Goal: Task Accomplishment & Management: Use online tool/utility

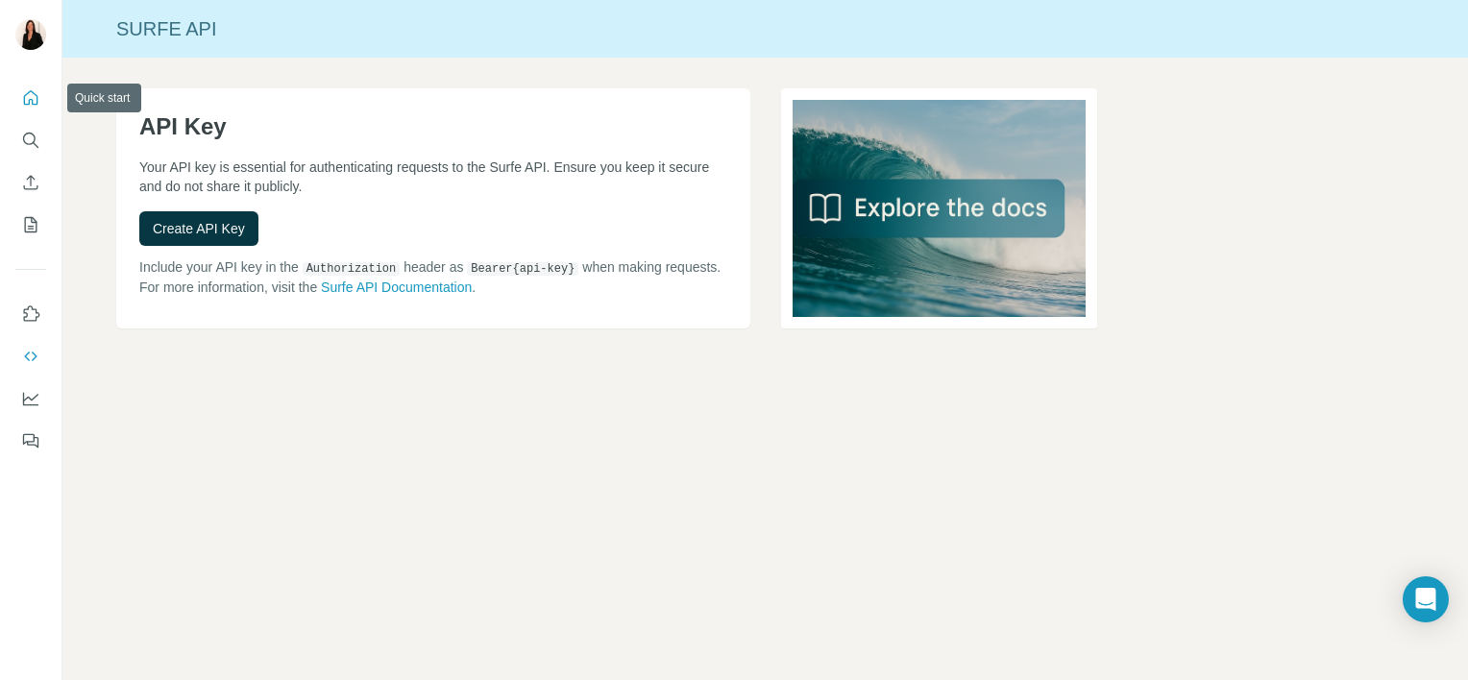
click at [35, 98] on icon "Quick start" at bounding box center [30, 97] width 19 height 19
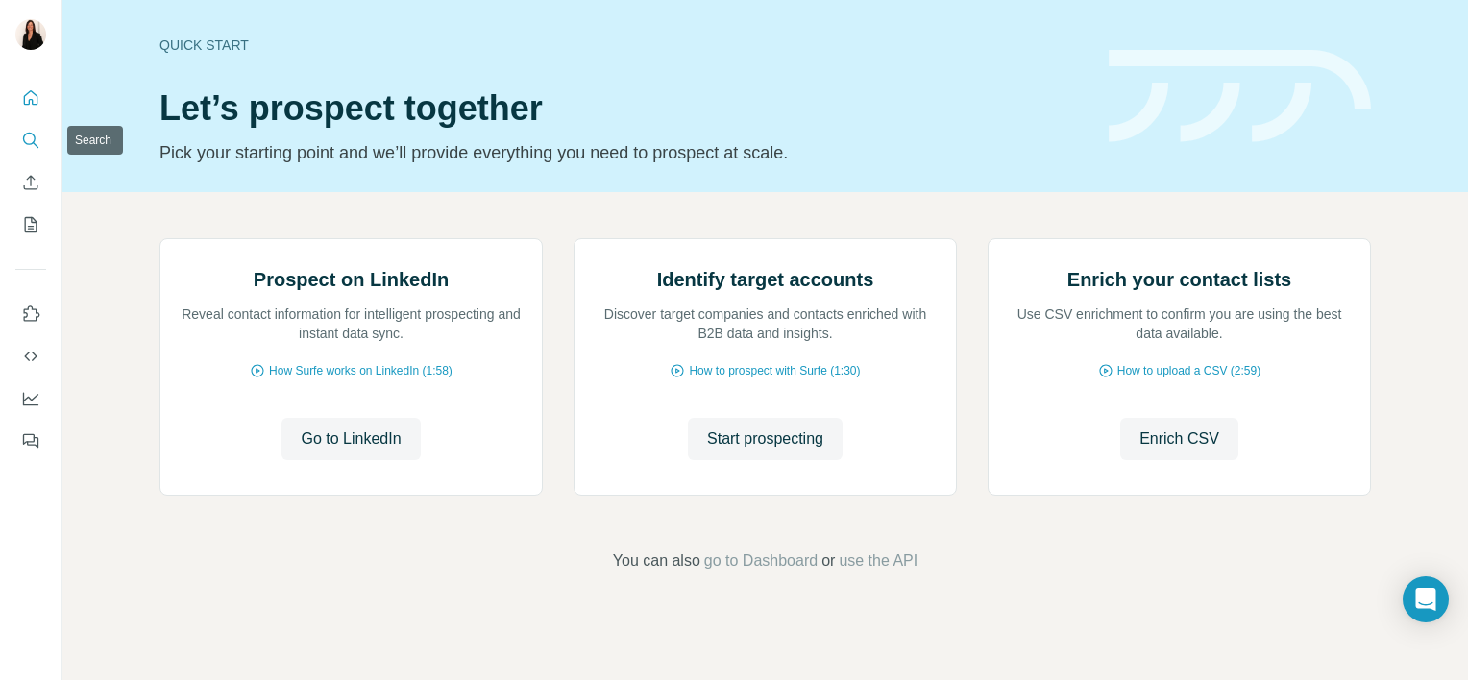
click at [32, 132] on icon "Search" at bounding box center [30, 140] width 19 height 19
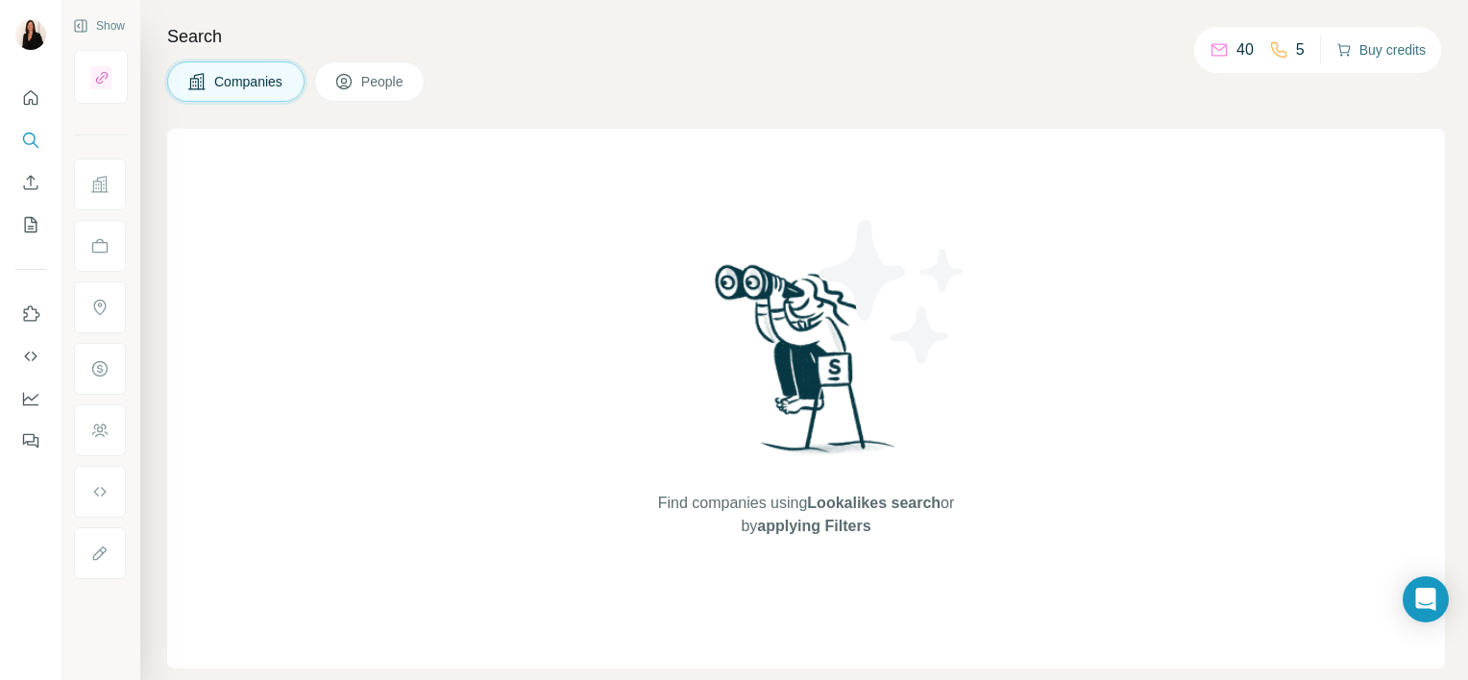
click at [1379, 54] on button "Buy credits" at bounding box center [1380, 49] width 89 height 27
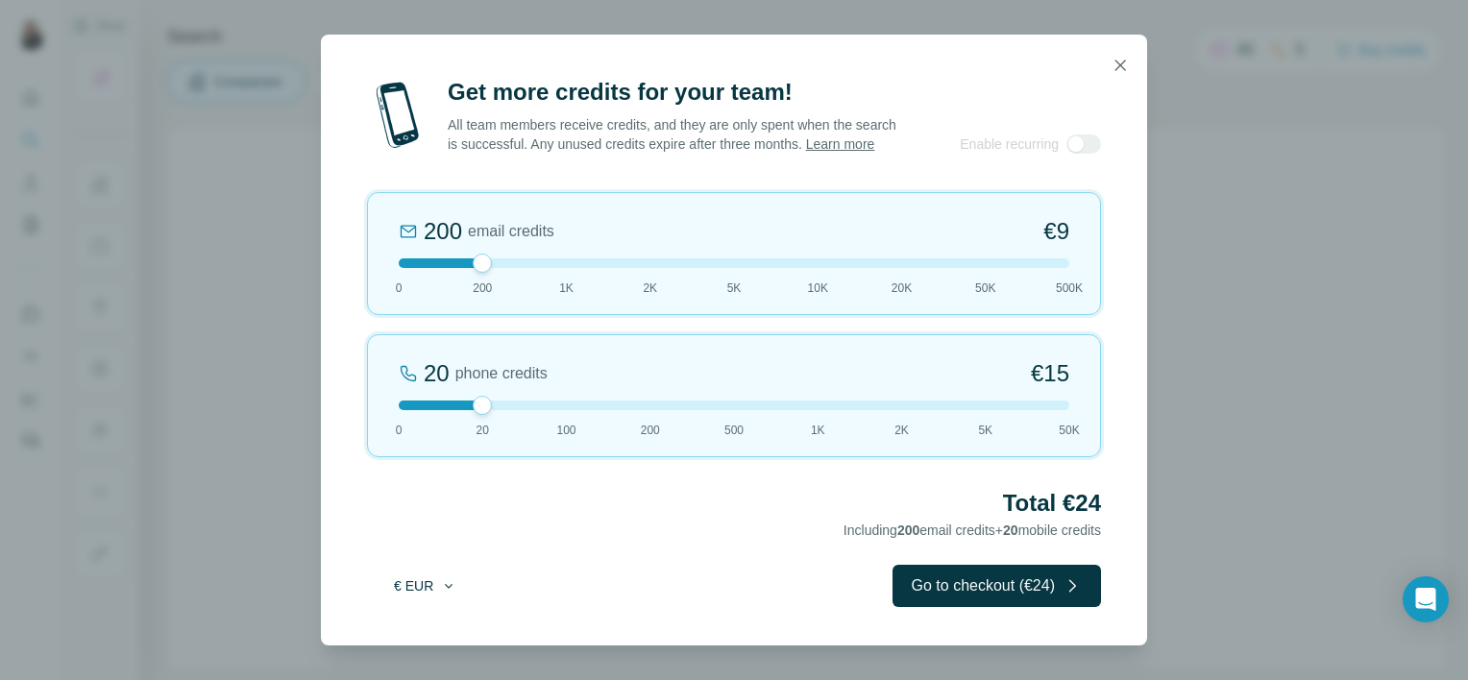
click at [432, 586] on button "€ EUR" at bounding box center [424, 586] width 89 height 35
click at [429, 642] on div "$ USD" at bounding box center [463, 638] width 161 height 19
click at [738, 410] on div at bounding box center [734, 405] width 670 height 10
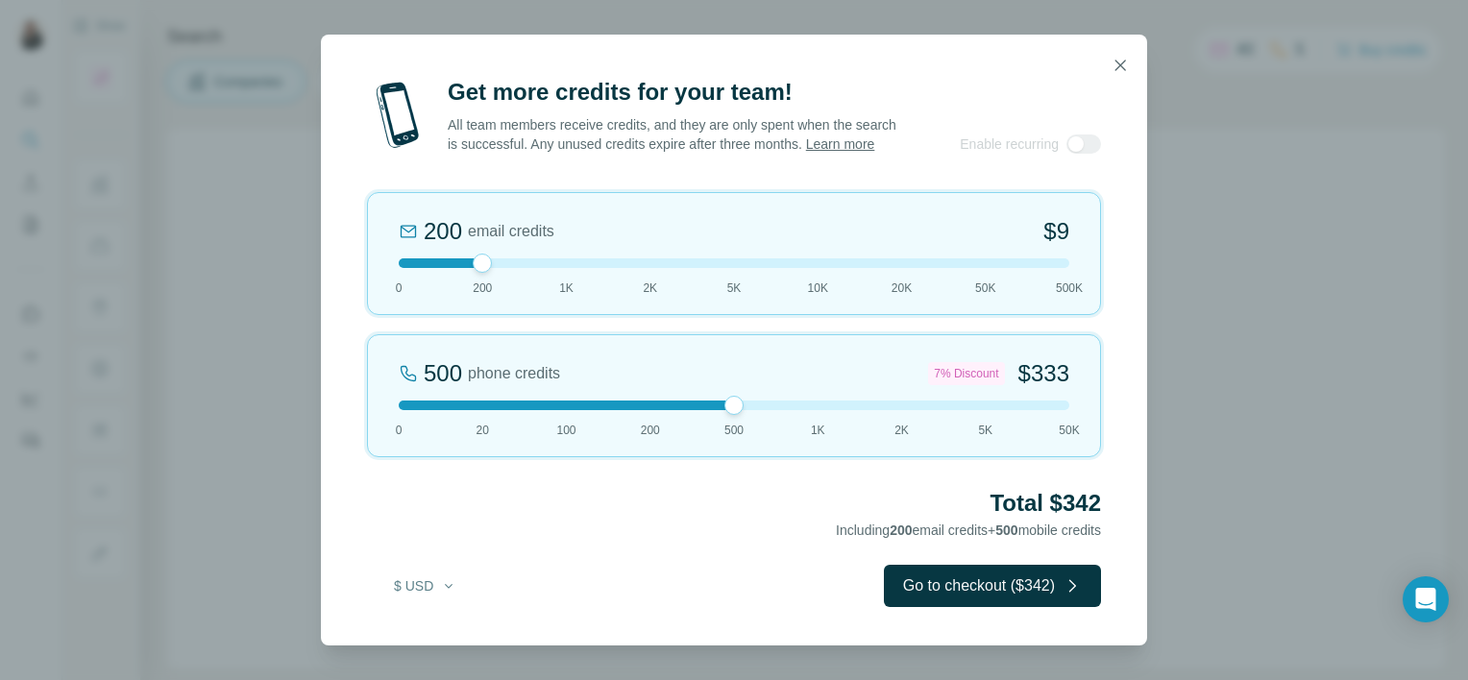
click at [818, 424] on div "500 phone credits 7% Discount $333 0 20 100 200 500 1K 2K 5K 50K" at bounding box center [734, 395] width 734 height 123
click at [568, 268] on div at bounding box center [734, 263] width 670 height 10
click at [646, 410] on div at bounding box center [734, 405] width 670 height 10
click at [480, 410] on div at bounding box center [734, 405] width 670 height 10
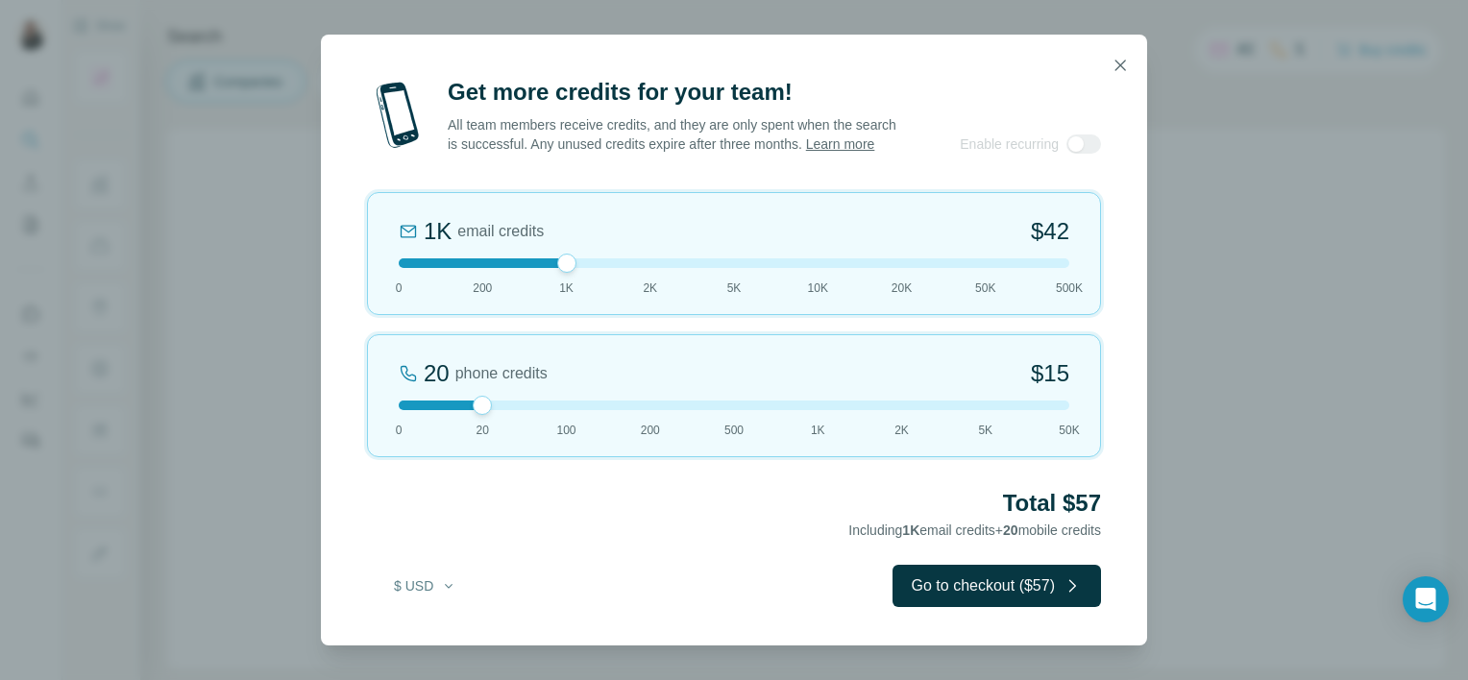
click at [554, 410] on div at bounding box center [734, 405] width 670 height 10
click at [655, 410] on div at bounding box center [734, 405] width 670 height 10
click at [559, 410] on div at bounding box center [734, 405] width 670 height 10
click at [727, 410] on div at bounding box center [734, 405] width 670 height 10
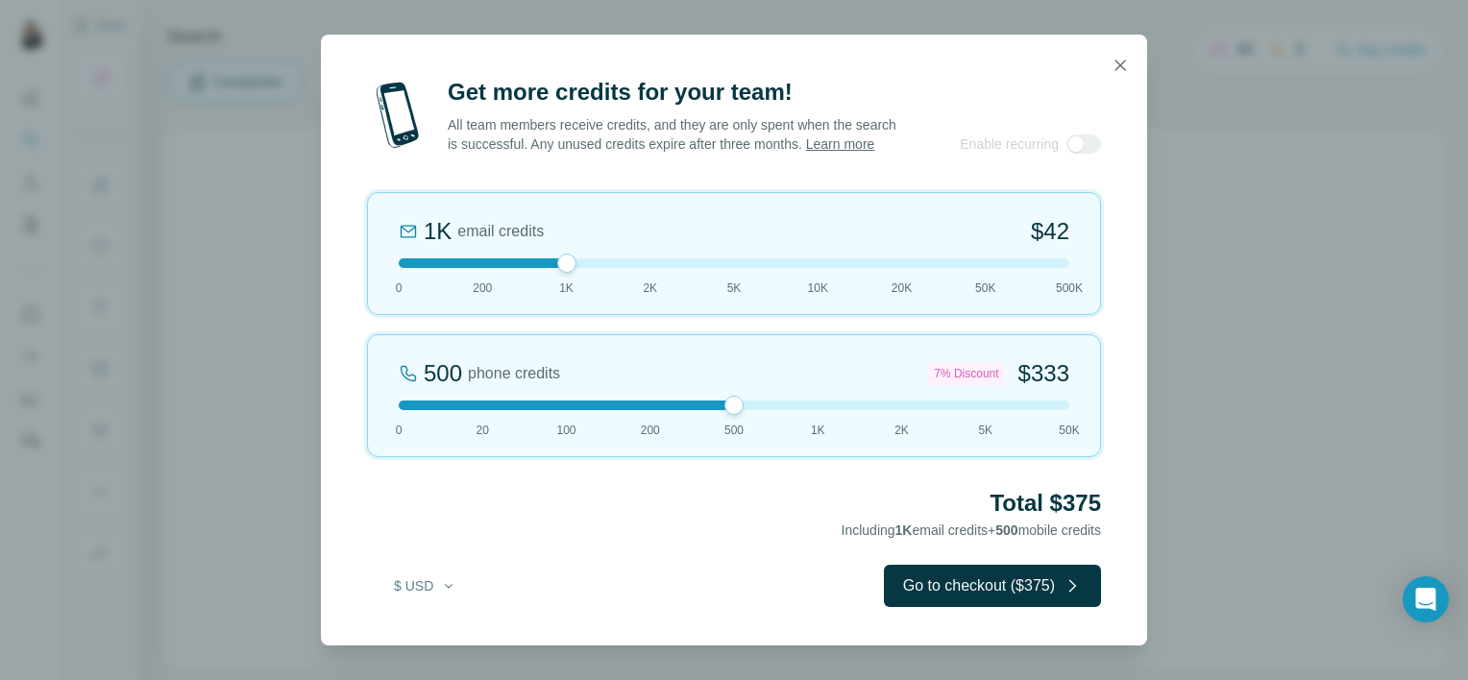
click at [638, 419] on div "500 phone credits 7% Discount $333 0 20 100 200 500 1K 2K 5K 50K" at bounding box center [734, 395] width 734 height 123
click at [577, 410] on div at bounding box center [734, 405] width 670 height 10
click at [730, 423] on div "100 phone credits $72 0 20 100 200 500 1K 2K 5K 50K" at bounding box center [734, 395] width 734 height 123
click at [817, 419] on div "500 phone credits 7% Discount $333 0 20 100 200 500 1K 2K 5K 50K" at bounding box center [734, 395] width 734 height 123
click at [1003, 598] on button "Go to checkout ($676)" at bounding box center [992, 586] width 217 height 42
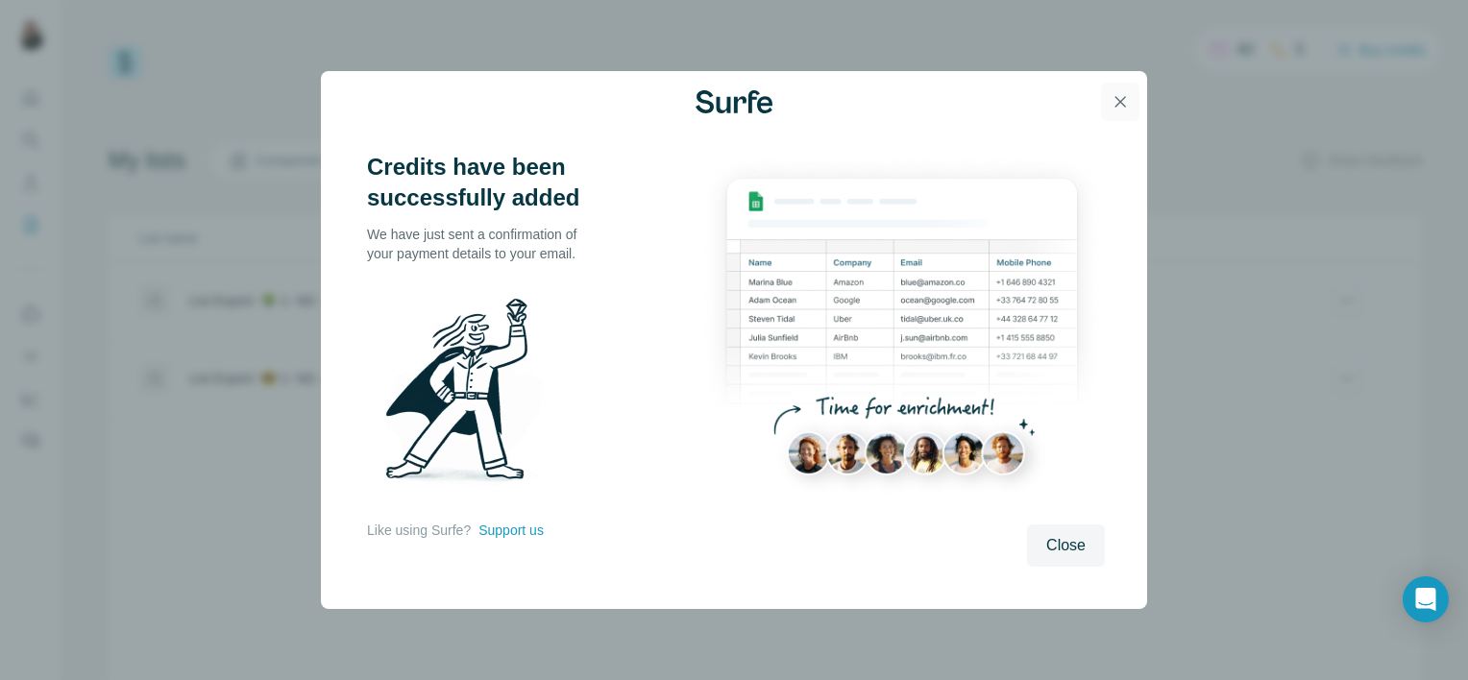
click at [1127, 104] on icon "button" at bounding box center [1119, 101] width 19 height 19
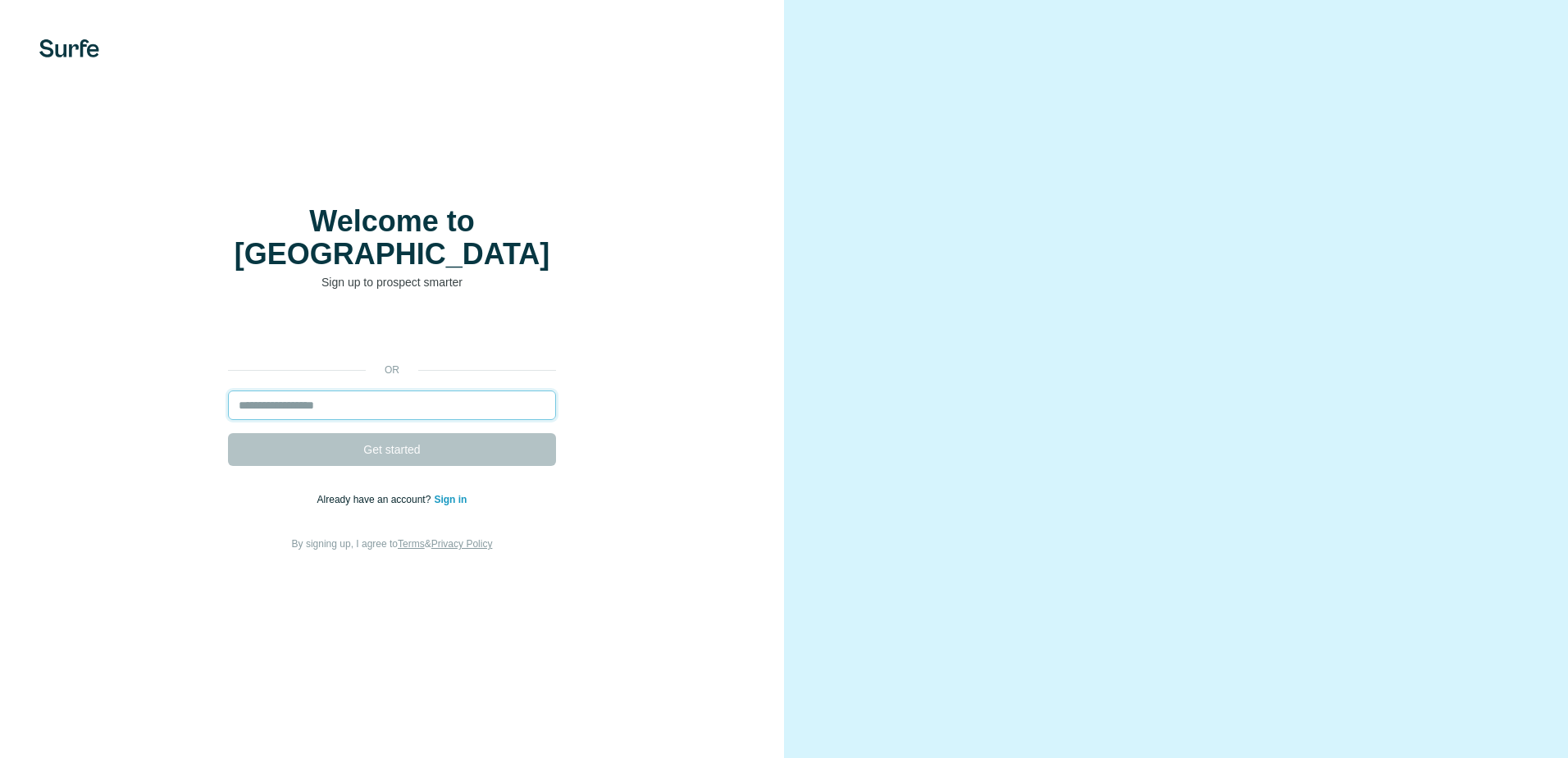
click at [356, 391] on input "email" at bounding box center [392, 405] width 328 height 30
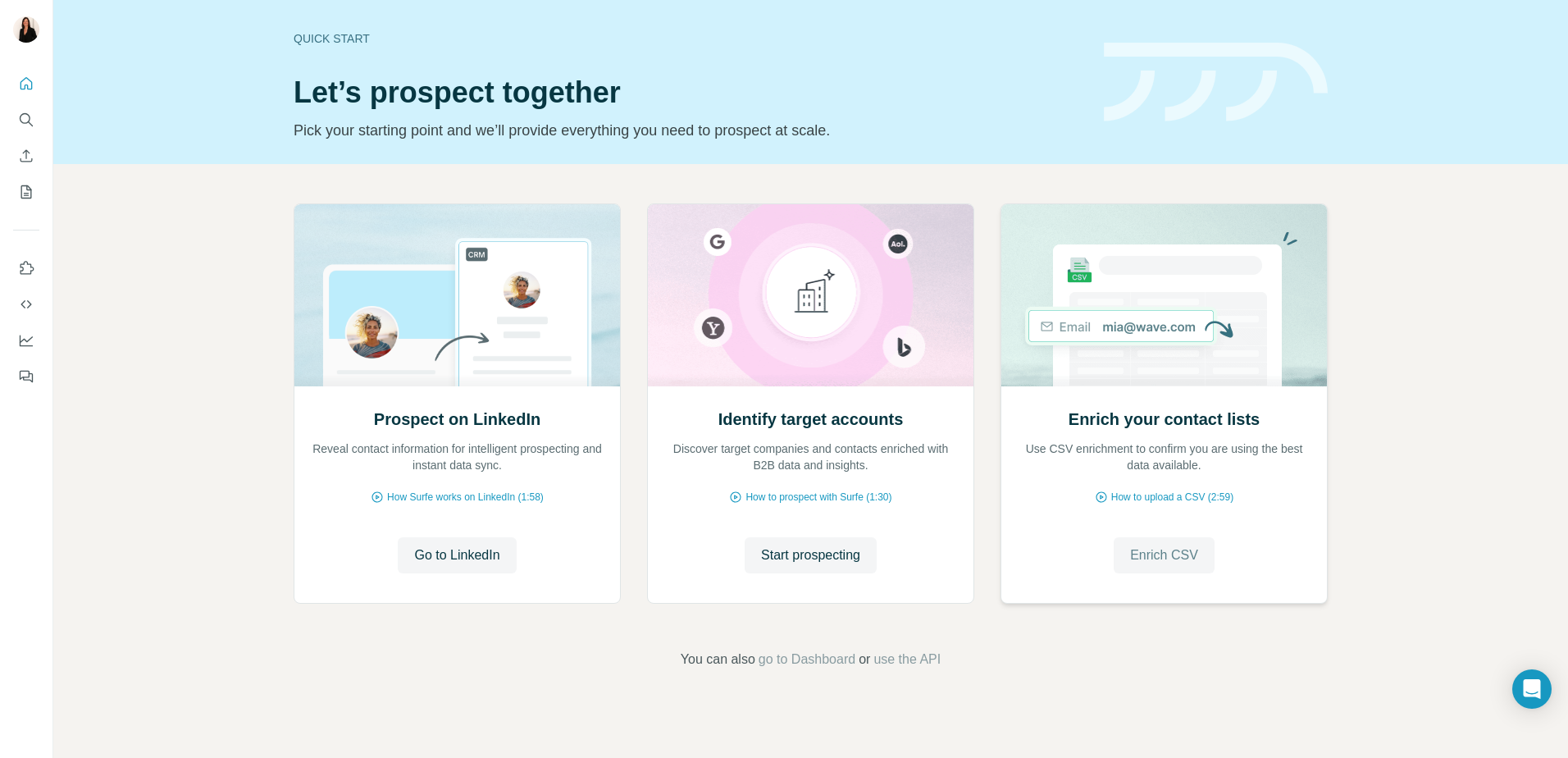
click at [1186, 562] on span "Enrich CSV" at bounding box center [1164, 555] width 68 height 20
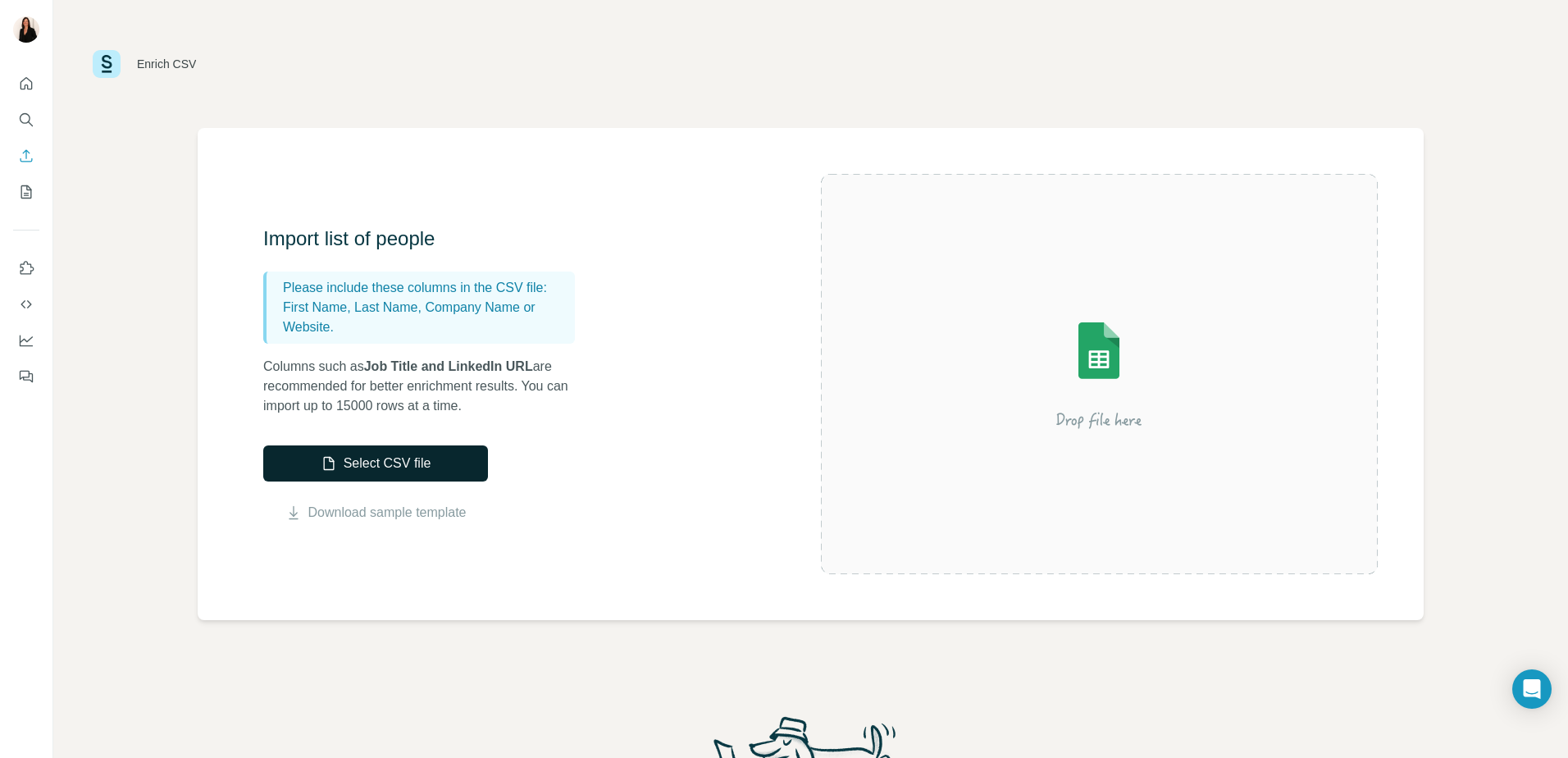
click at [360, 467] on button "Select CSV file" at bounding box center [375, 464] width 225 height 36
click at [27, 197] on icon "My lists" at bounding box center [26, 191] width 16 height 16
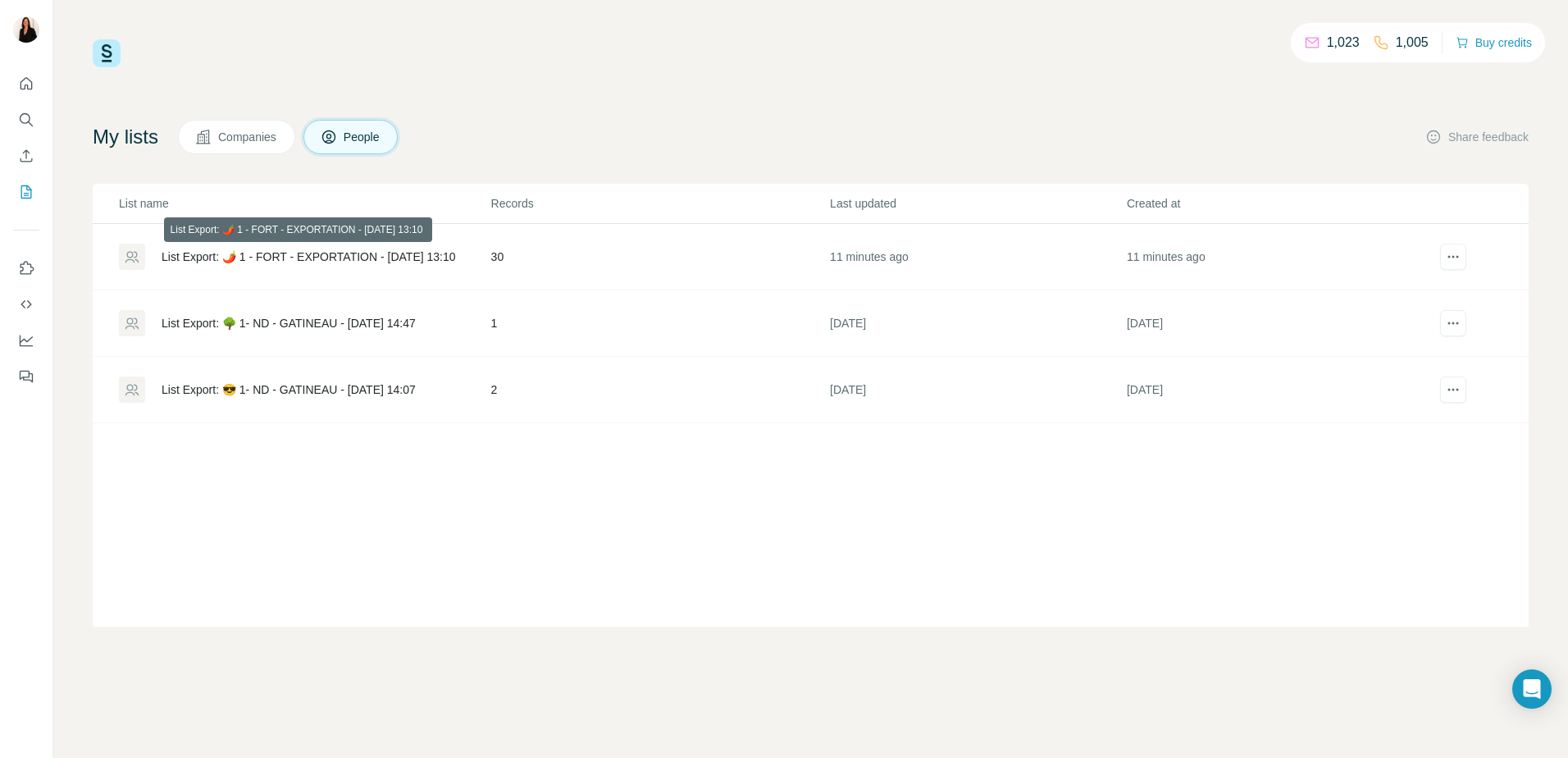
click at [385, 256] on div "List Export: 🌶️ 1 - FORT - EXPORTATION - [DATE] 13:10" at bounding box center [308, 256] width 295 height 16
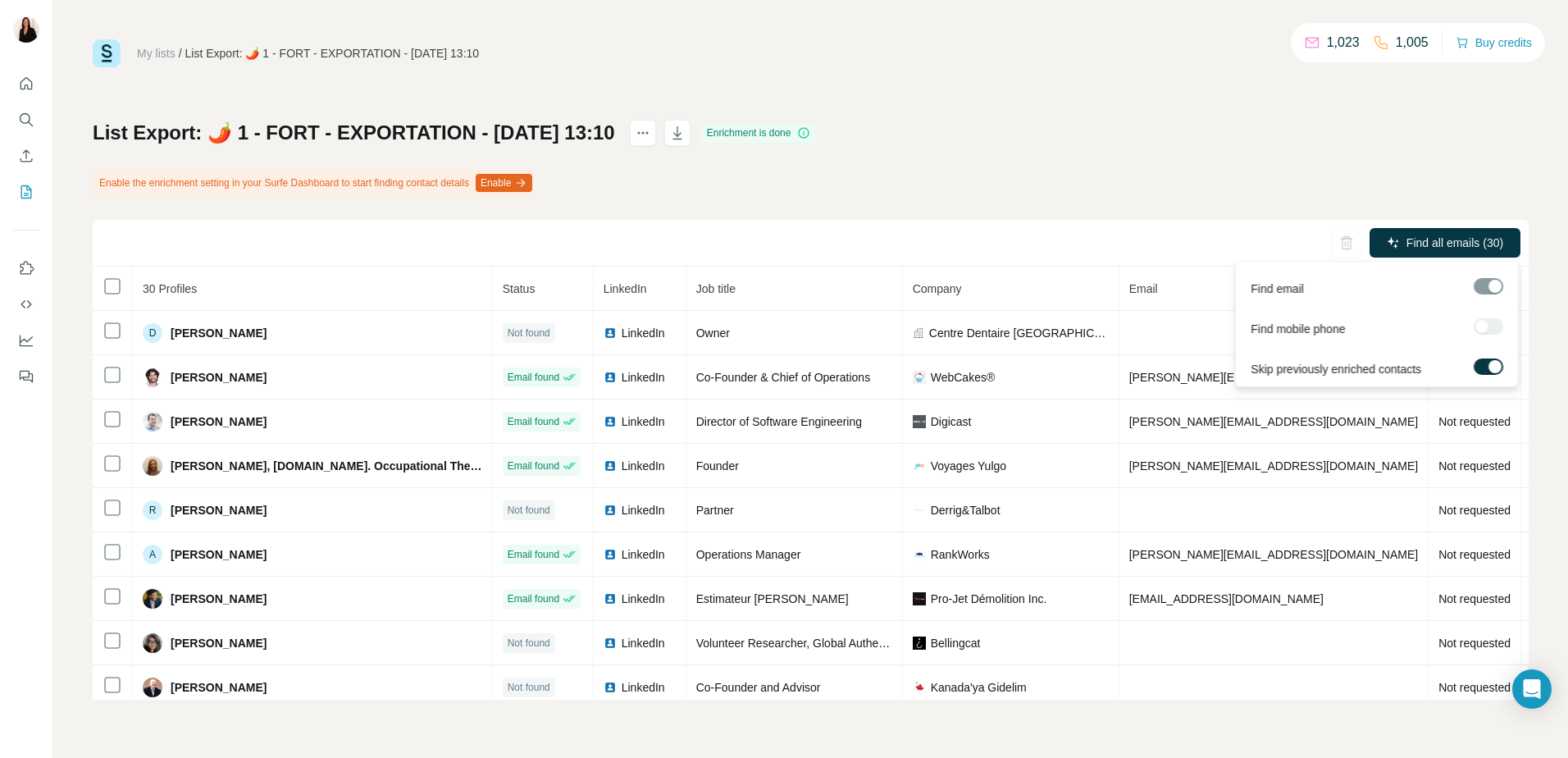
click at [1477, 324] on div at bounding box center [1489, 326] width 30 height 16
click at [532, 182] on button "Enable" at bounding box center [504, 183] width 56 height 18
click at [1393, 240] on icon "button" at bounding box center [1393, 243] width 13 height 13
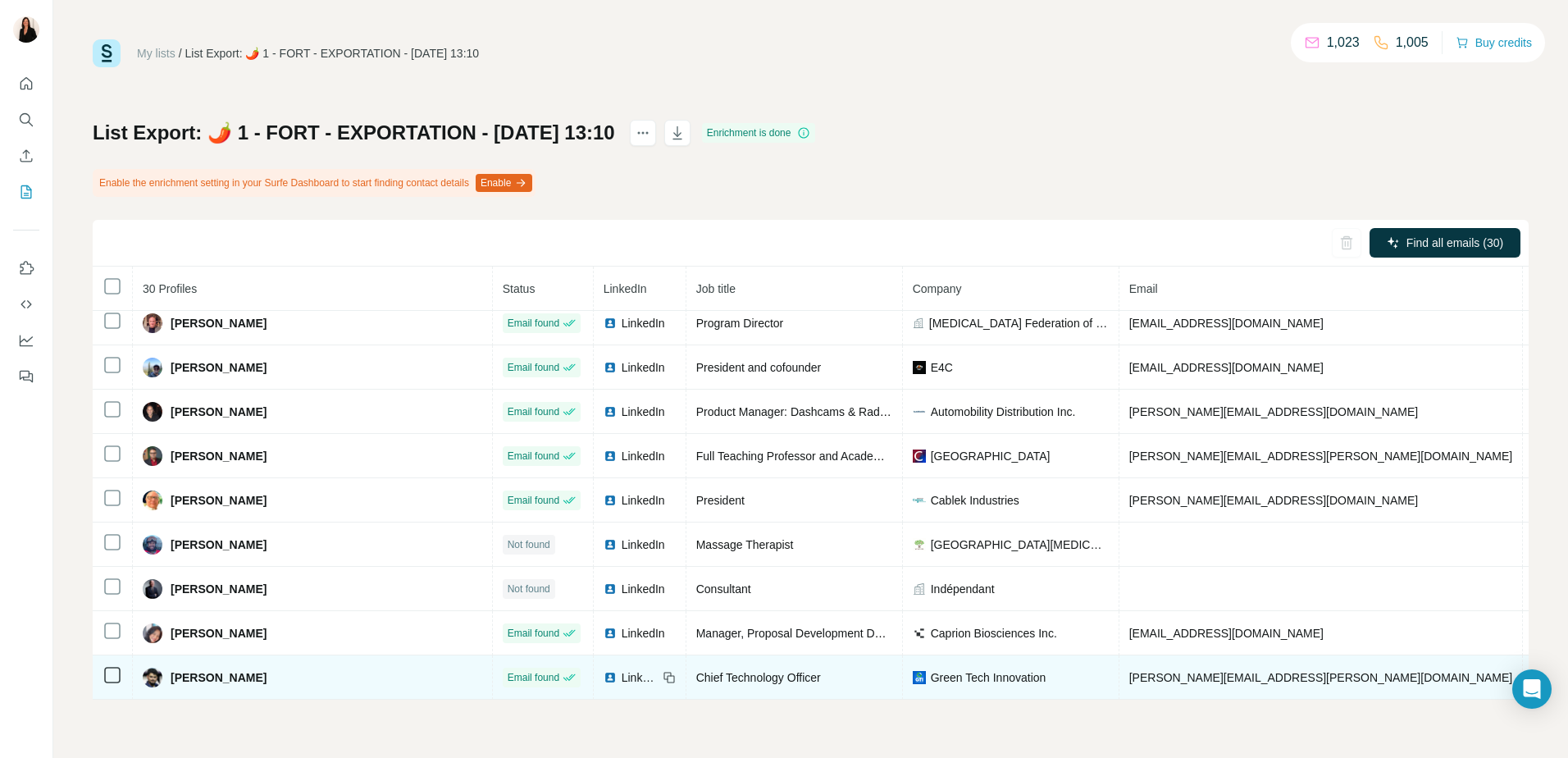
scroll to position [949, 0]
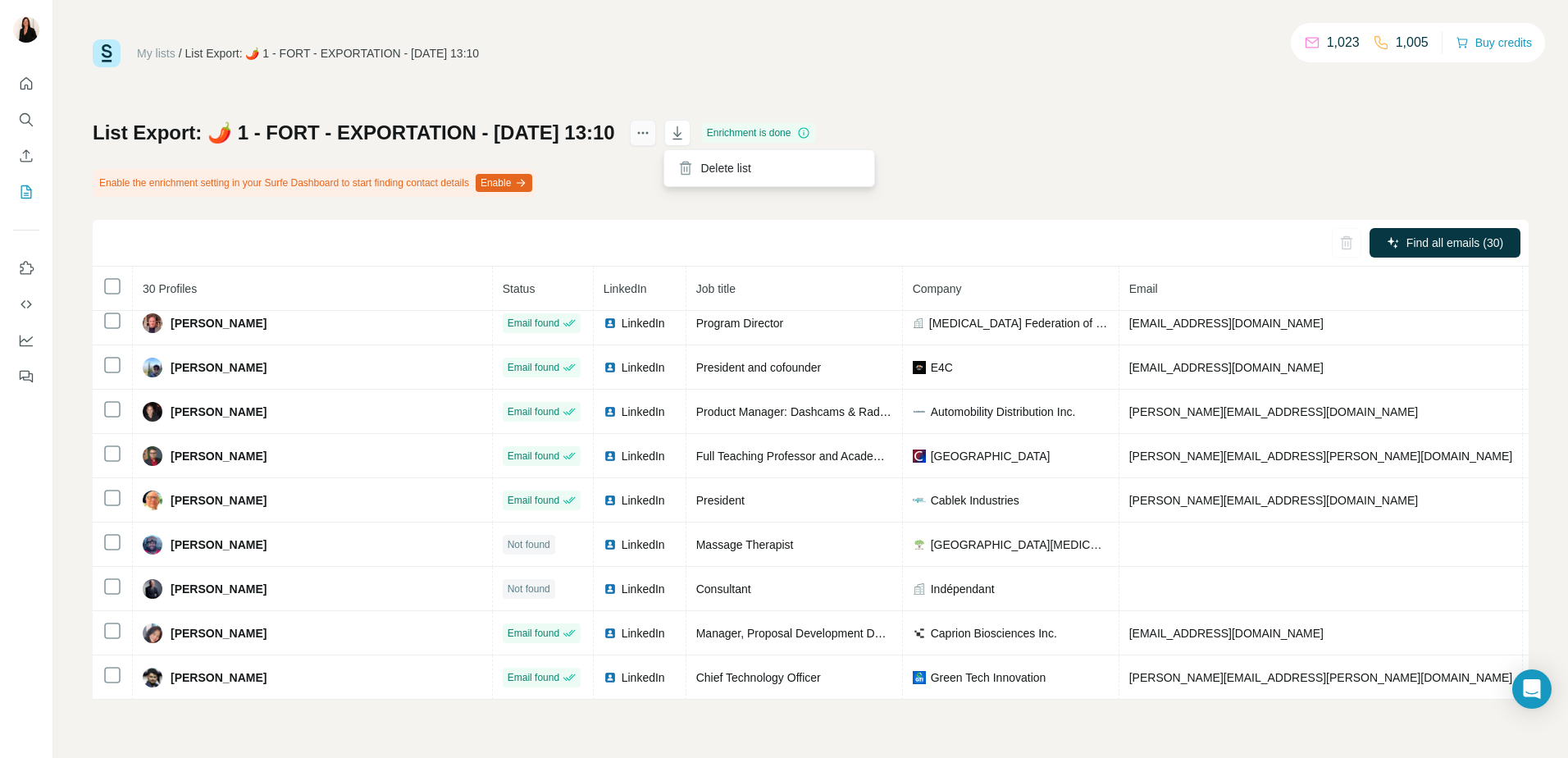
click at [652, 136] on icon "actions" at bounding box center [642, 132] width 16 height 16
click at [686, 128] on icon "button" at bounding box center [677, 132] width 16 height 16
click at [1059, 158] on div "List Export: 🌶️ 1 - FORT - EXPORTATION - 19/08/2025 13:10 Enrichment is done En…" at bounding box center [811, 409] width 1436 height 580
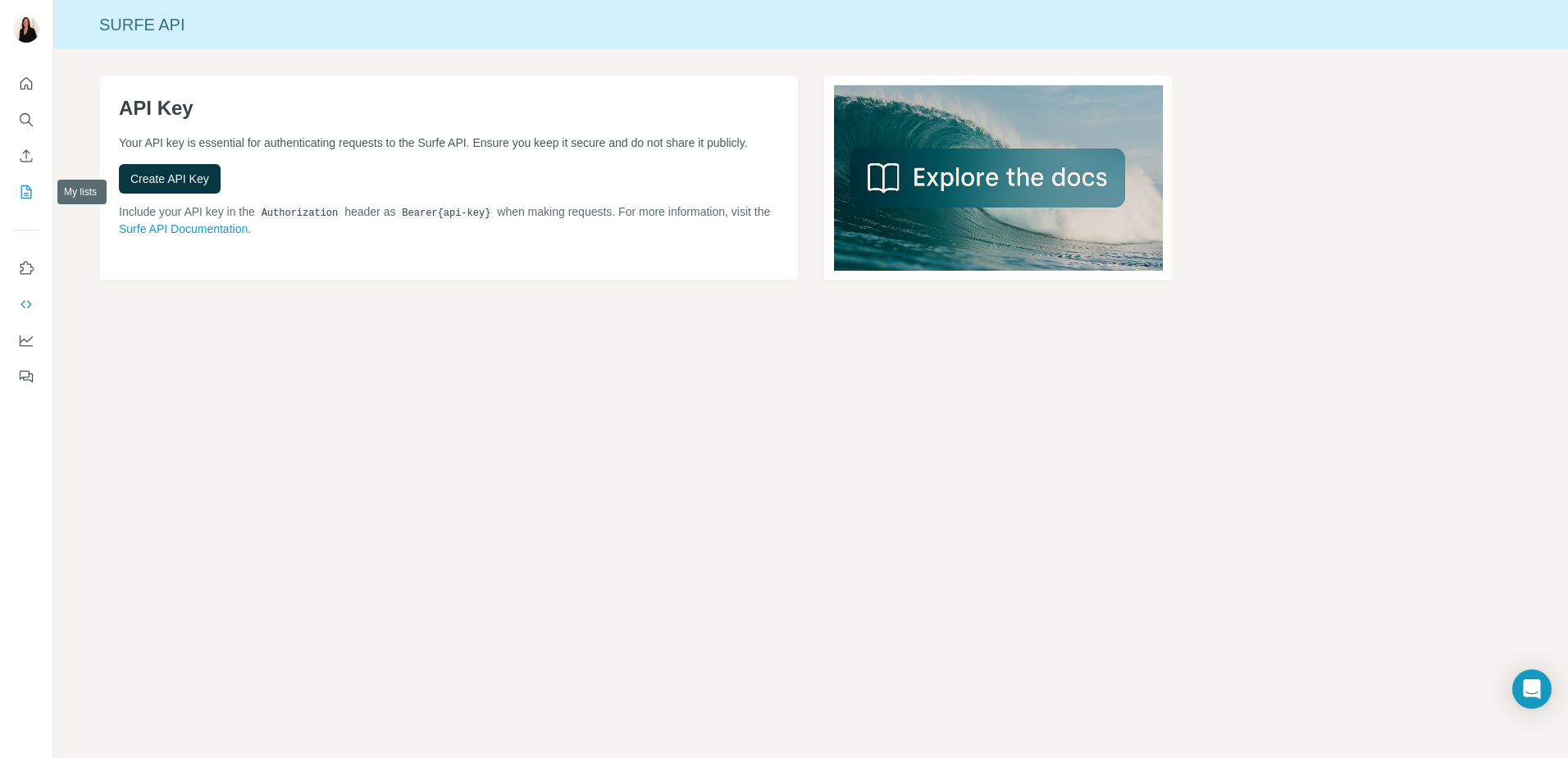
click at [21, 187] on icon "My lists" at bounding box center [26, 191] width 10 height 13
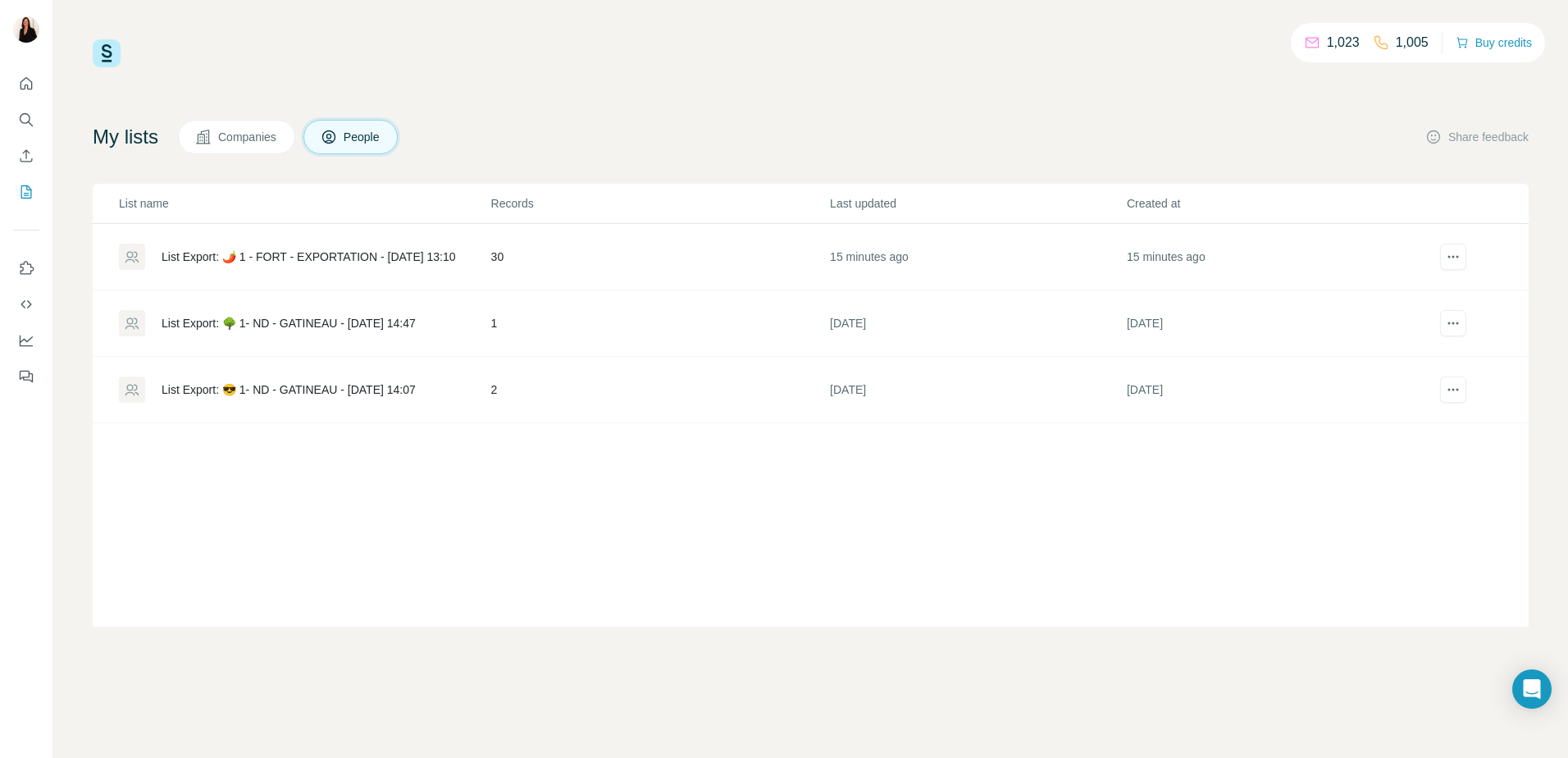
click at [1357, 38] on div "1,023 1,005" at bounding box center [1366, 42] width 125 height 23
click at [466, 16] on div "1,023 1,005 Buy credits My lists Companies People Share feedback List name Reco…" at bounding box center [810, 379] width 1515 height 758
drag, startPoint x: 28, startPoint y: 79, endPoint x: 28, endPoint y: 71, distance: 8.0
click at [28, 71] on button "Quick start" at bounding box center [26, 84] width 26 height 30
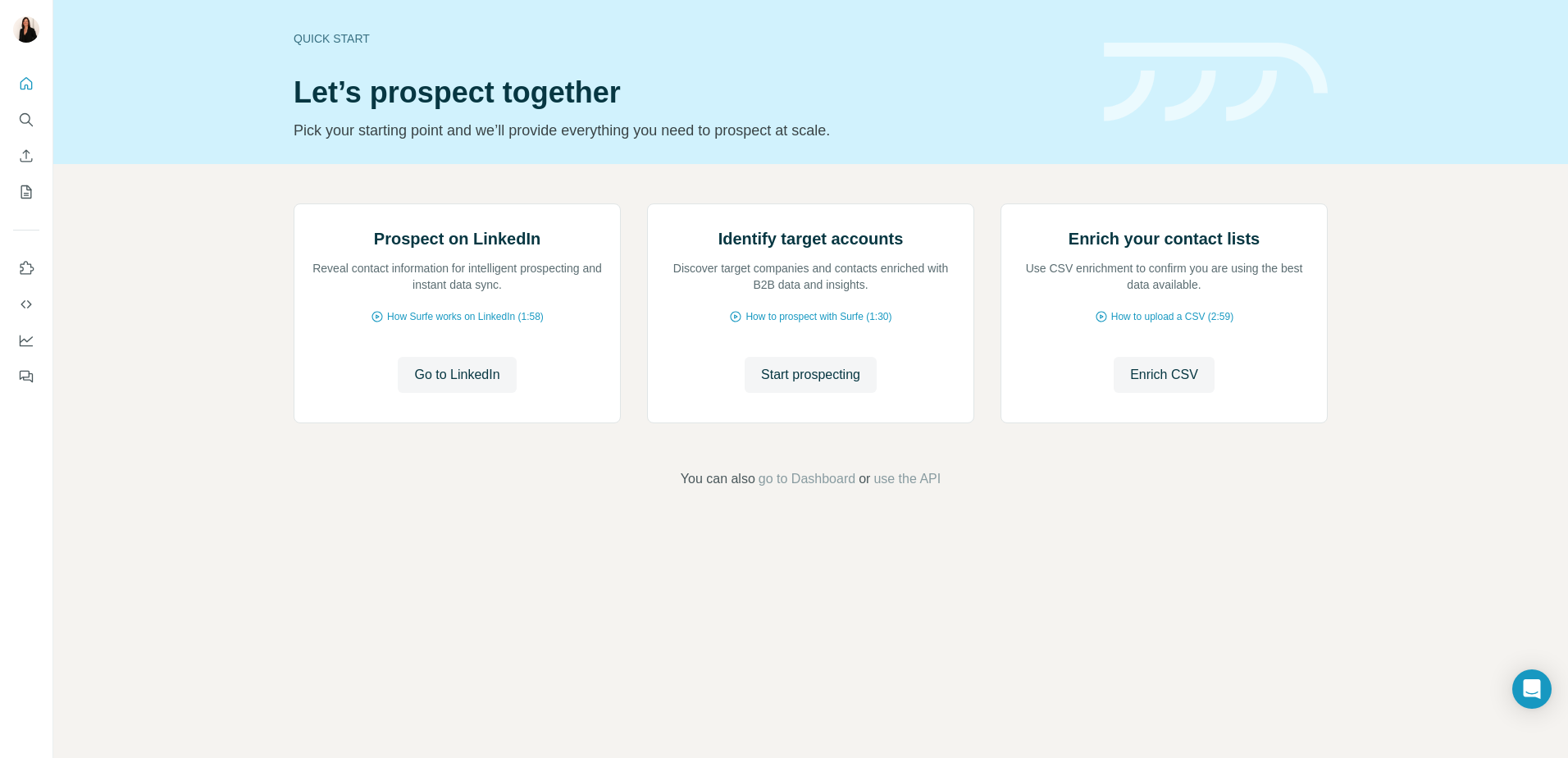
click at [34, 31] on img at bounding box center [26, 29] width 26 height 26
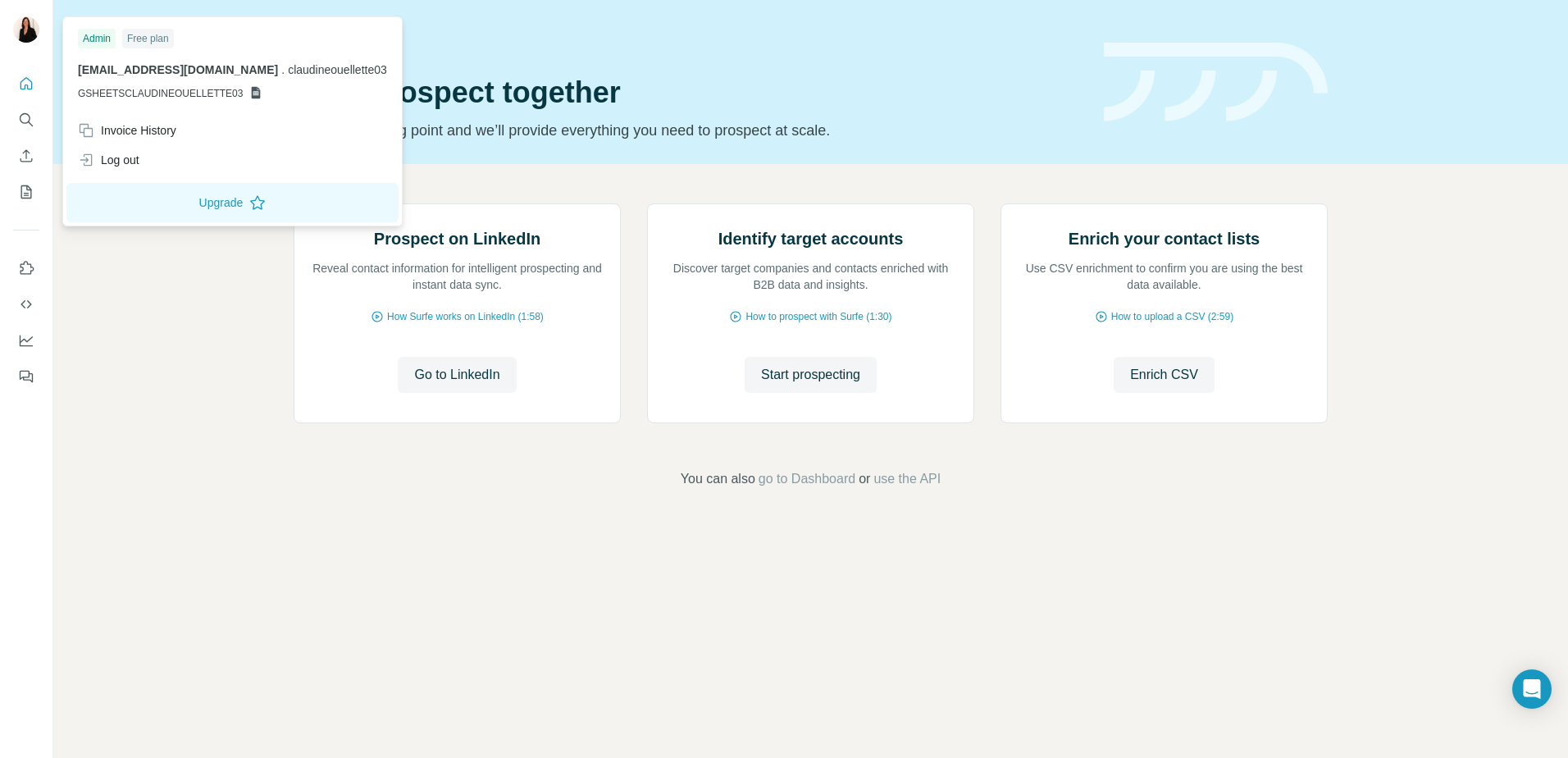
click at [149, 43] on div "Free plan" at bounding box center [148, 38] width 52 height 20
click at [226, 195] on button "Upgrade" at bounding box center [232, 203] width 332 height 39
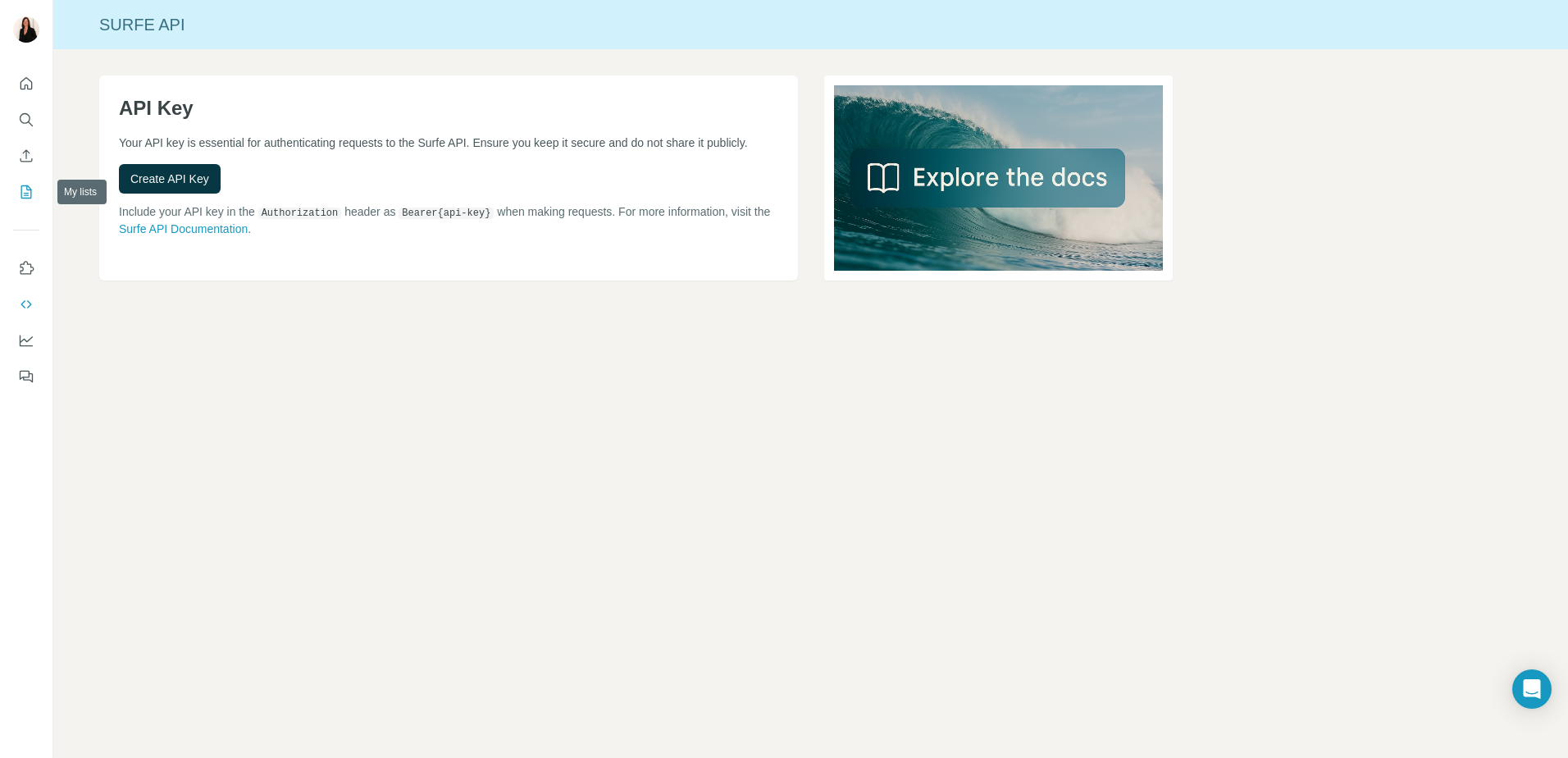
click at [24, 188] on icon "My lists" at bounding box center [26, 191] width 16 height 16
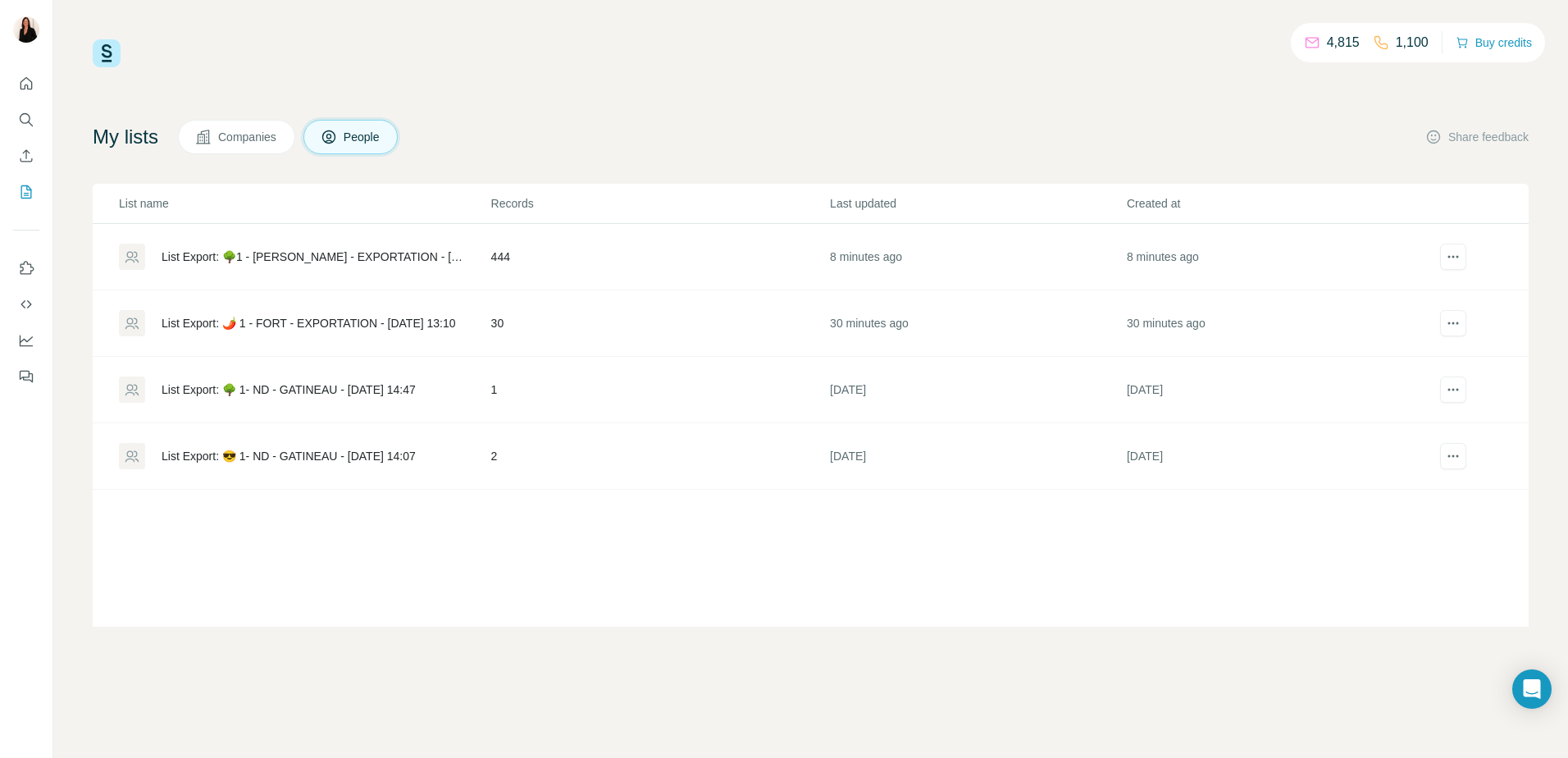
click at [401, 254] on div "List Export: 🌳1 - [PERSON_NAME] - EXPORTATION - [DATE] 13:33" at bounding box center [312, 256] width 301 height 16
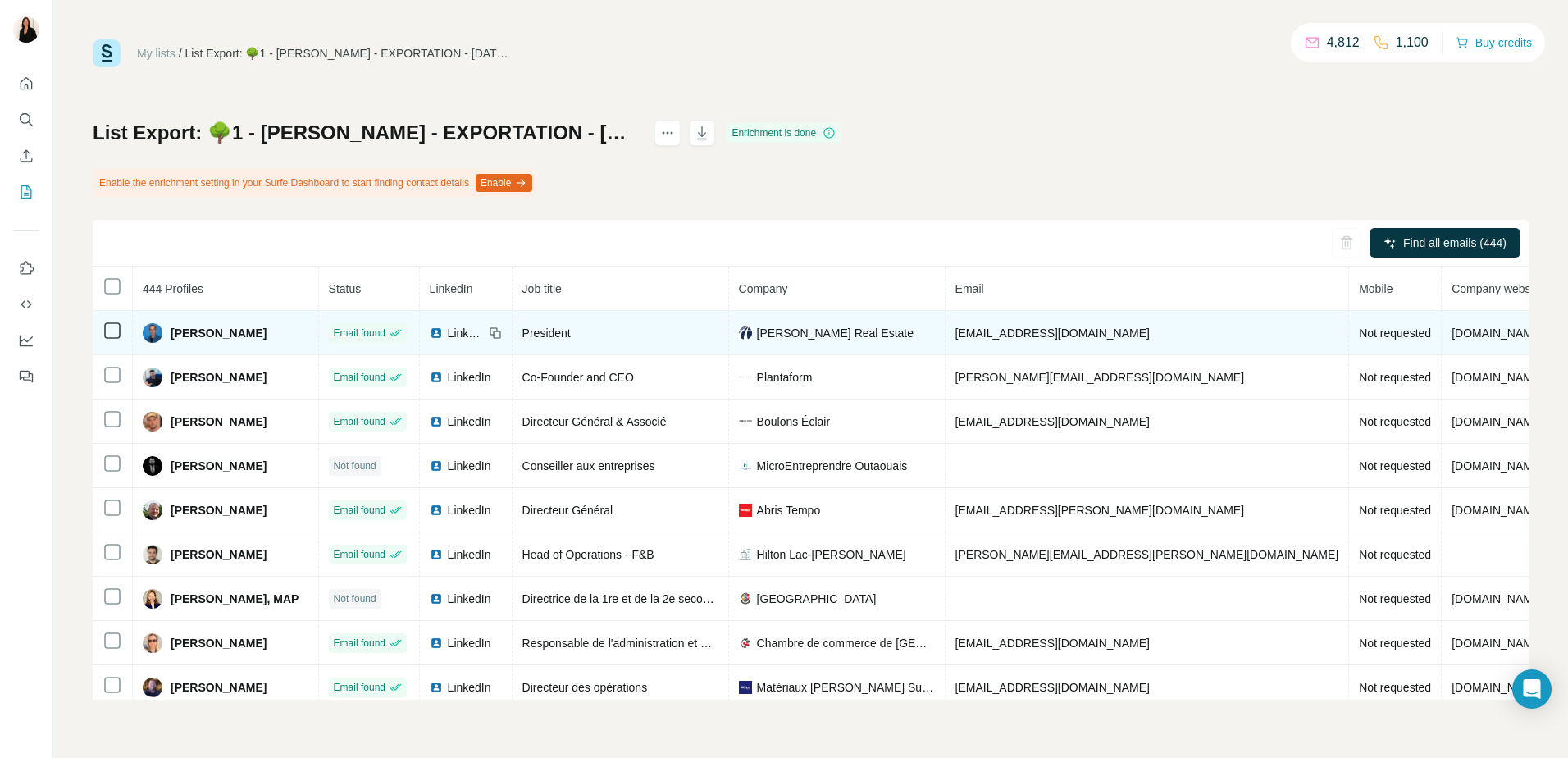
click at [1359, 338] on span "Not requested" at bounding box center [1395, 332] width 73 height 13
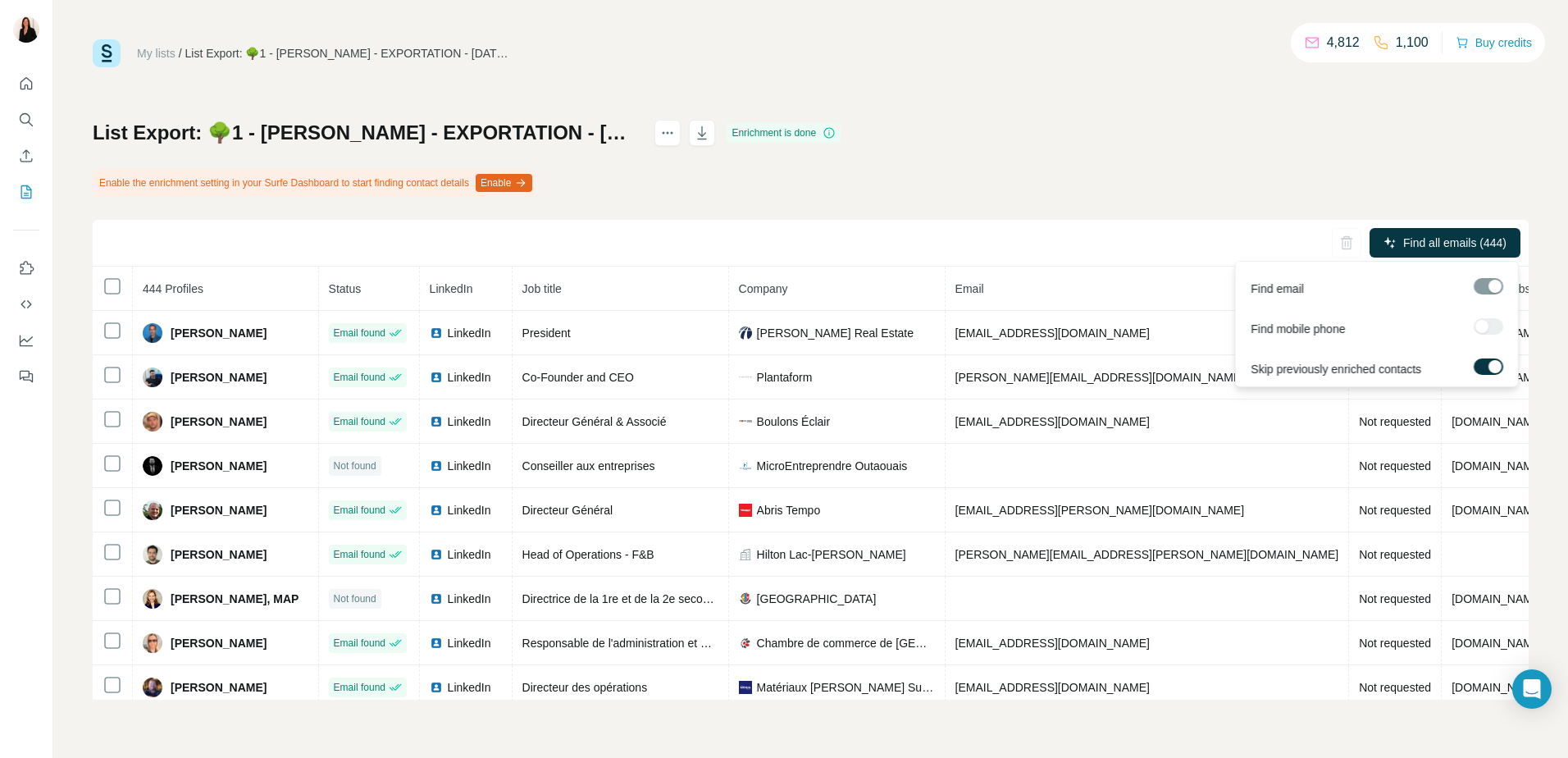
click at [1484, 327] on div at bounding box center [1489, 326] width 30 height 16
click at [900, 232] on div "Find all emails (444)" at bounding box center [811, 243] width 1436 height 47
click at [529, 185] on button "Enable" at bounding box center [504, 183] width 56 height 18
click at [1204, 135] on div "List Export: 🌳1 - GATINEAU - YANN B. - EXPORTATION - 19/08/2025 13:33 Enrichmen…" at bounding box center [811, 409] width 1436 height 580
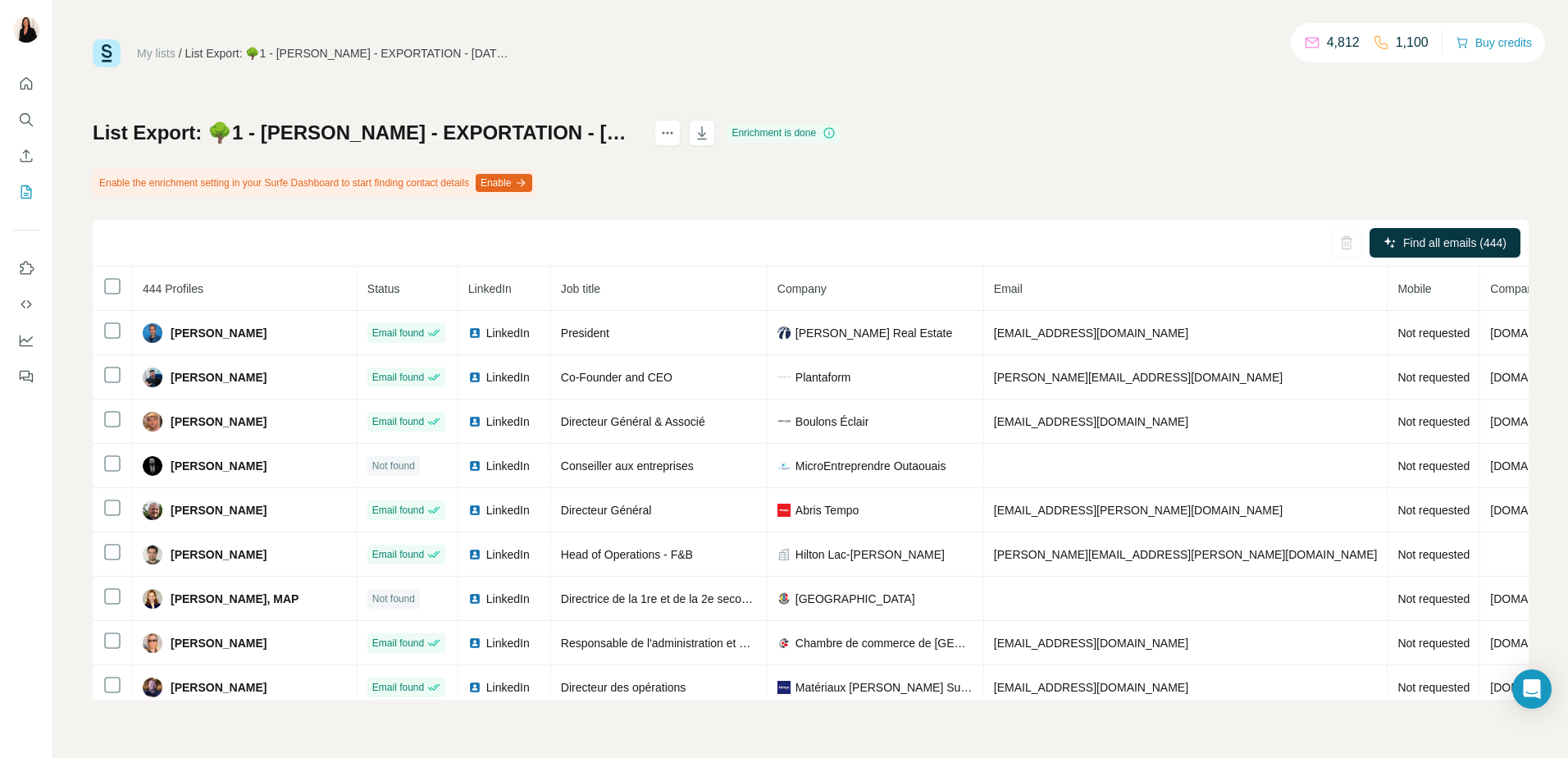
click at [835, 136] on div "Enrichment is done" at bounding box center [783, 132] width 114 height 20
click at [715, 141] on button "button" at bounding box center [702, 132] width 26 height 26
click at [888, 192] on div "List Export: 🌳1 - GATINEAU - YANN B. - EXPORTATION - 19/08/2025 13:33 Enrichmen…" at bounding box center [811, 409] width 1436 height 580
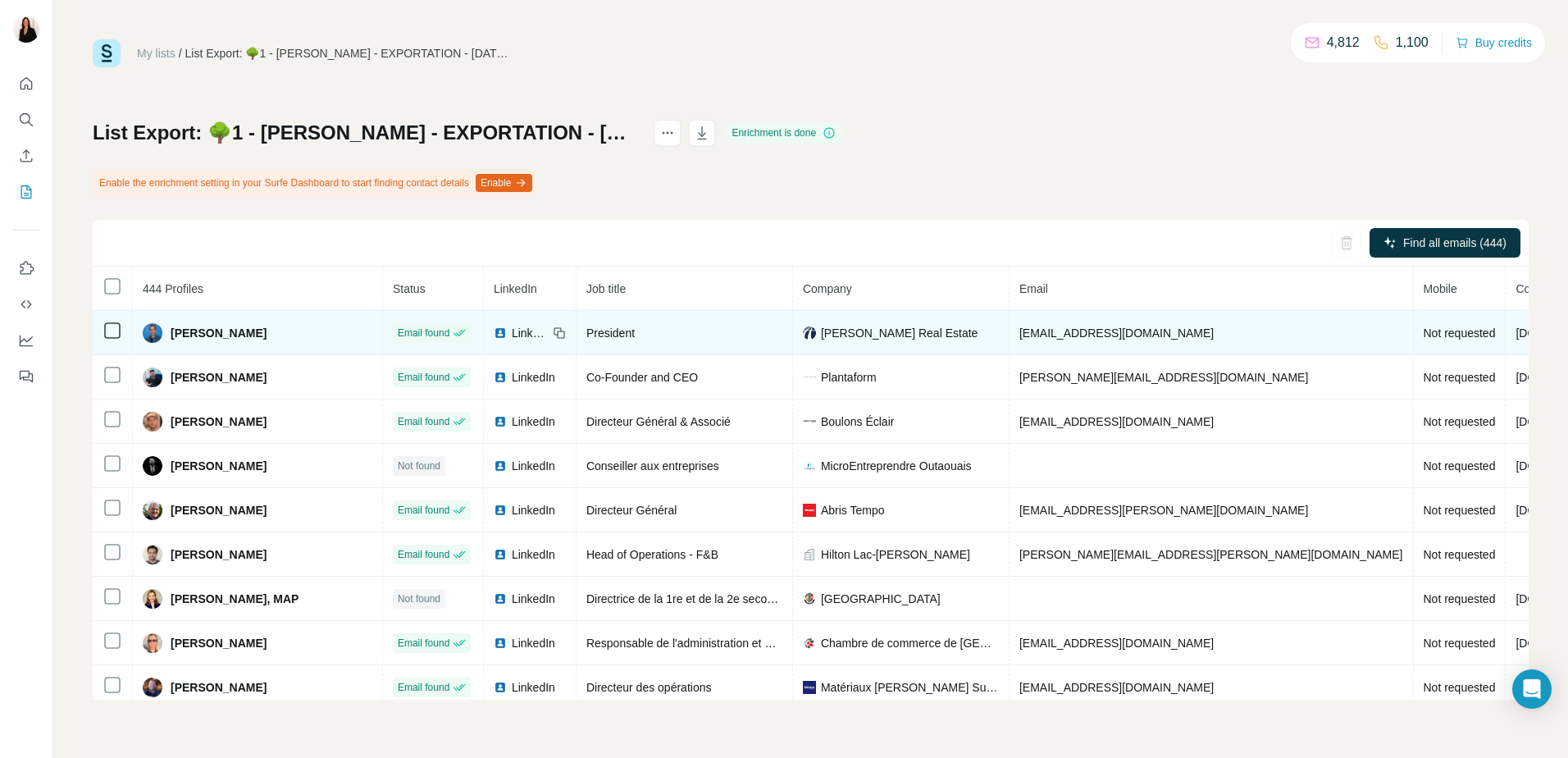
click at [1424, 326] on span "Not requested" at bounding box center [1460, 332] width 73 height 13
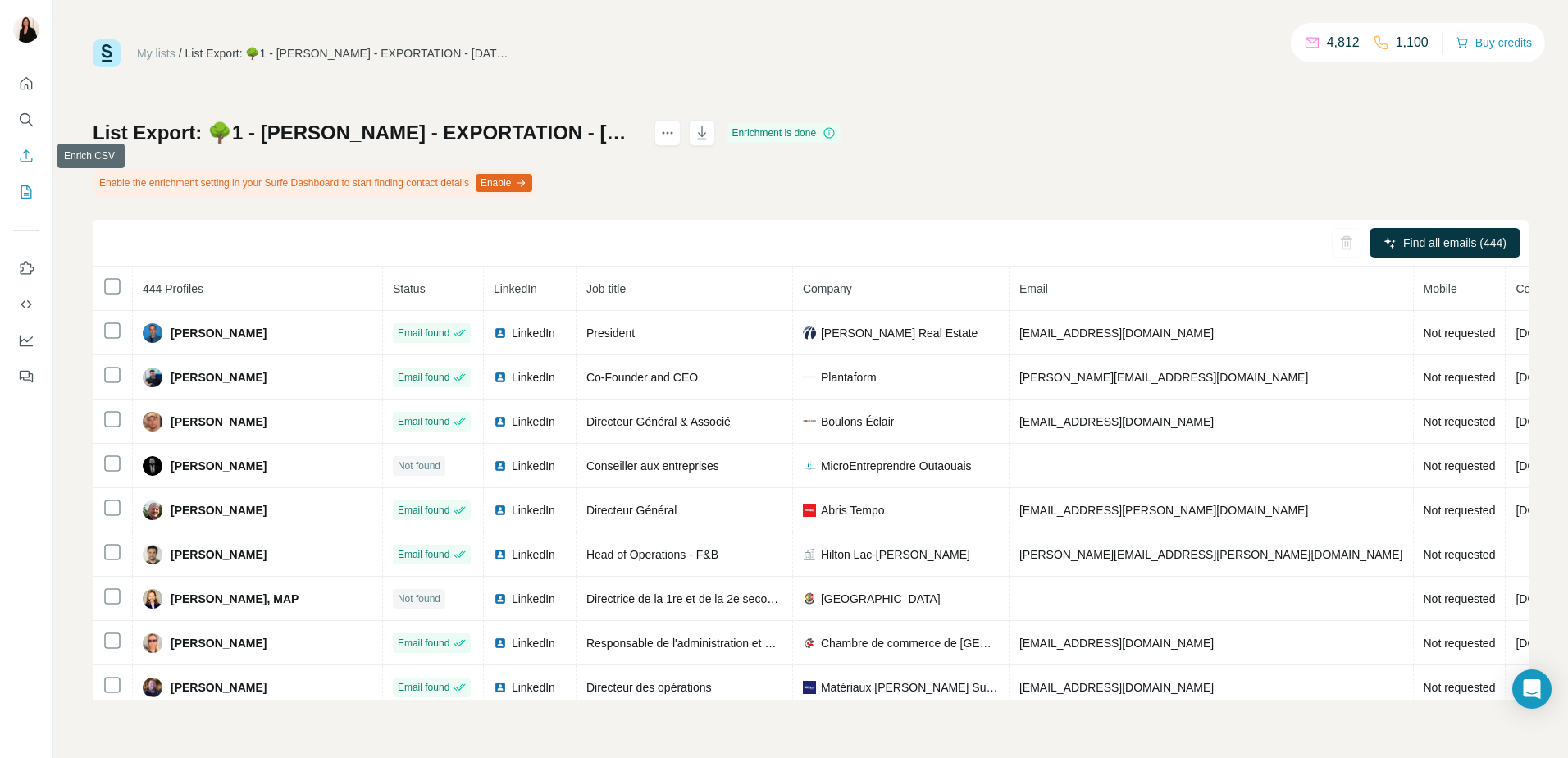
click at [22, 159] on icon "Enrich CSV" at bounding box center [26, 156] width 16 height 16
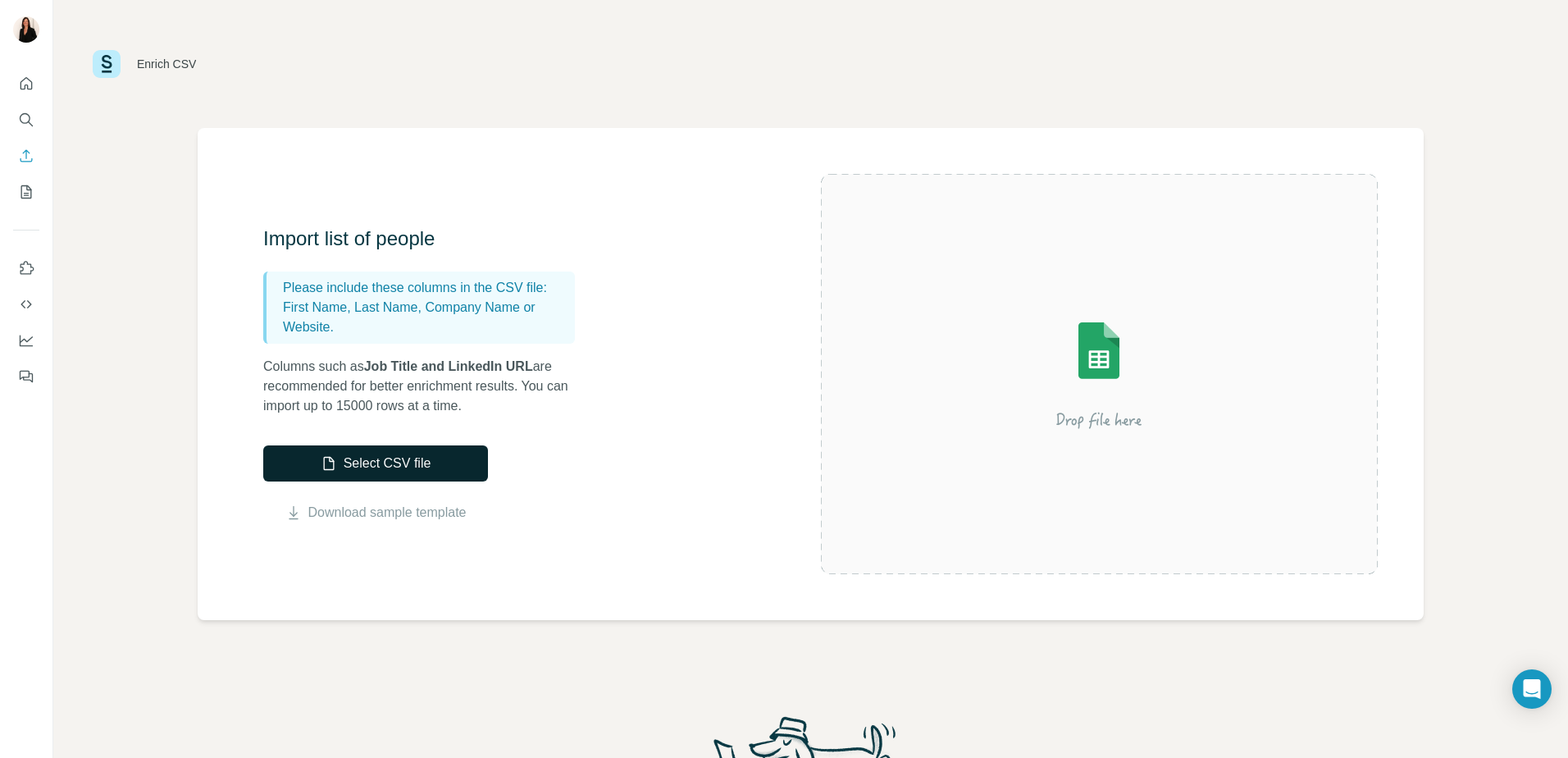
click at [321, 467] on icon "button" at bounding box center [329, 463] width 16 height 16
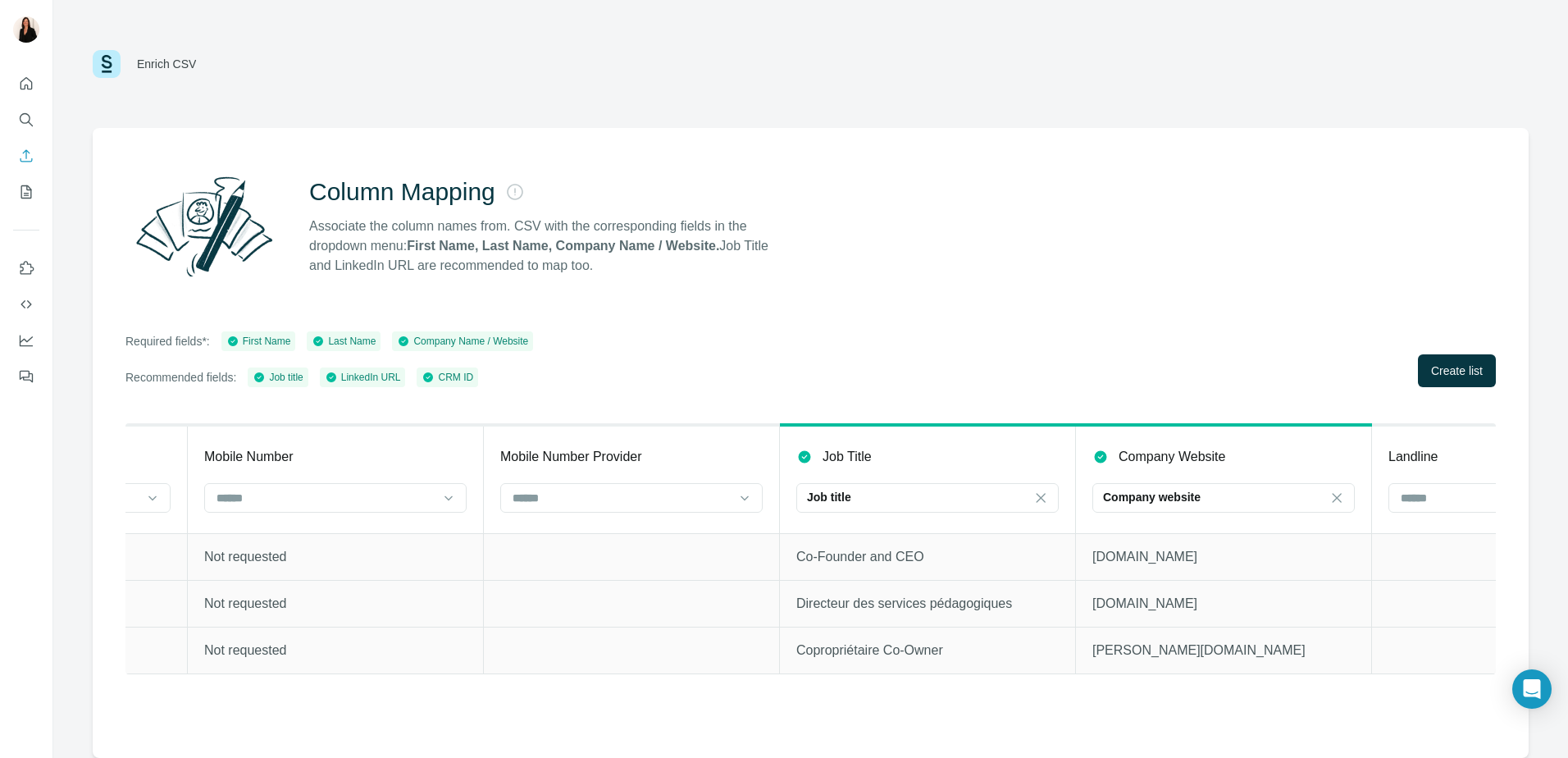
scroll to position [0, 2583]
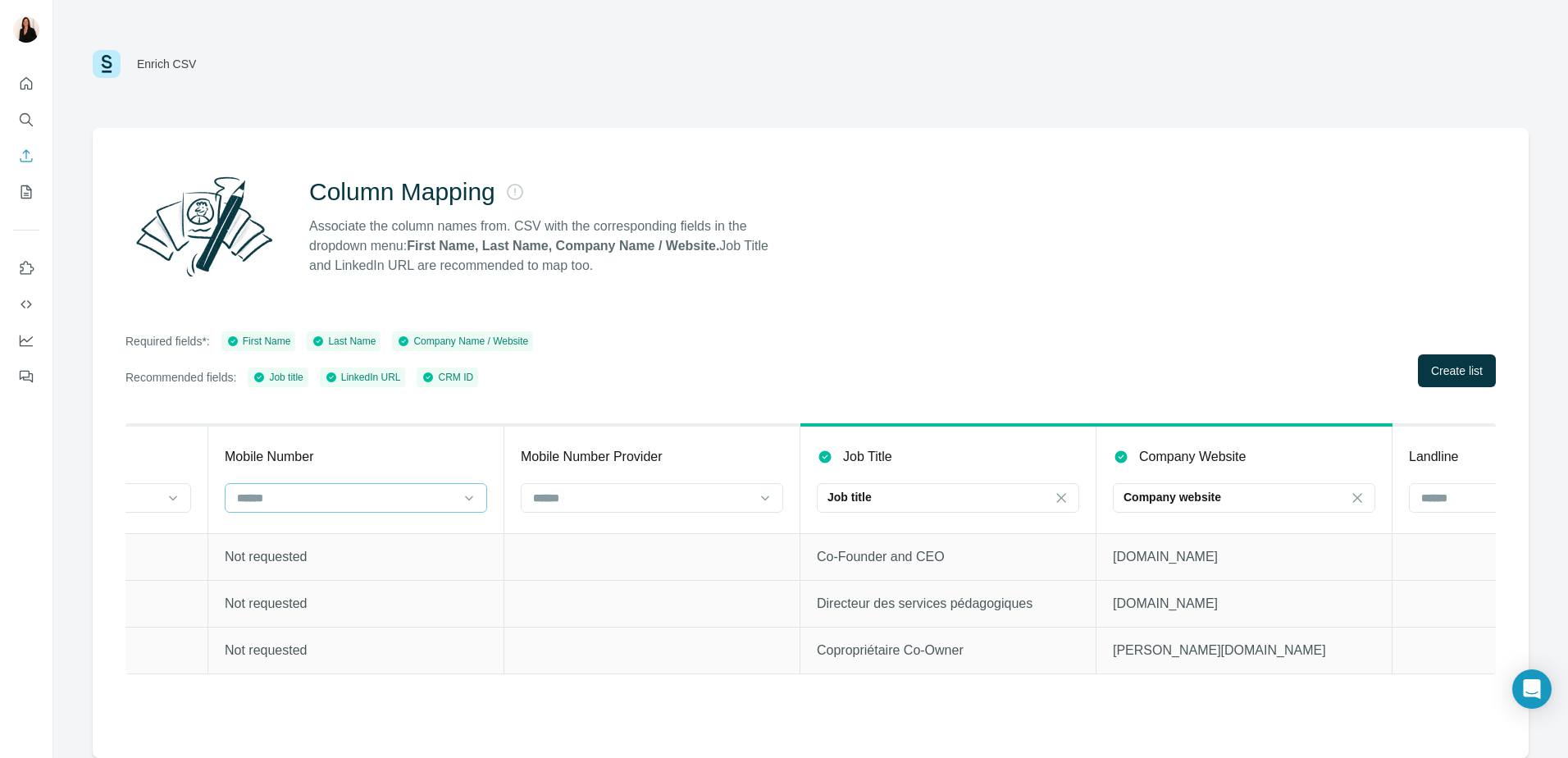
click at [442, 502] on div at bounding box center [346, 498] width 221 height 28
click at [435, 542] on div "No results. Let's try again!" at bounding box center [356, 540] width 255 height 39
click at [884, 322] on div "Column Mapping Associate the column names from. CSV with the corresponding fiel…" at bounding box center [811, 444] width 1436 height 631
click at [1480, 378] on span "Create list" at bounding box center [1457, 370] width 52 height 16
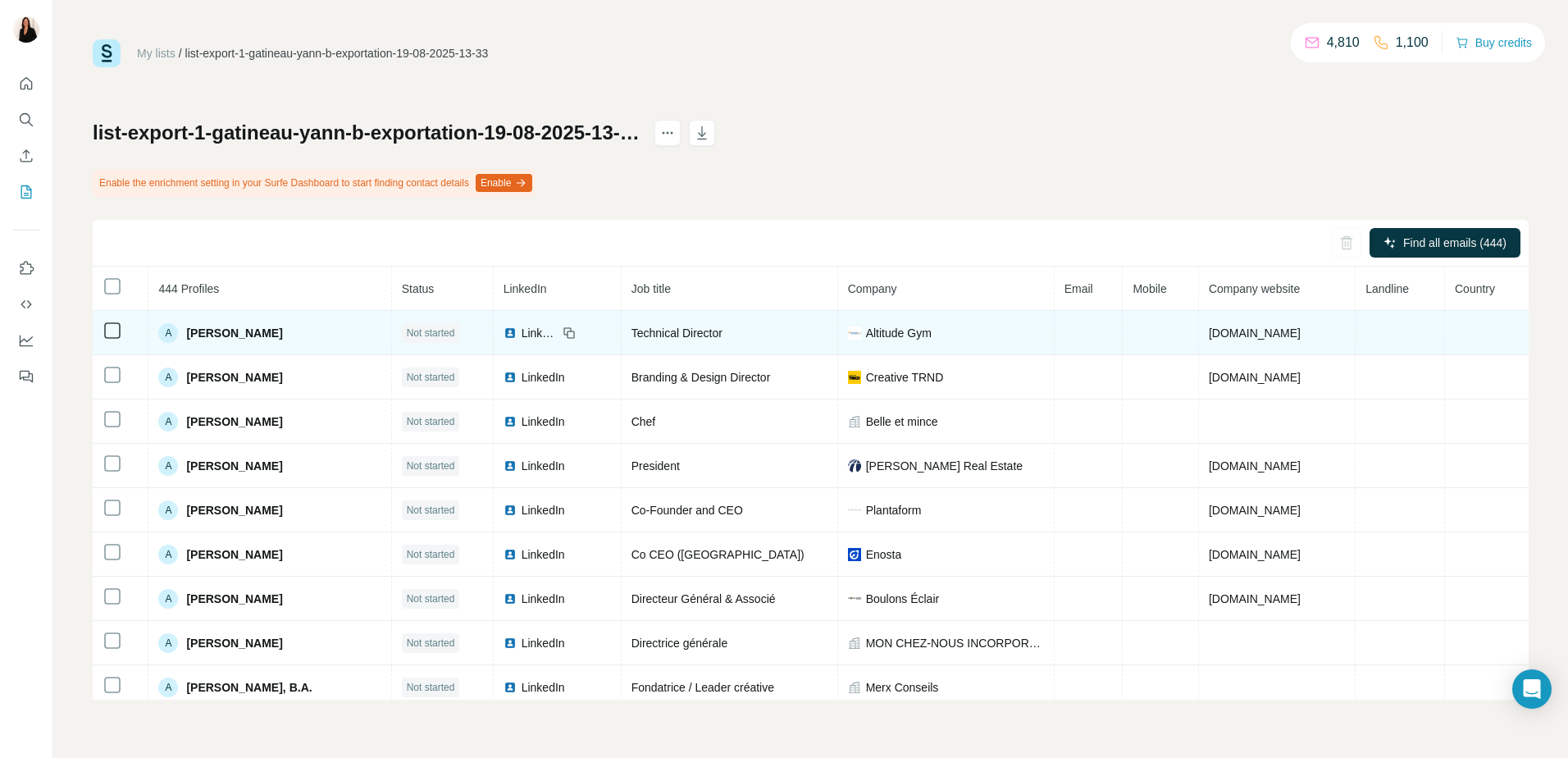
click at [1099, 326] on td at bounding box center [1089, 333] width 69 height 44
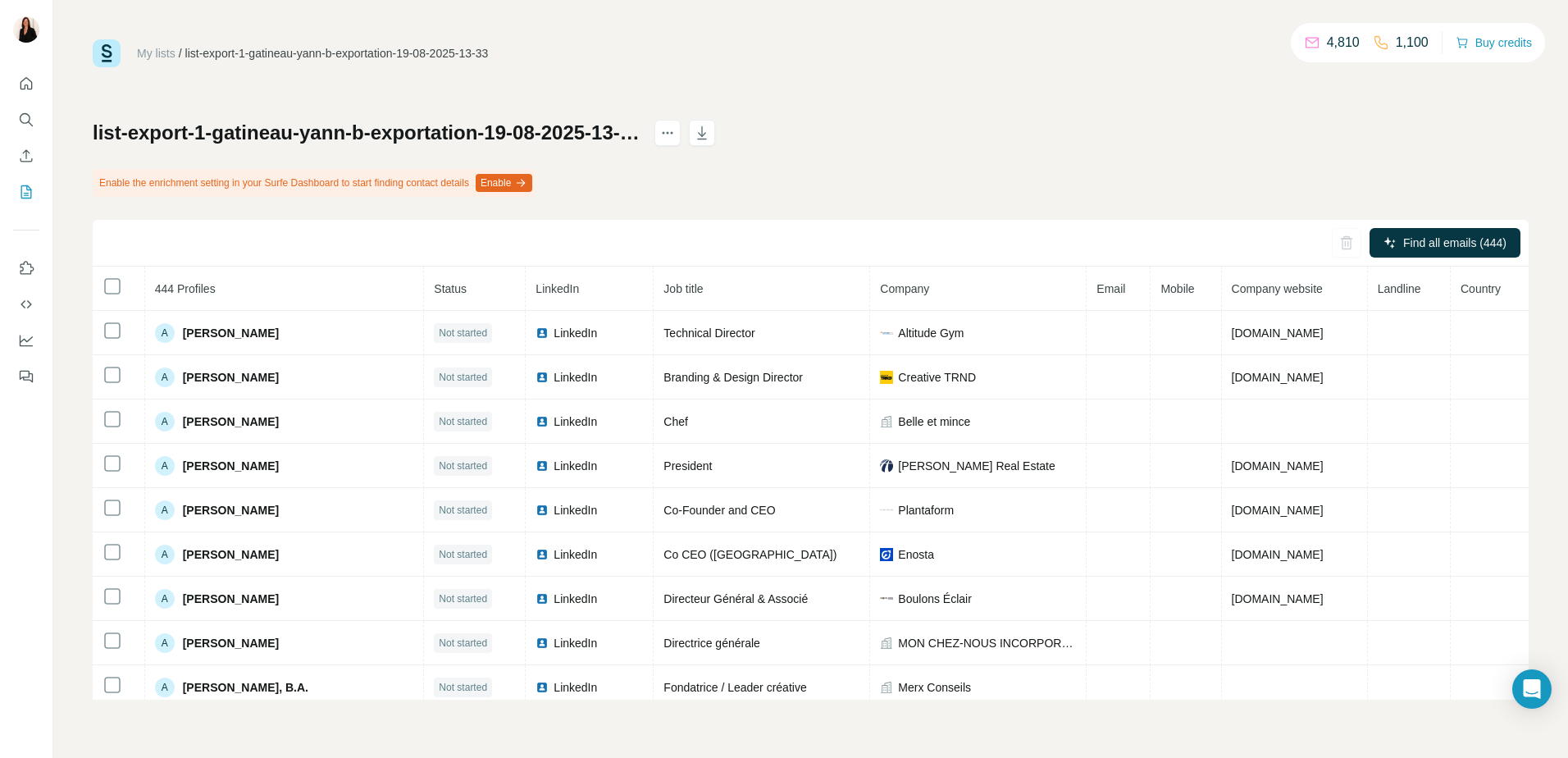
click at [973, 83] on div "My lists / list-export-1-gatineau-yann-b-exportation-19-08-2025-13-33 4,810 1,1…" at bounding box center [811, 369] width 1436 height 661
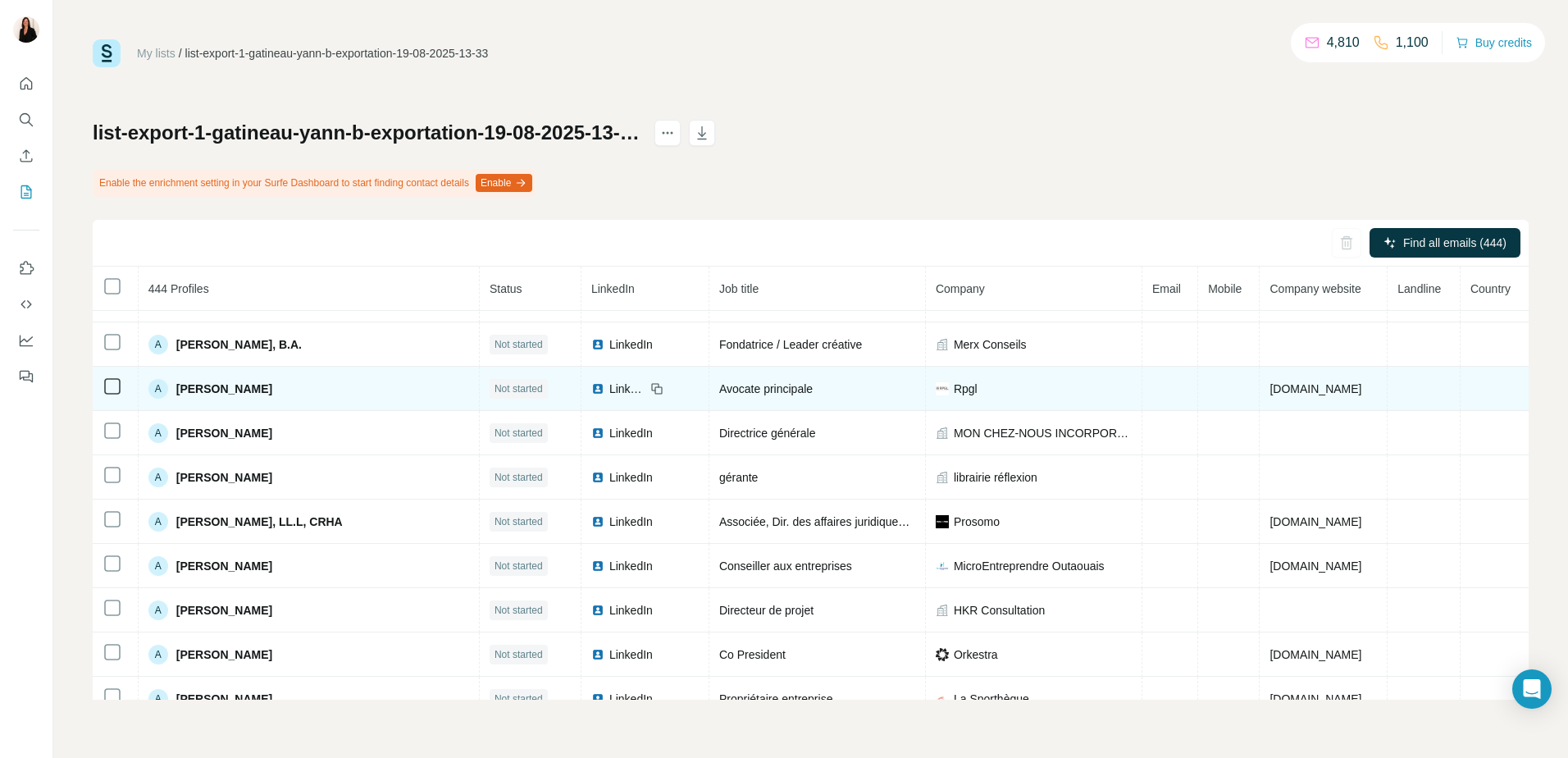
scroll to position [153, 0]
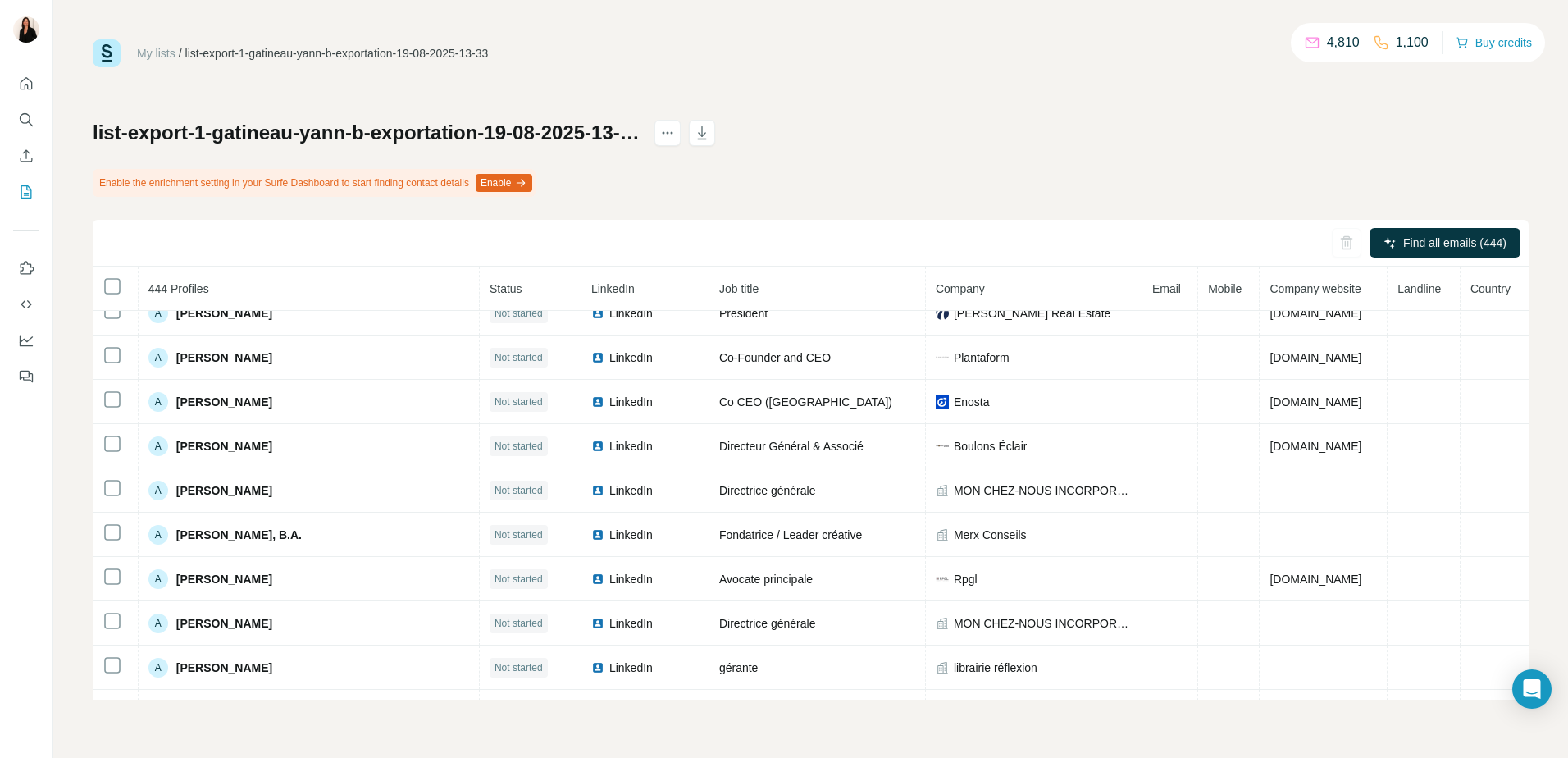
click at [631, 185] on div "list-export-1-gatineau-yann-b-exportation-19-08-2025-13-33 Enable the enrichmen…" at bounding box center [811, 409] width 1436 height 580
click at [412, 185] on div "Enable the enrichment setting in your Surfe Dashboard to start finding contact …" at bounding box center [314, 183] width 443 height 28
click at [275, 57] on div "list-export-1-gatineau-yann-b-exportation-19-08-2025-13-33" at bounding box center [336, 53] width 303 height 16
click at [28, 257] on button "Use Surfe on LinkedIn" at bounding box center [26, 268] width 26 height 30
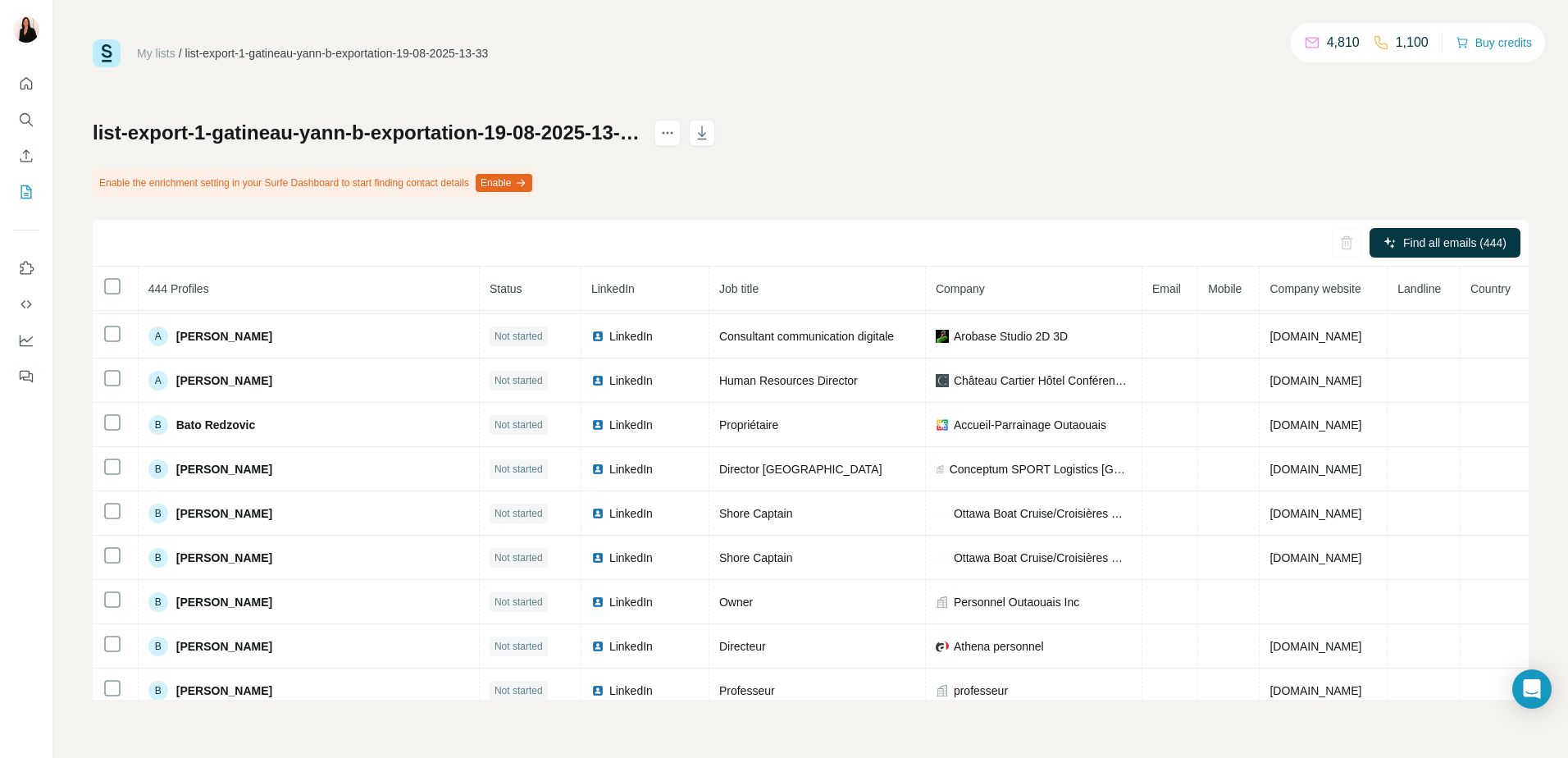
scroll to position [1827, 0]
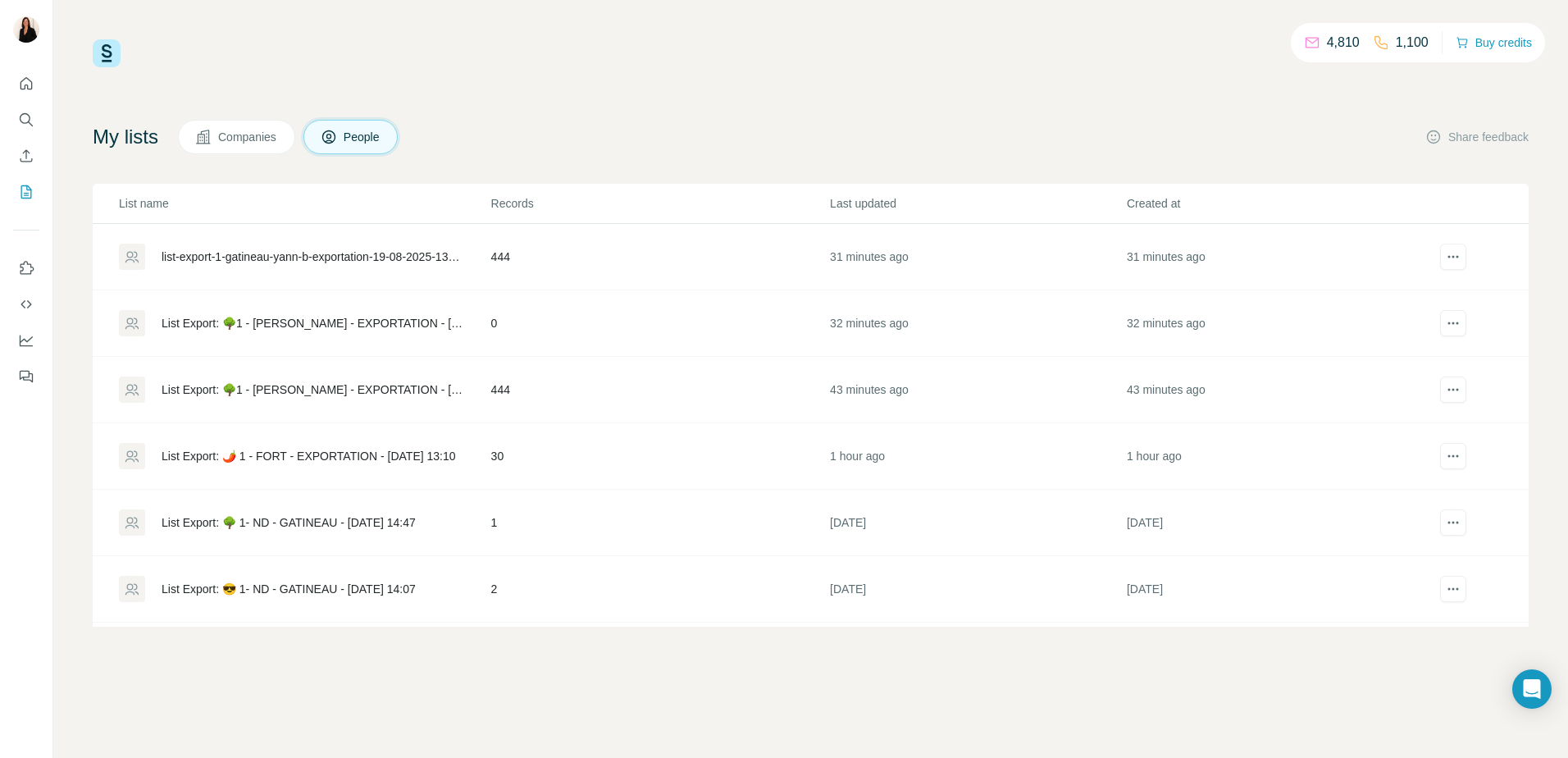
click at [419, 391] on div "List Export: 🌳1 - [PERSON_NAME] - EXPORTATION - [DATE] 13:33" at bounding box center [312, 390] width 301 height 16
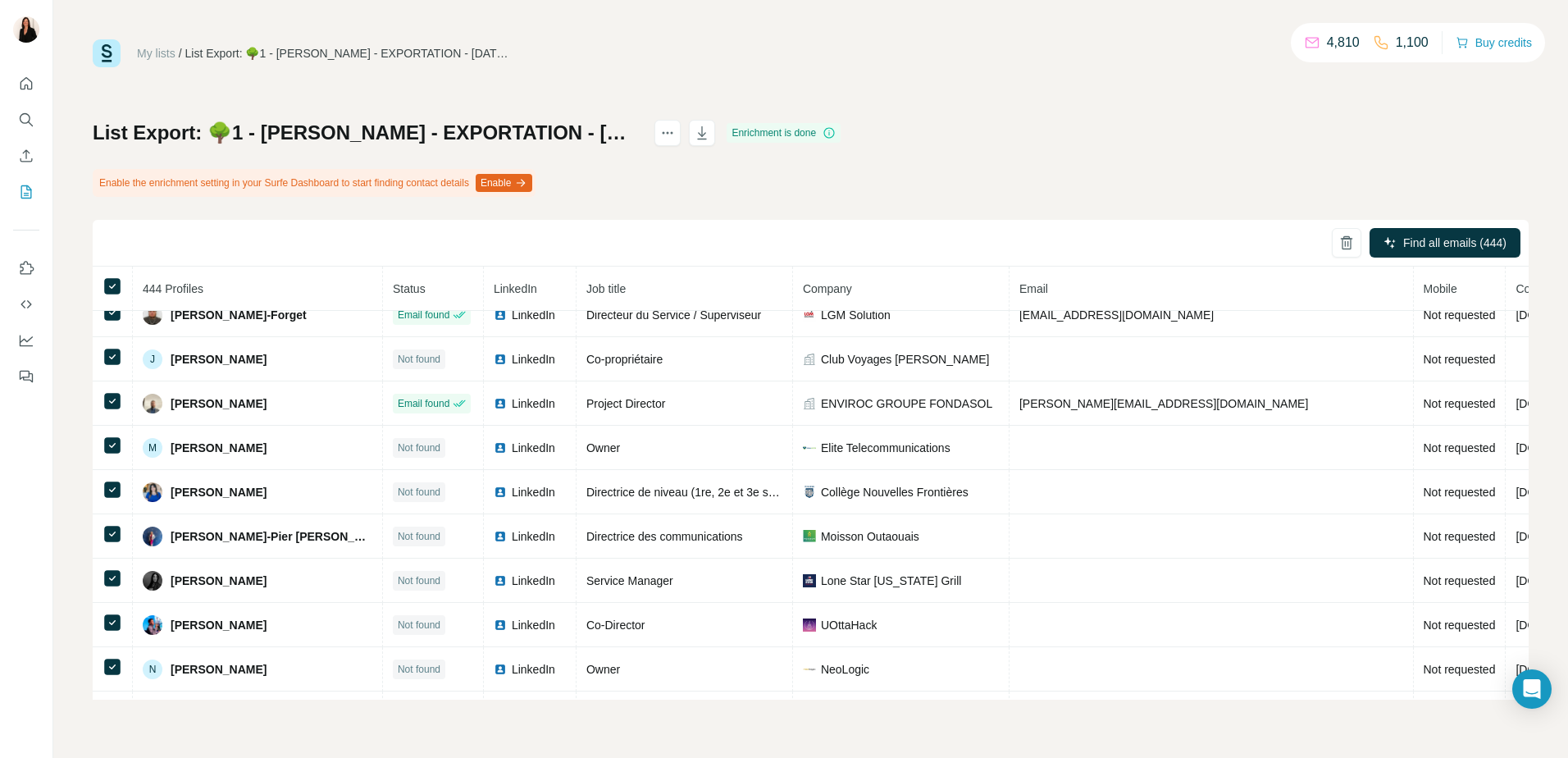
scroll to position [2278, 0]
click at [30, 196] on icon "My lists" at bounding box center [26, 191] width 16 height 16
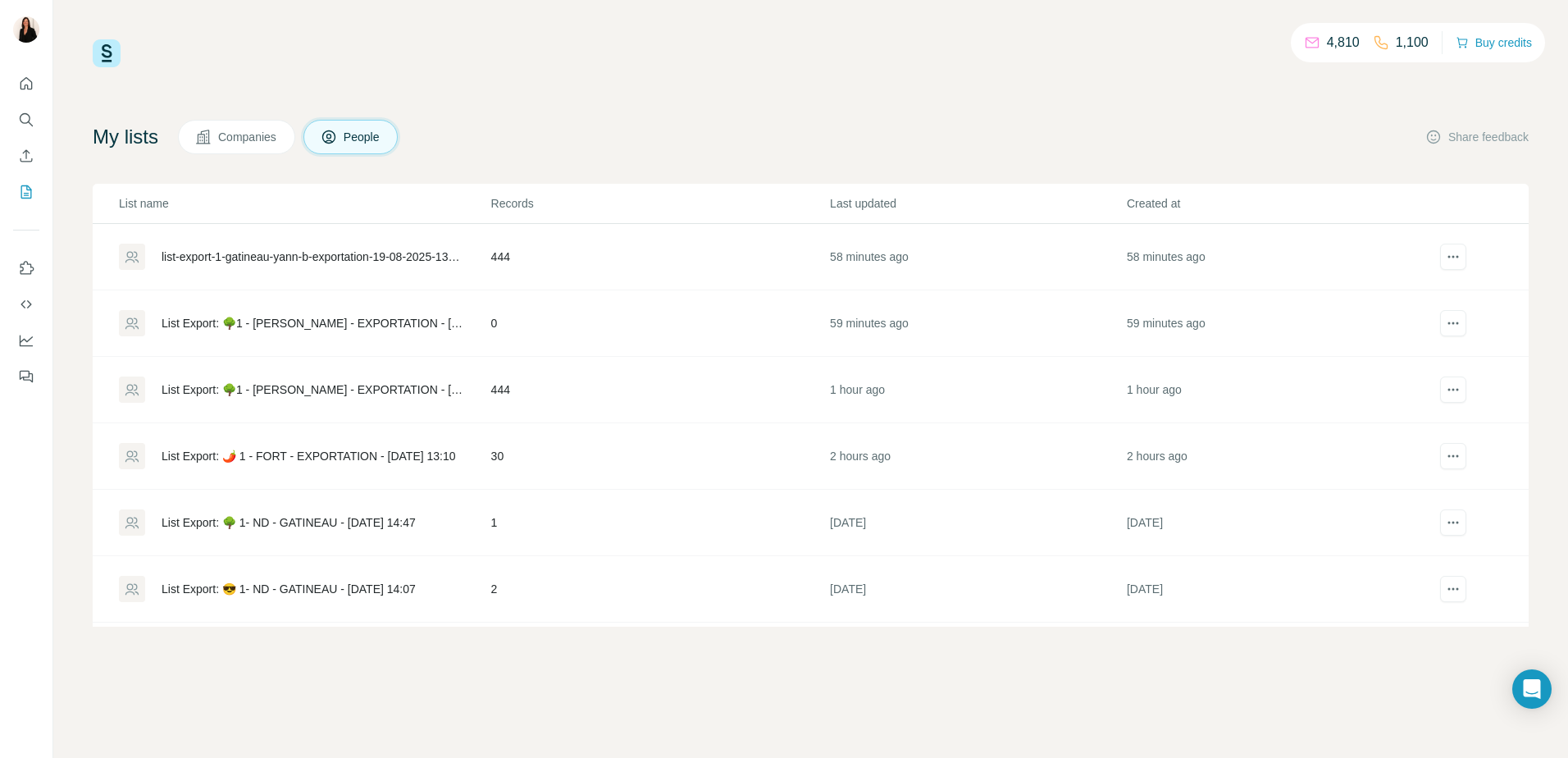
click at [445, 395] on div "List Export: 🌳1 - [PERSON_NAME] - EXPORTATION - [DATE] 13:33" at bounding box center [312, 390] width 301 height 16
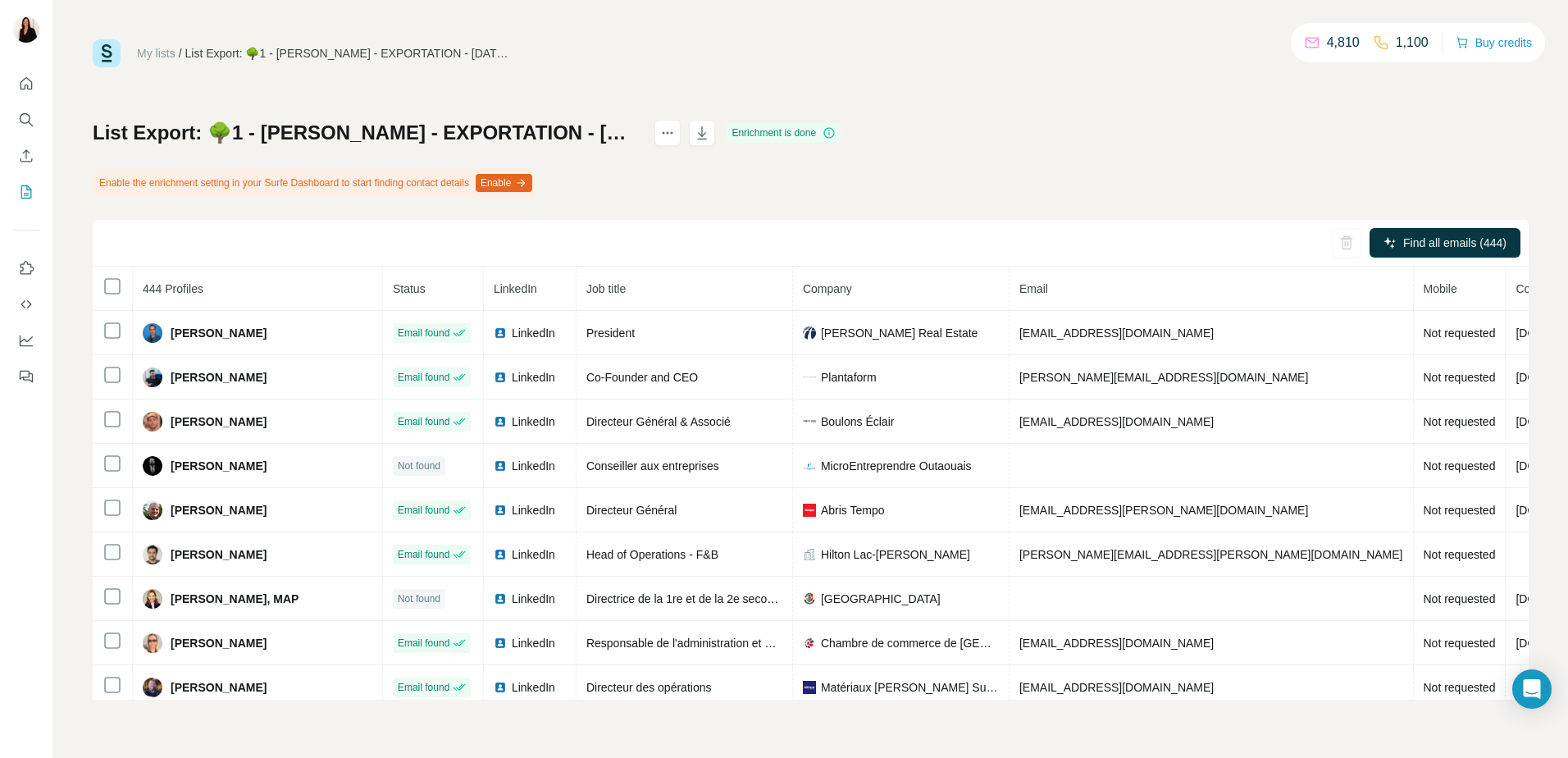
click at [532, 183] on button "Enable" at bounding box center [504, 183] width 56 height 18
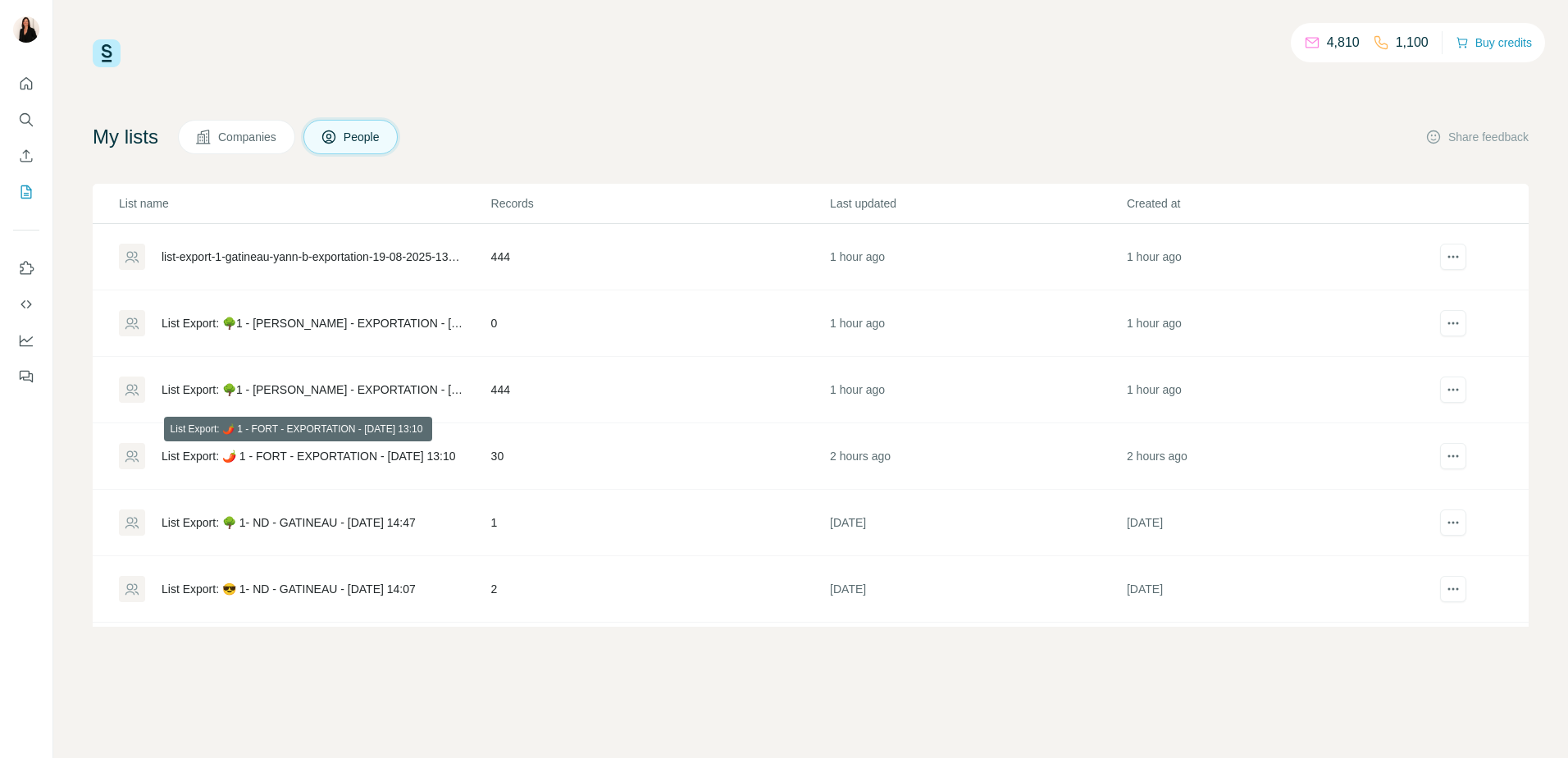
click at [347, 450] on div "List Export: 🌶️ 1 - FORT - EXPORTATION - [DATE] 13:10" at bounding box center [308, 455] width 295 height 16
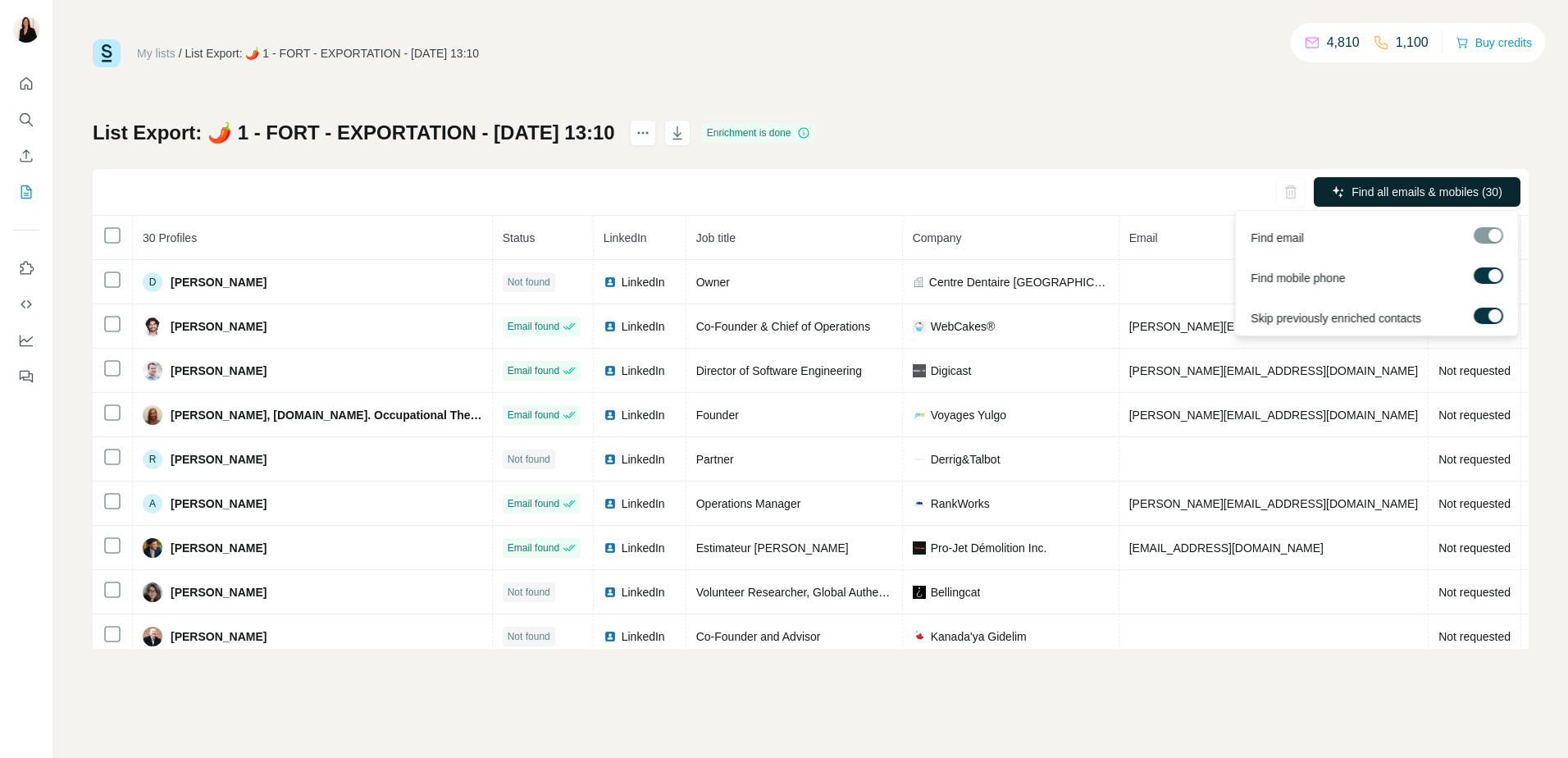
click at [1466, 186] on span "Find all emails & mobiles (30)" at bounding box center [1427, 191] width 151 height 16
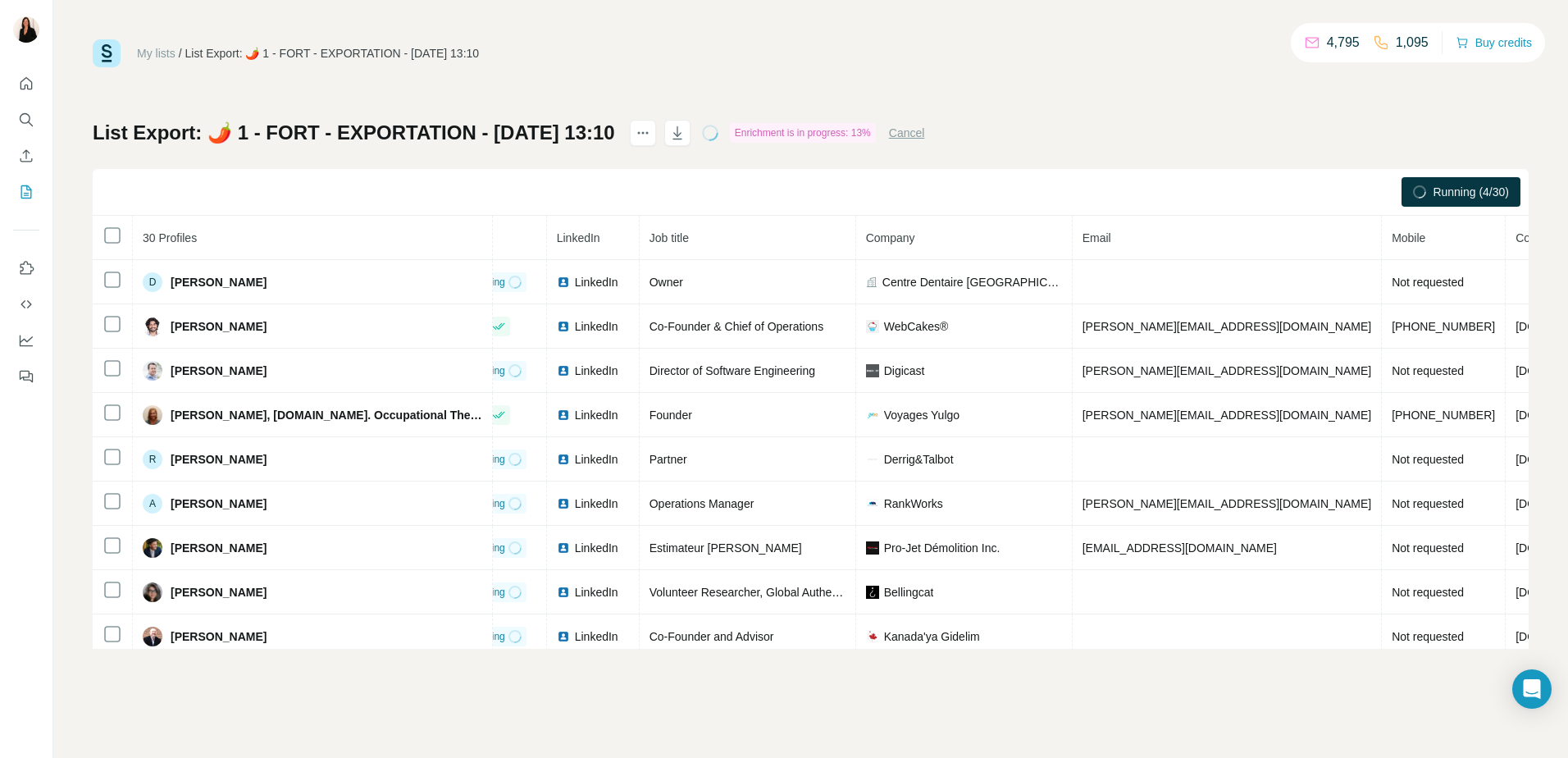
scroll to position [0, 66]
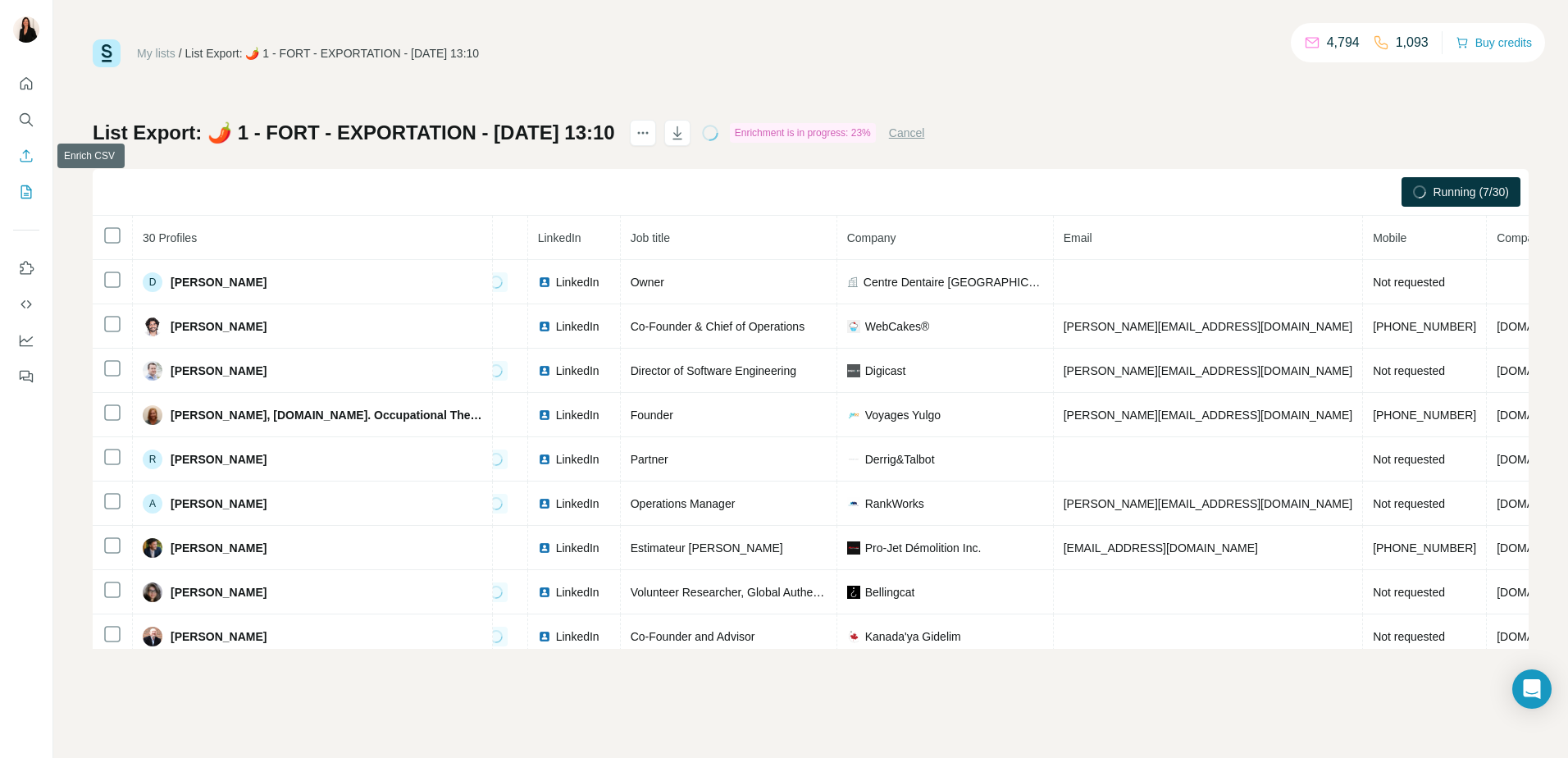
click at [15, 149] on button "Enrich CSV" at bounding box center [26, 156] width 26 height 30
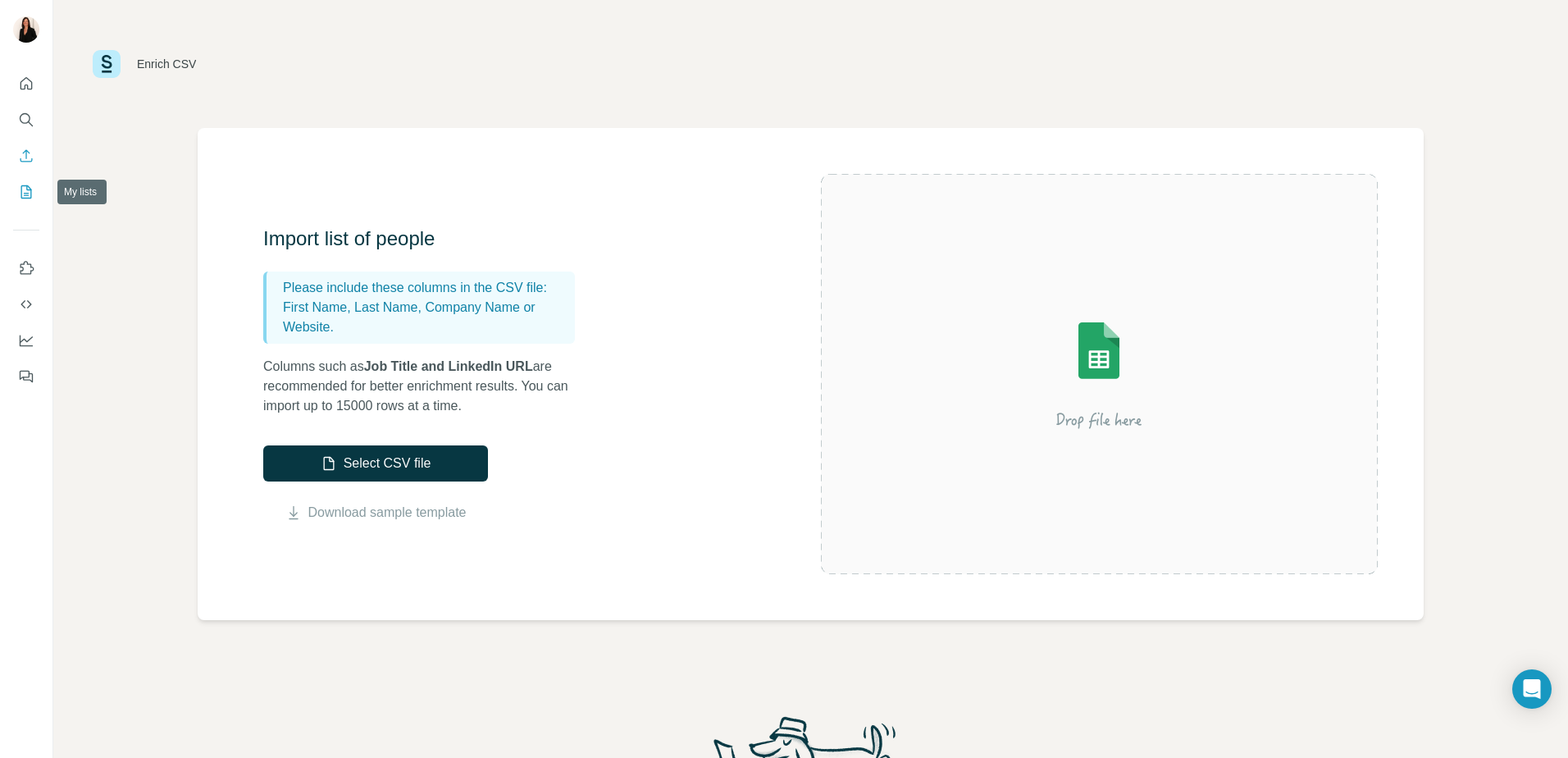
click at [22, 179] on button "My lists" at bounding box center [26, 191] width 26 height 30
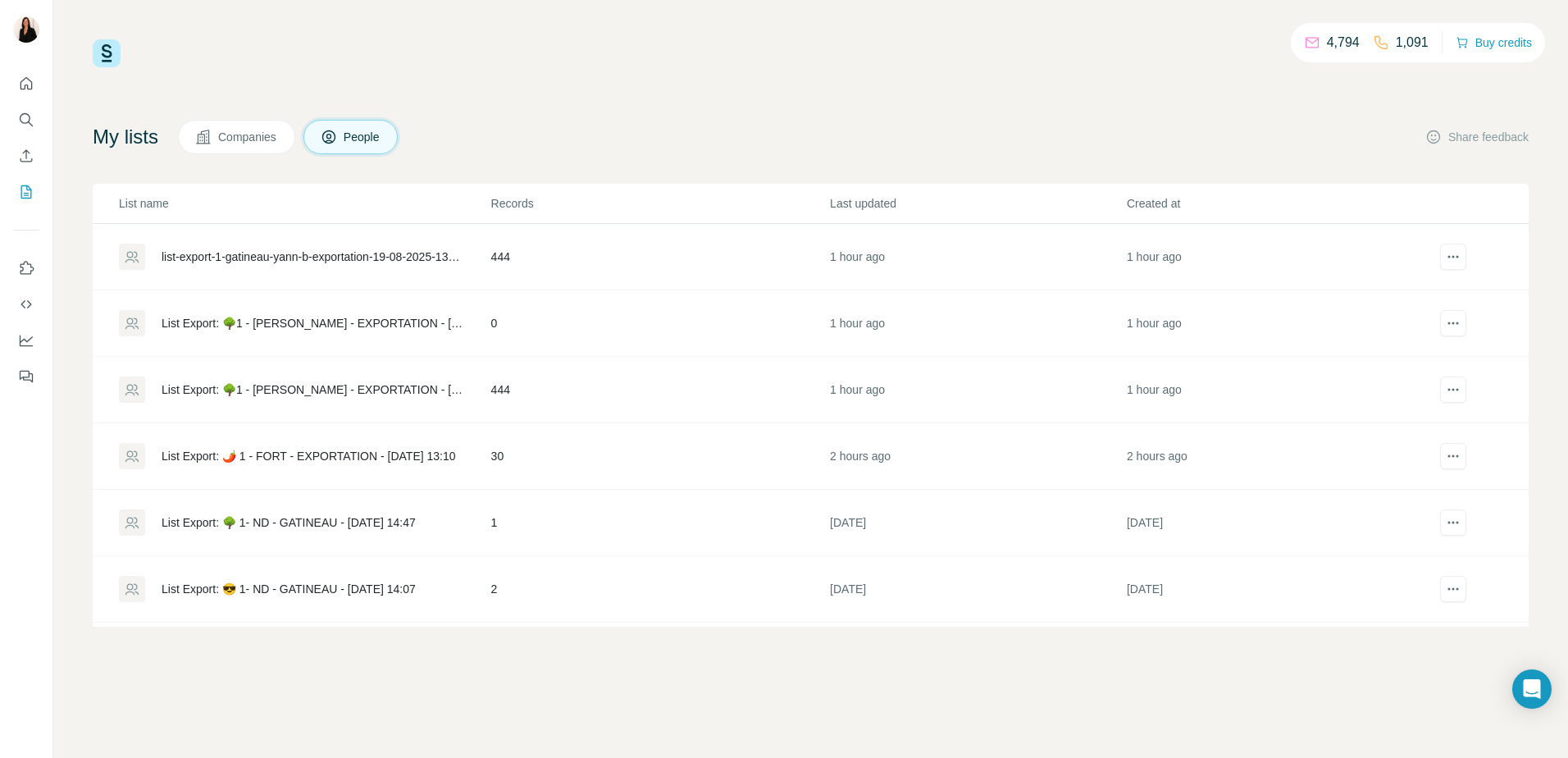
click at [347, 385] on div "List Export: 🌳1 - [PERSON_NAME] - EXPORTATION - [DATE] 13:33" at bounding box center [312, 390] width 301 height 16
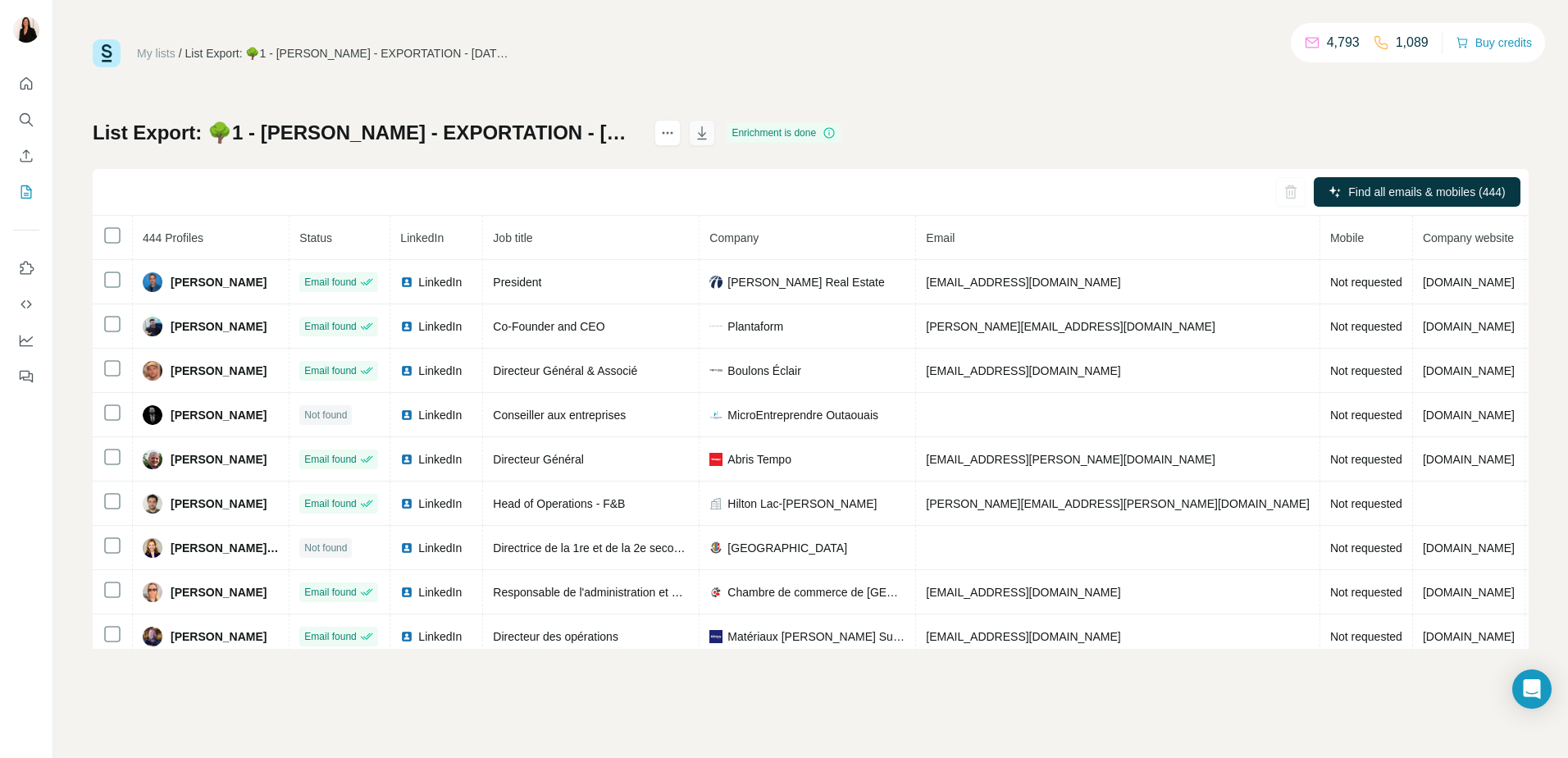
click at [715, 142] on button "button" at bounding box center [702, 132] width 26 height 26
click at [1090, 76] on div "My lists / List Export: 🌳1 - [PERSON_NAME] - EXPORTATION - [DATE] 13:33 4,793 1…" at bounding box center [811, 344] width 1436 height 610
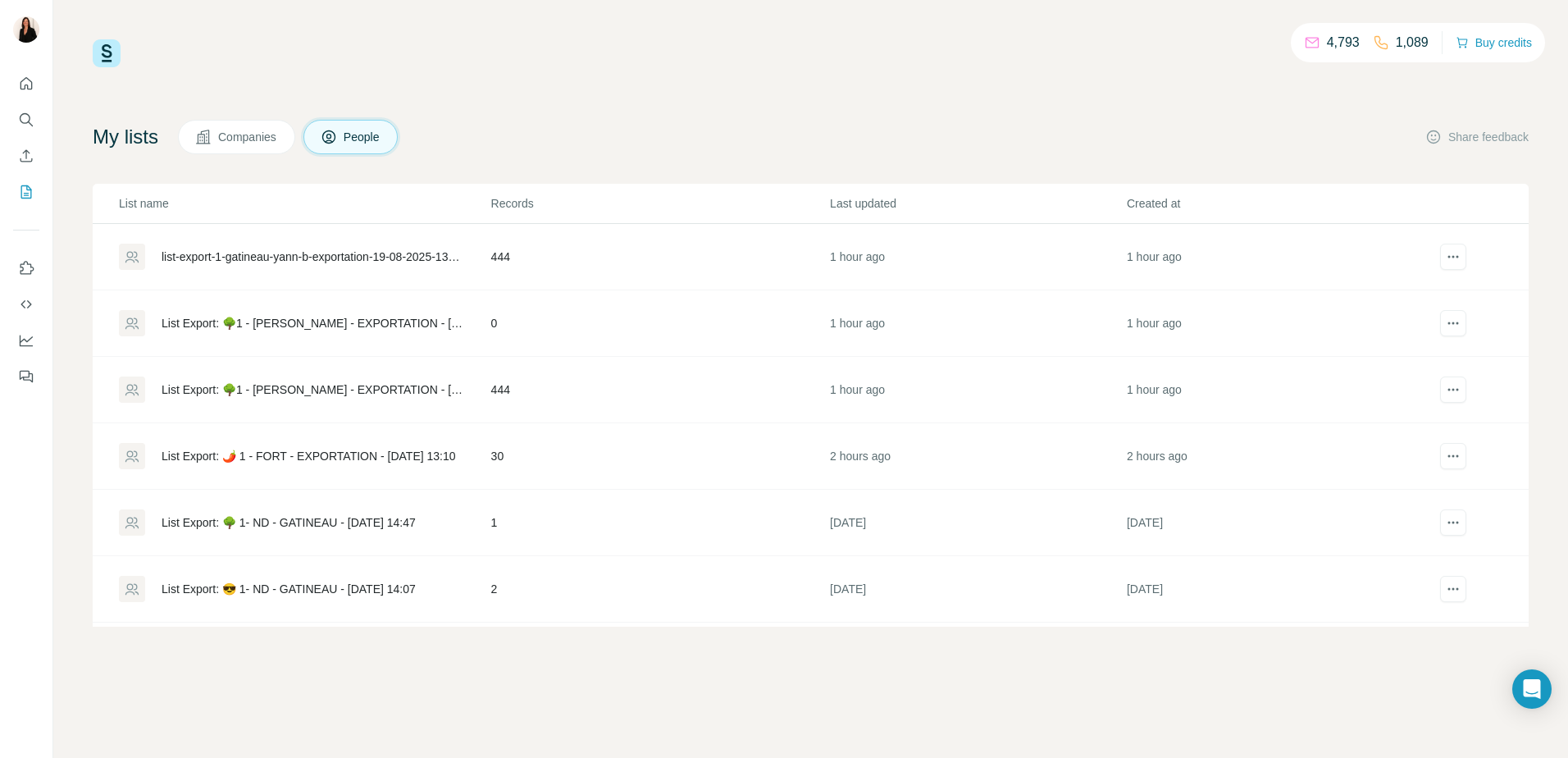
click at [423, 450] on div "List Export: 🌶️ 1 - FORT - EXPORTATION - [DATE] 13:10" at bounding box center [308, 455] width 295 height 16
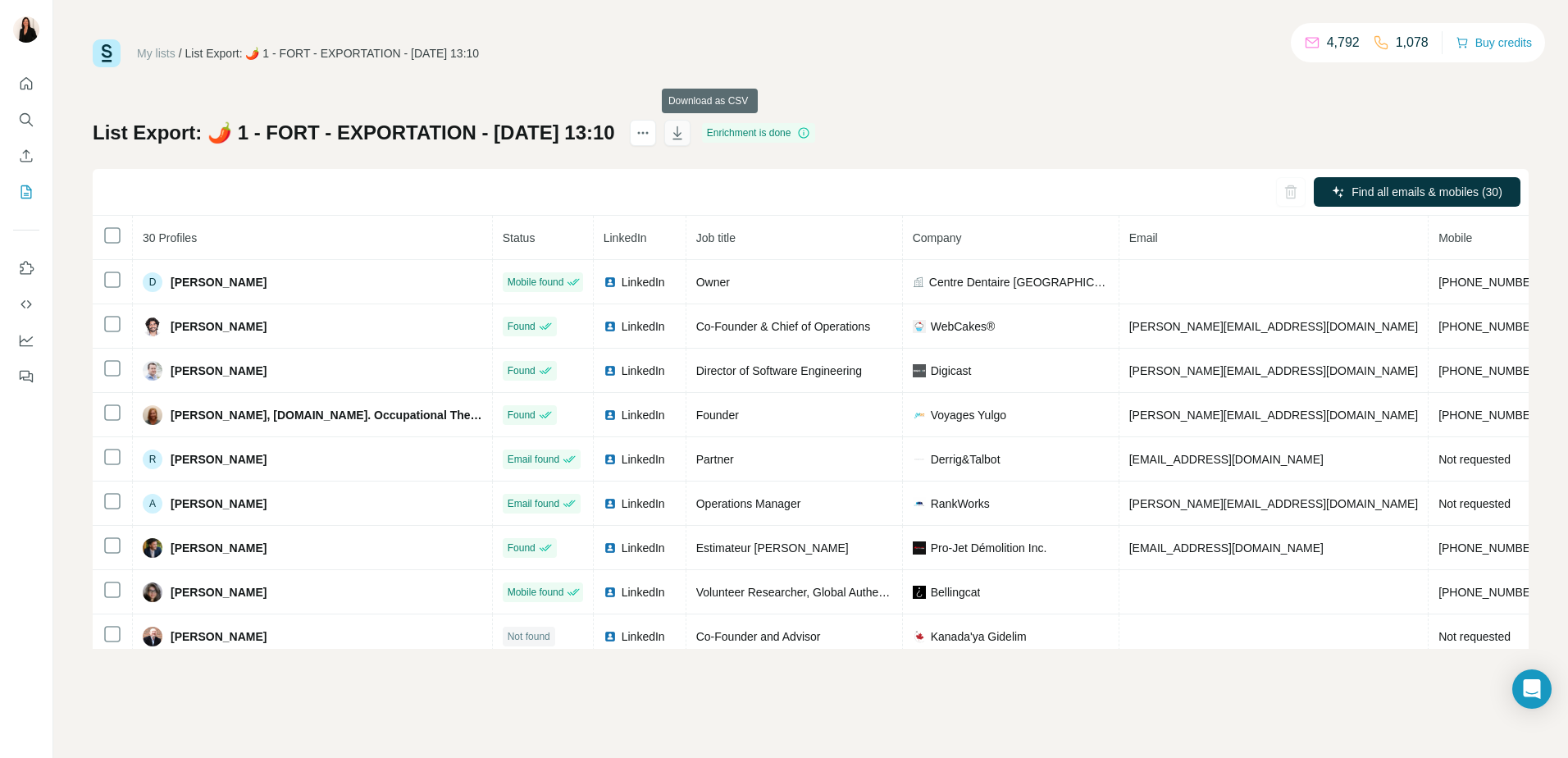
click at [686, 129] on icon "button" at bounding box center [677, 132] width 16 height 16
click at [1103, 82] on div "My lists / List Export: 🌶️ 1 - FORT - EXPORTATION - [DATE] 13:10 4,792 1,078 Bu…" at bounding box center [811, 344] width 1436 height 610
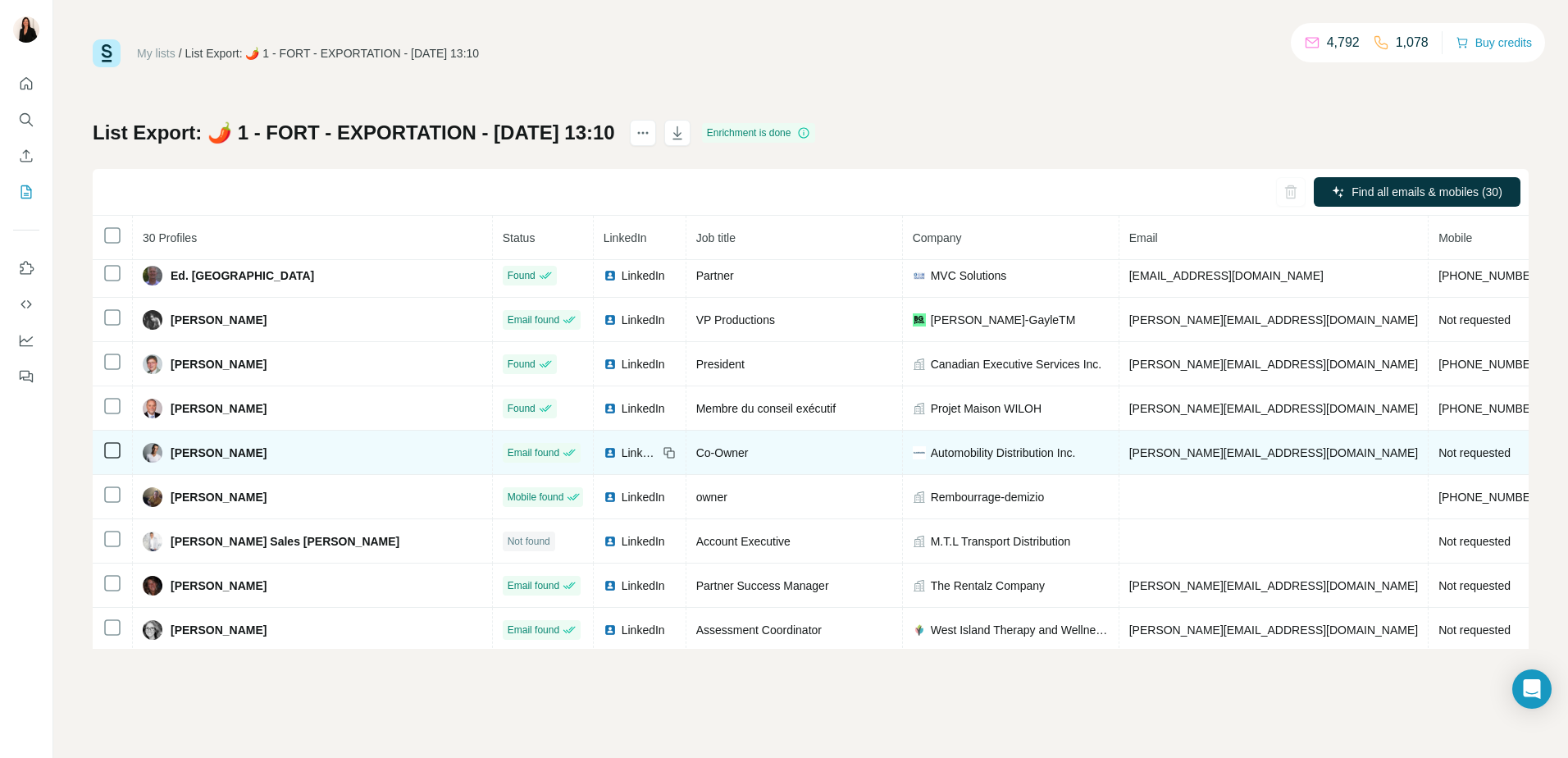
scroll to position [506, 0]
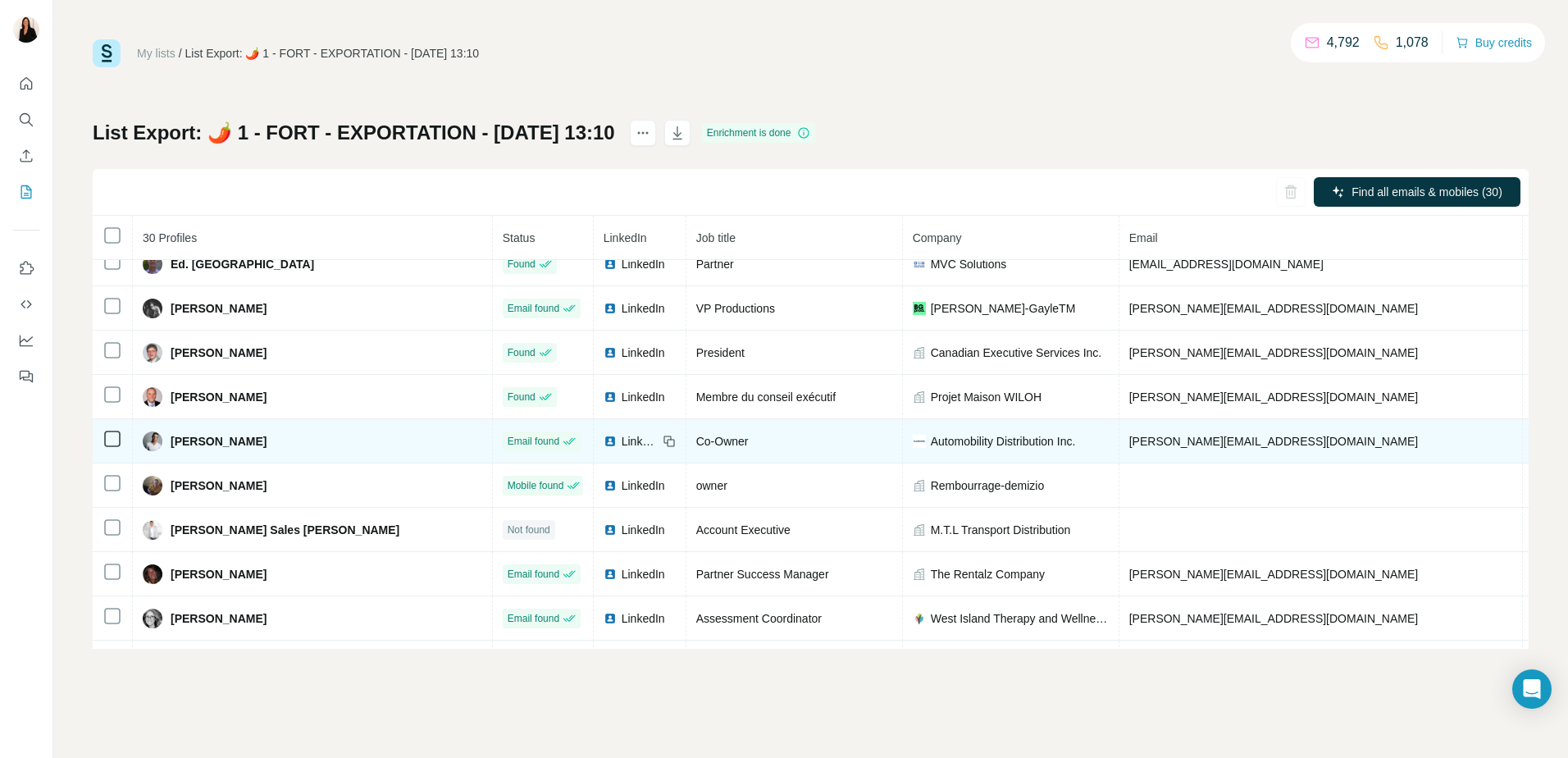
click at [203, 441] on span "[PERSON_NAME]" at bounding box center [219, 441] width 96 height 16
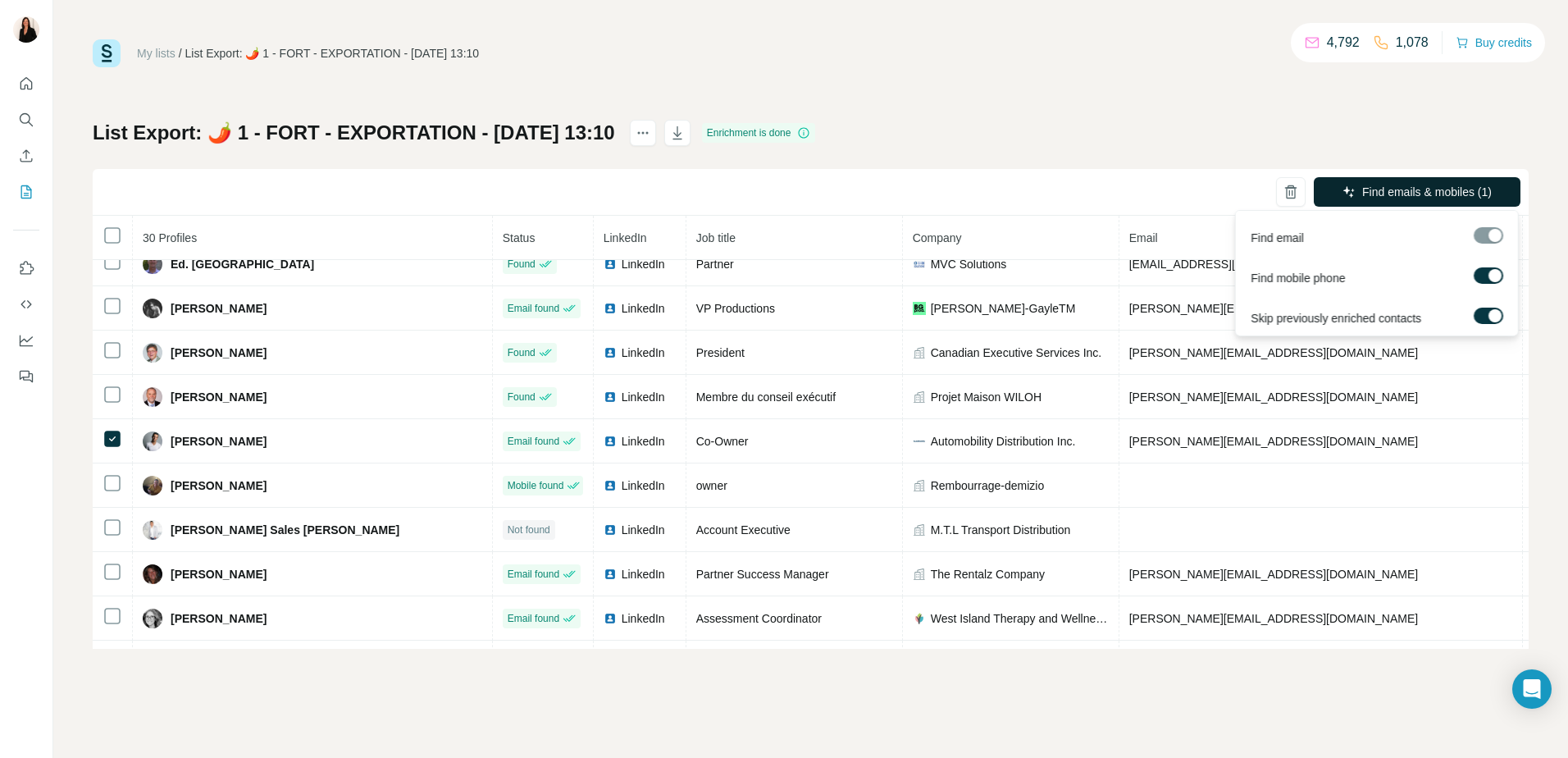
click at [1463, 195] on span "Find emails & mobiles (1)" at bounding box center [1427, 191] width 130 height 16
click at [1463, 194] on span "Find emails & mobiles (1)" at bounding box center [1427, 191] width 130 height 16
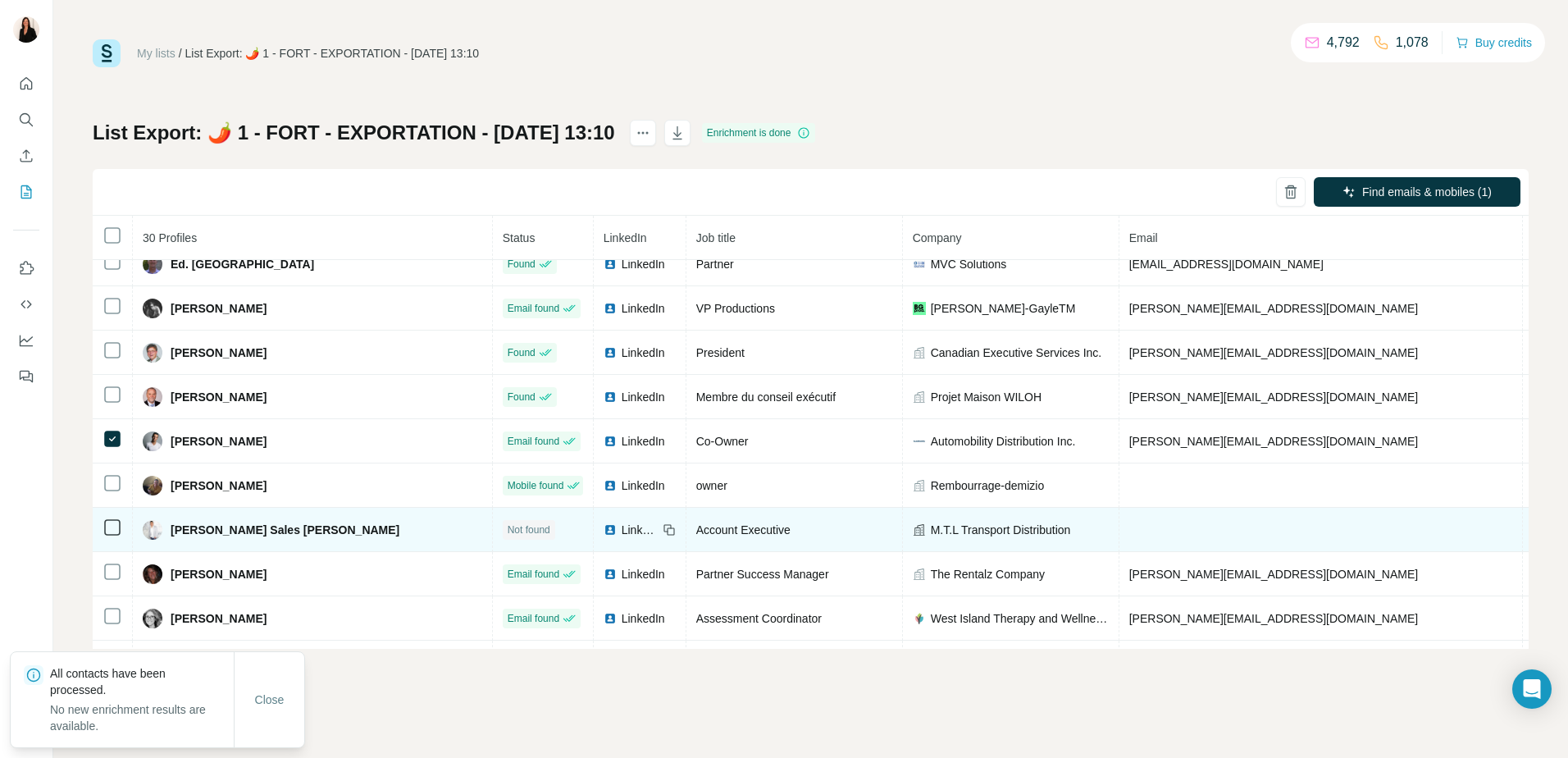
scroll to position [588, 0]
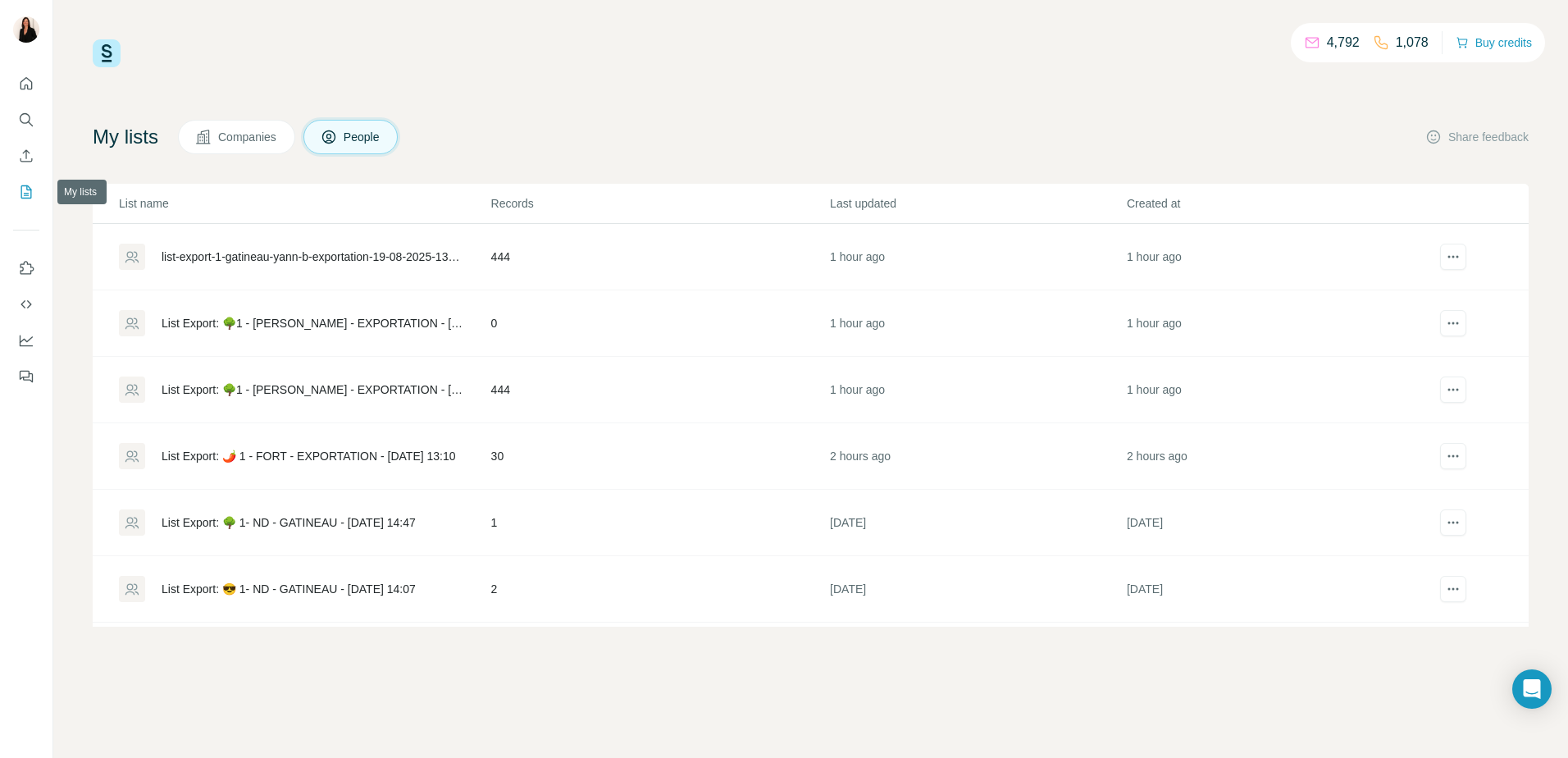
click at [34, 198] on button "My lists" at bounding box center [26, 191] width 26 height 30
click at [312, 382] on div "List Export: 🌳1 - [PERSON_NAME] - EXPORTATION - [DATE] 13:33" at bounding box center [312, 390] width 301 height 16
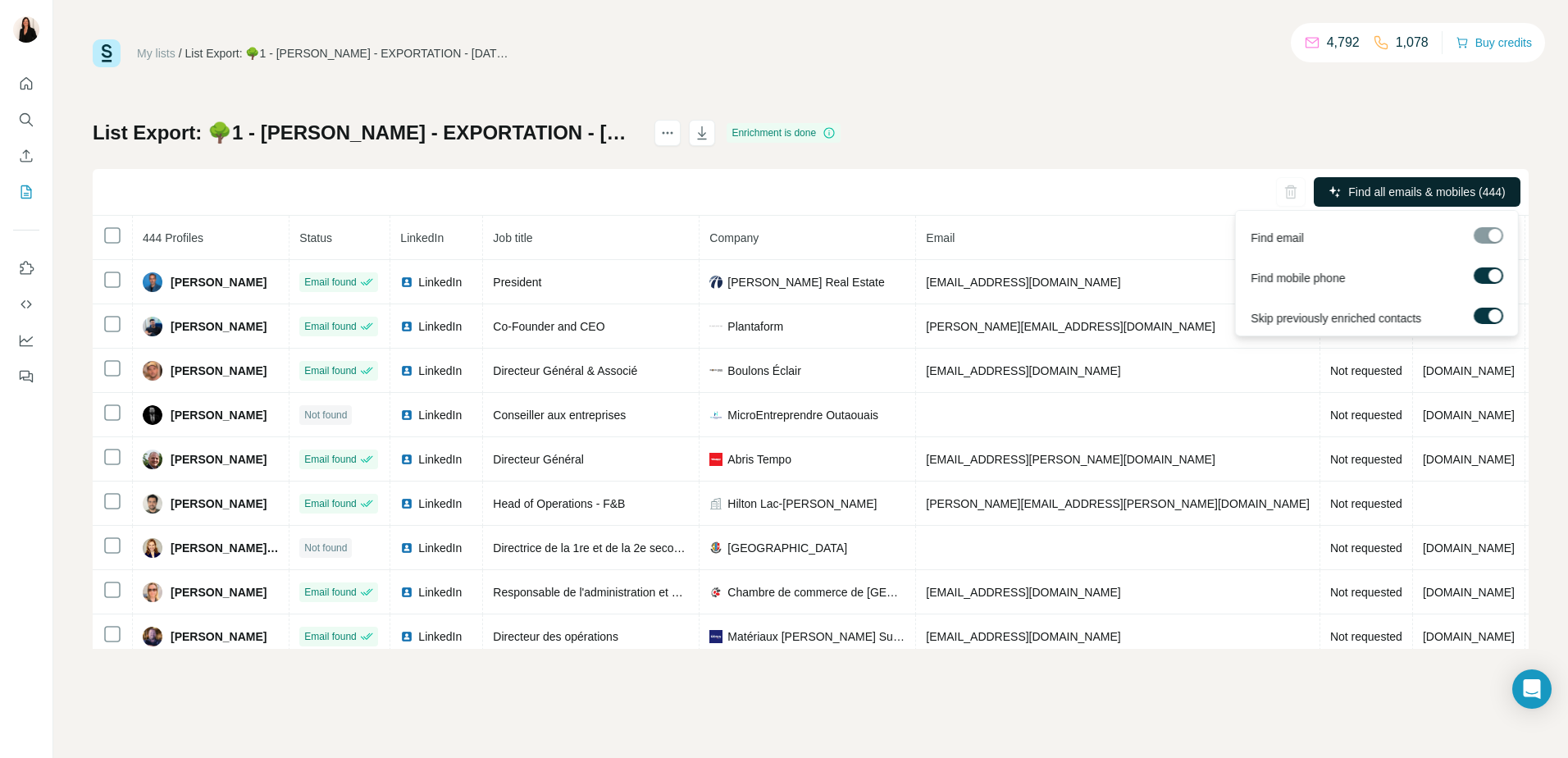
click at [1400, 194] on span "Find all emails & mobiles (444)" at bounding box center [1426, 191] width 156 height 16
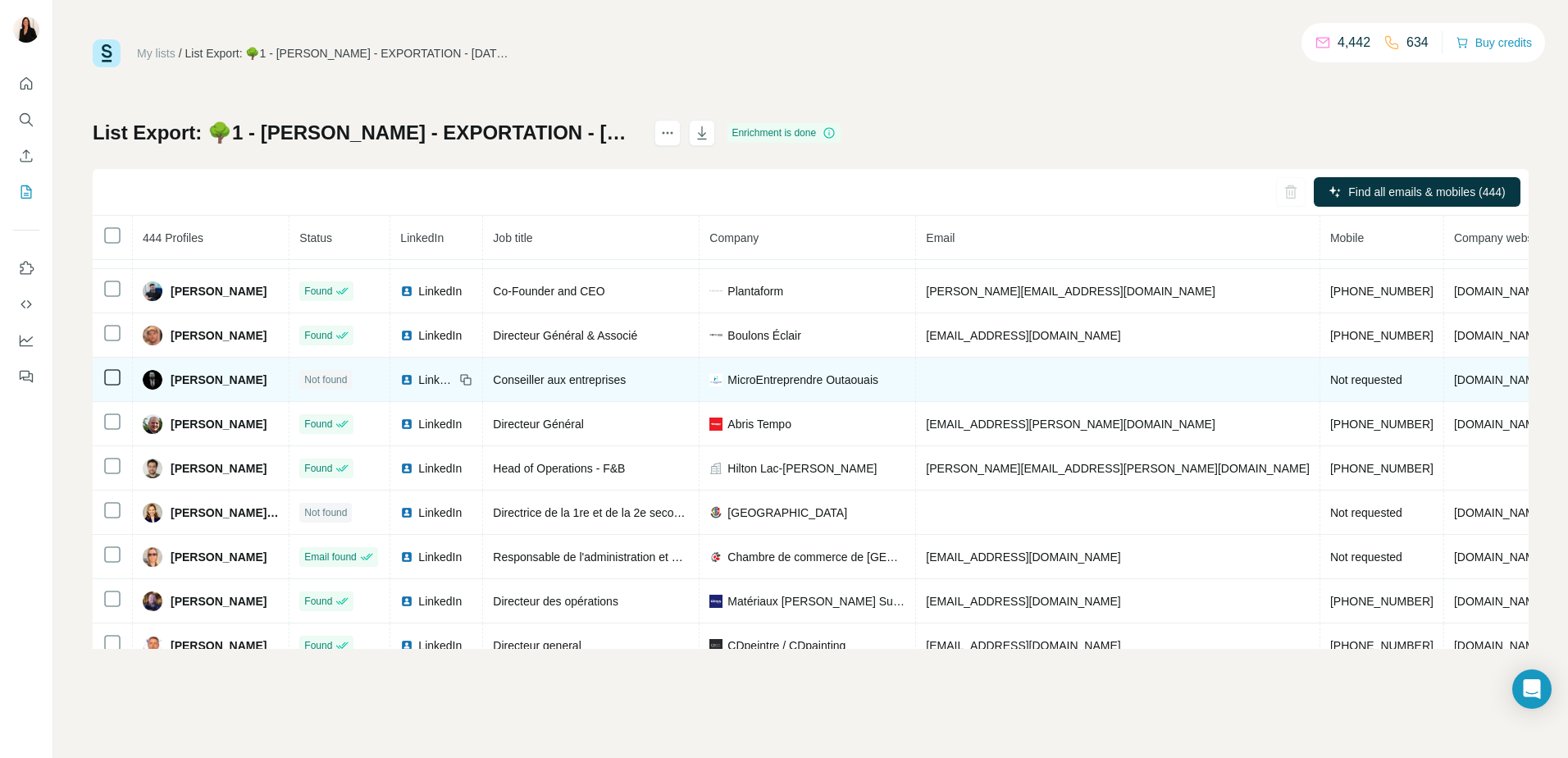
scroll to position [54, 0]
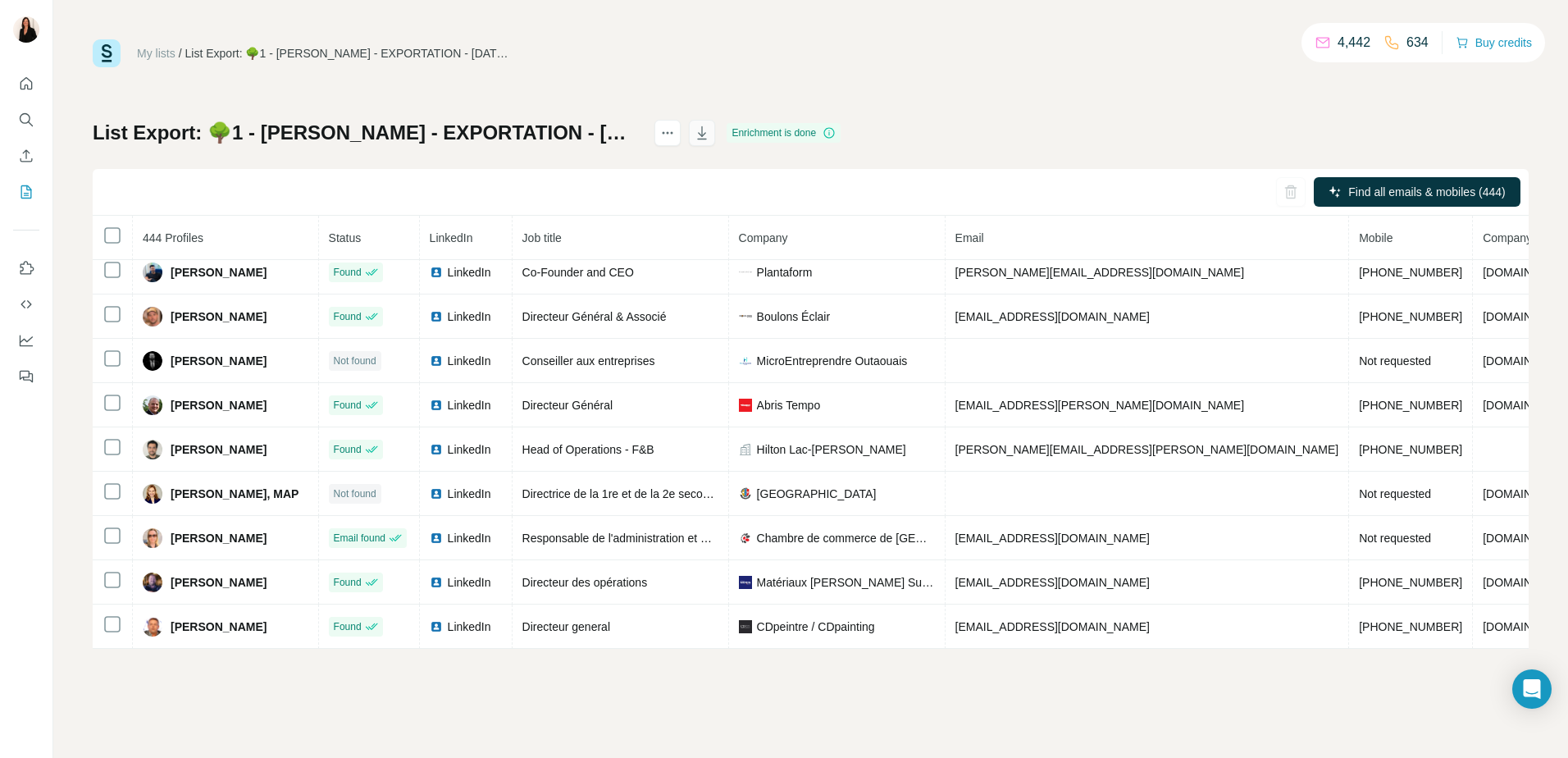
click at [711, 132] on icon "button" at bounding box center [702, 132] width 16 height 16
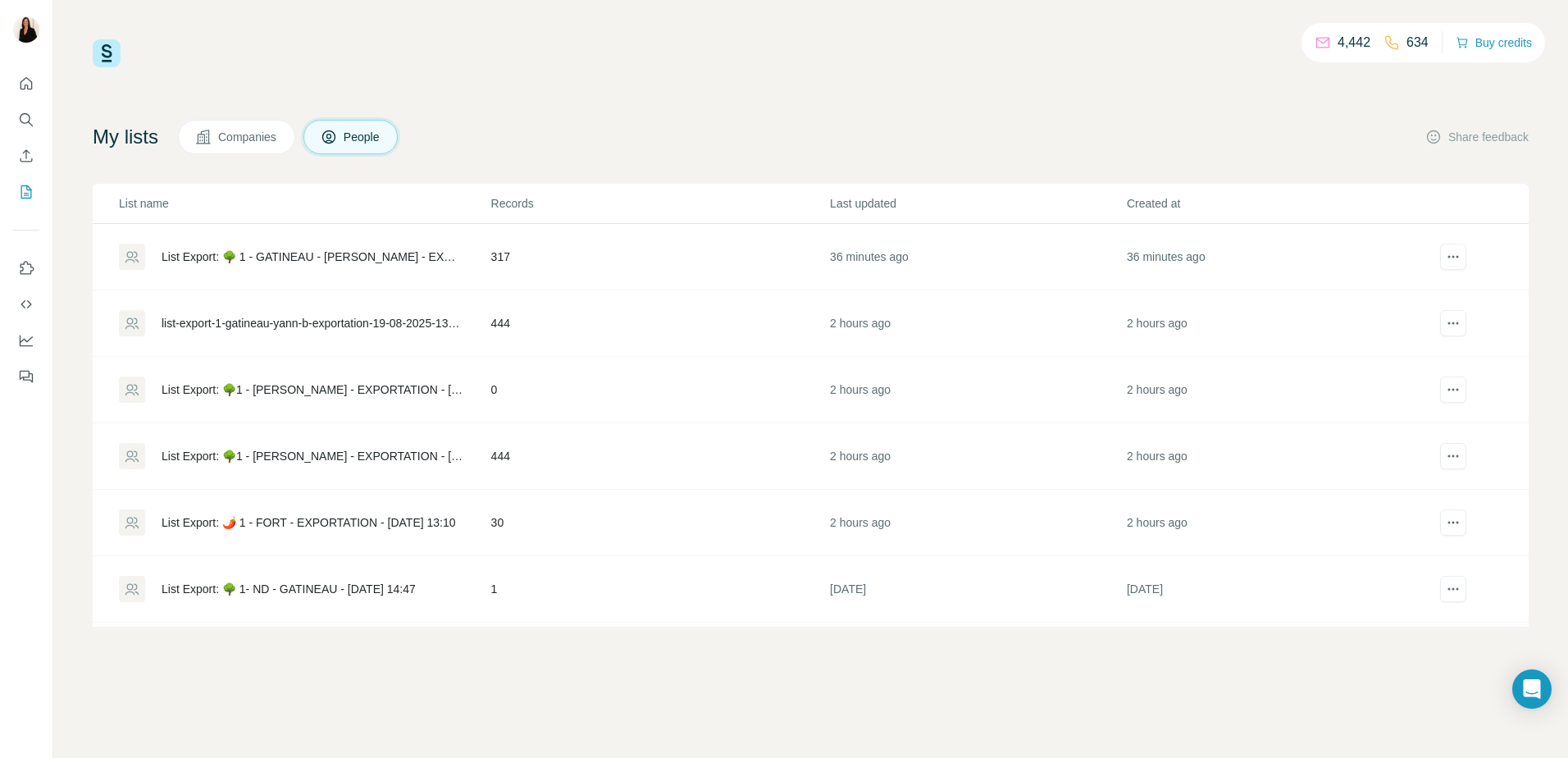
click at [348, 256] on div "List Export: 🌳 1 - GATINEAU - [PERSON_NAME] - EXPORTATION - [DATE] 14:59" at bounding box center [312, 256] width 301 height 16
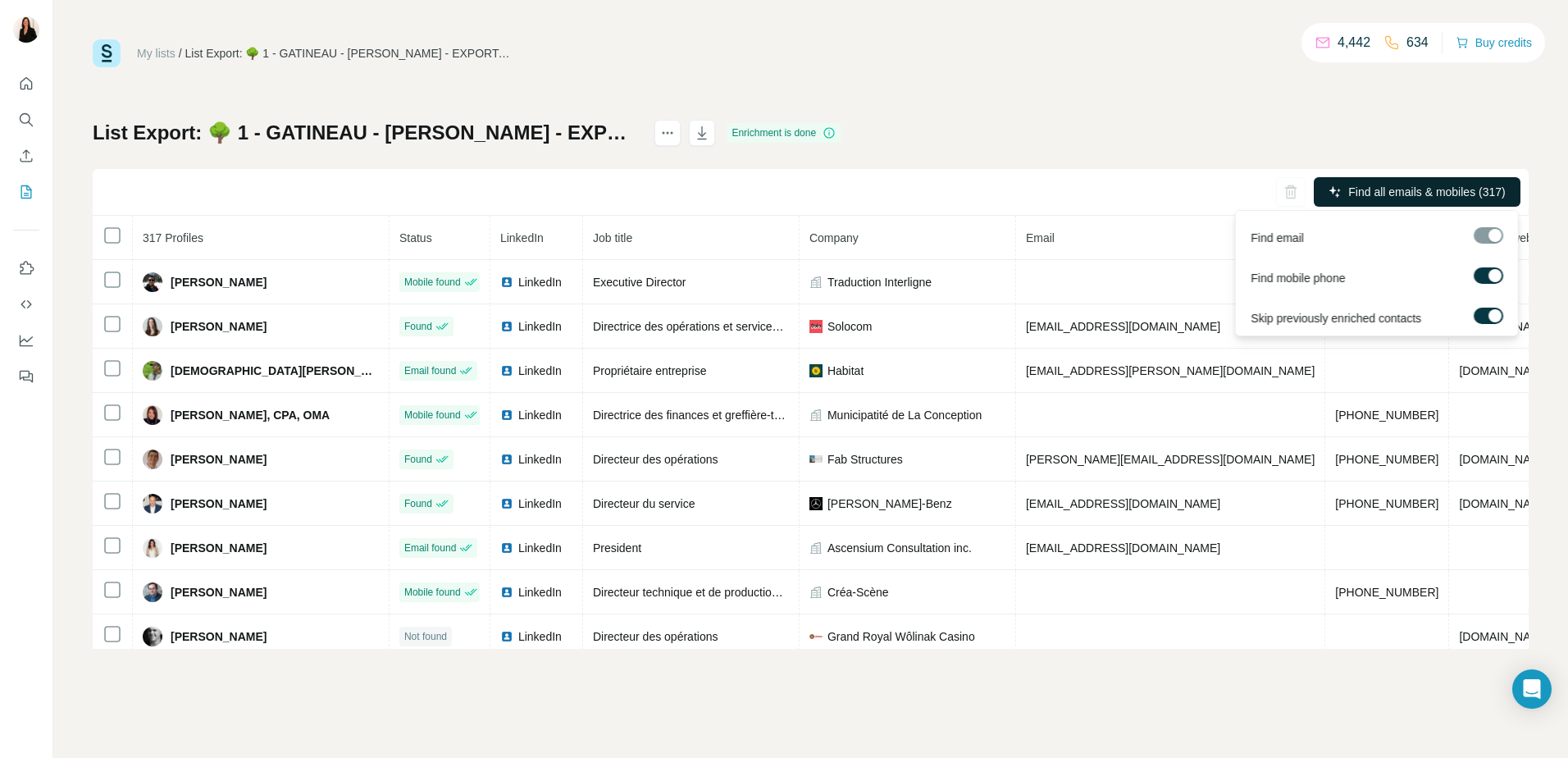
click at [1436, 187] on span "Find all emails & mobiles (317)" at bounding box center [1426, 191] width 156 height 16
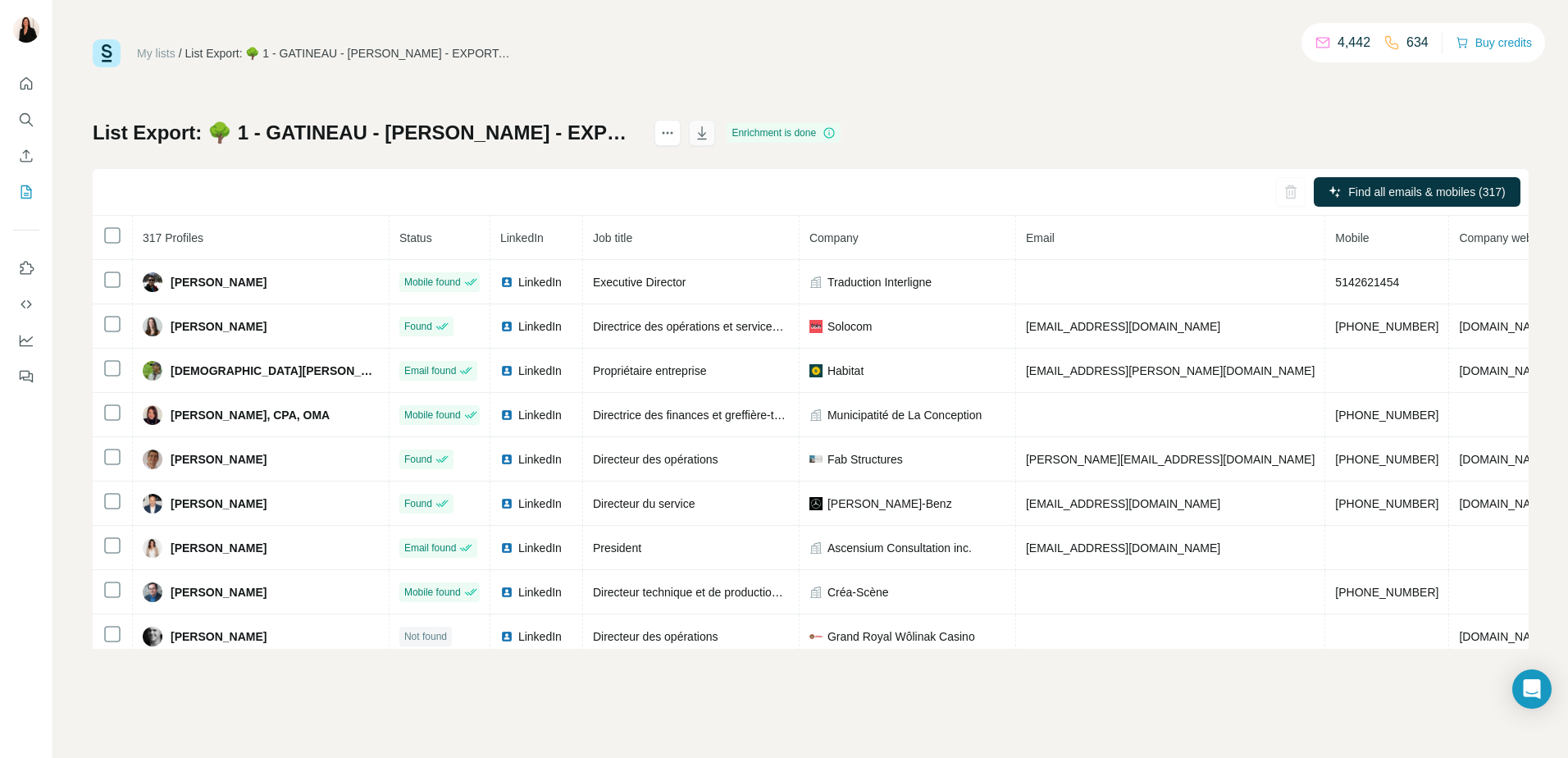
click at [711, 131] on icon "button" at bounding box center [702, 132] width 16 height 16
click at [1447, 103] on div "My lists / List Export: 🌳 1 - [PERSON_NAME] - EXPORTATION - [DATE] 14:59 4,442 …" at bounding box center [811, 344] width 1436 height 610
